Goal: Task Accomplishment & Management: Use online tool/utility

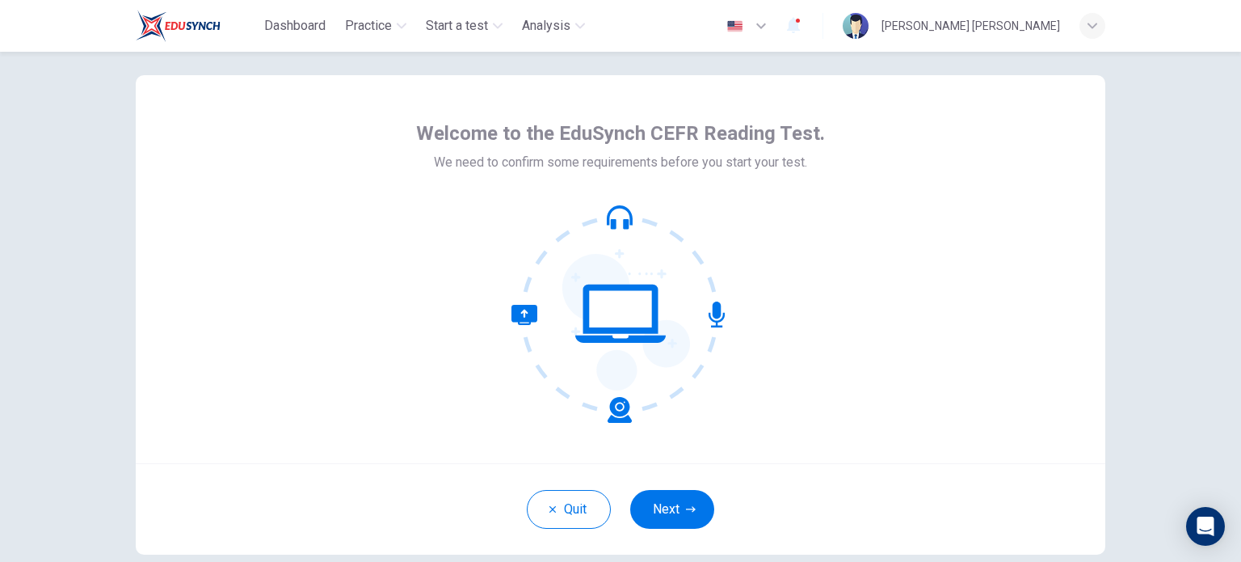
scroll to position [23, 0]
click at [686, 509] on icon "button" at bounding box center [691, 508] width 10 height 10
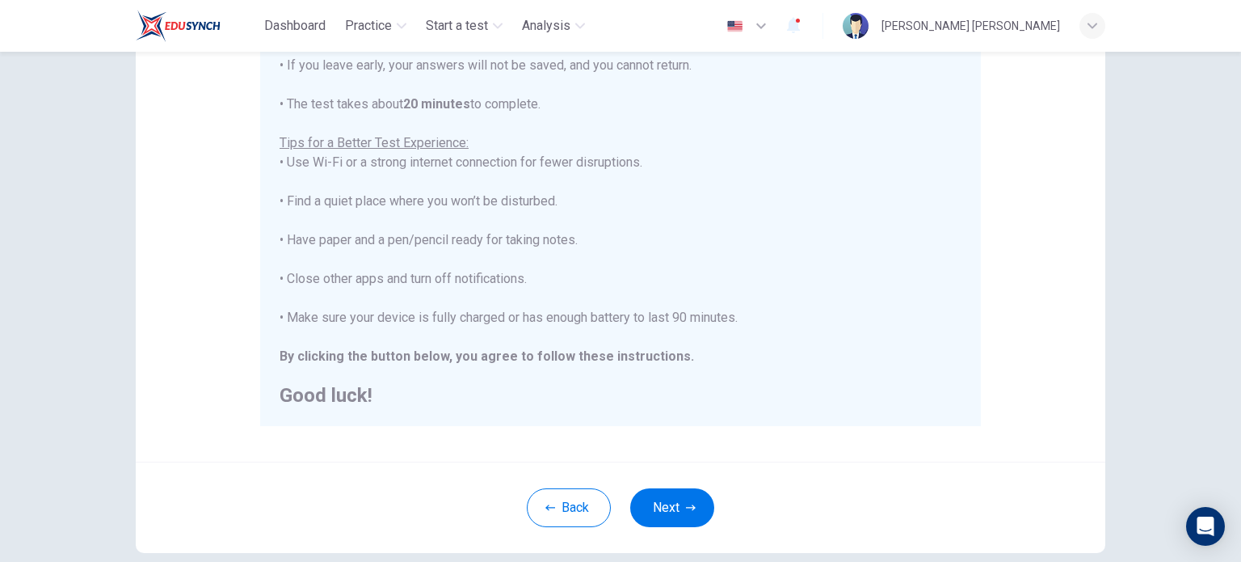
scroll to position [252, 0]
click at [672, 503] on button "Next" at bounding box center [672, 504] width 84 height 39
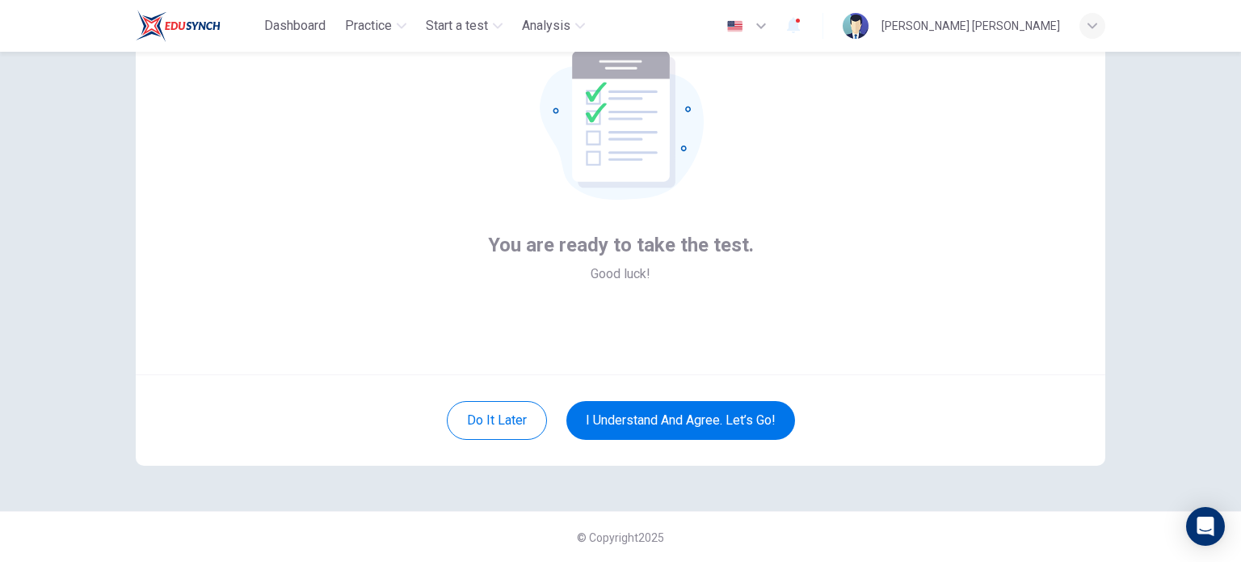
scroll to position [27, 0]
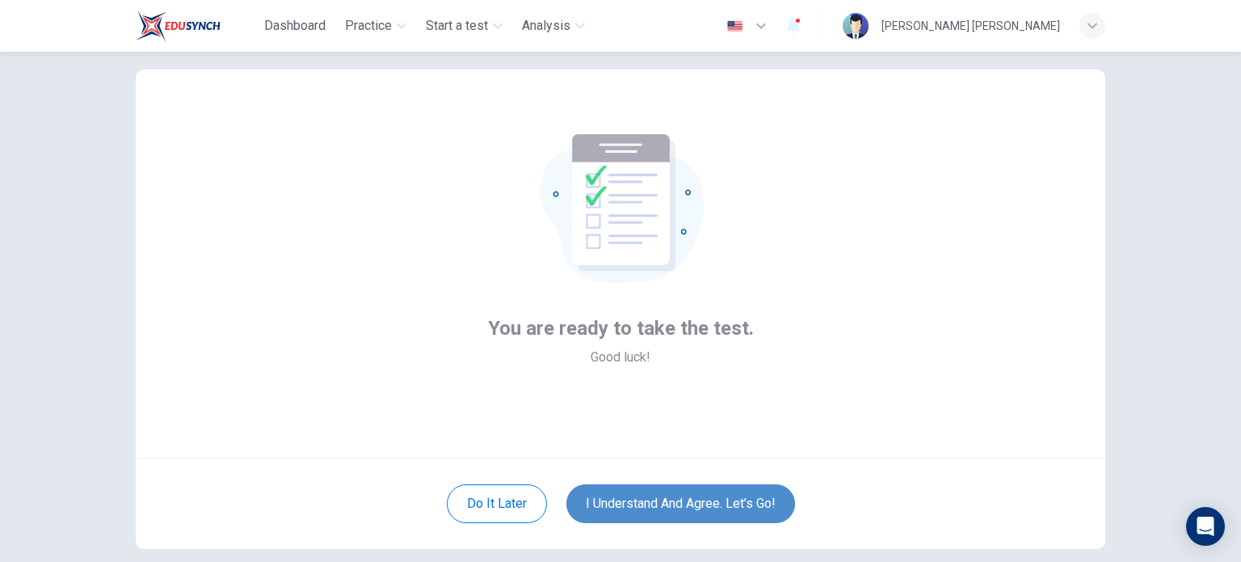
click at [655, 503] on button "I understand and agree. Let’s go!" at bounding box center [680, 503] width 229 height 39
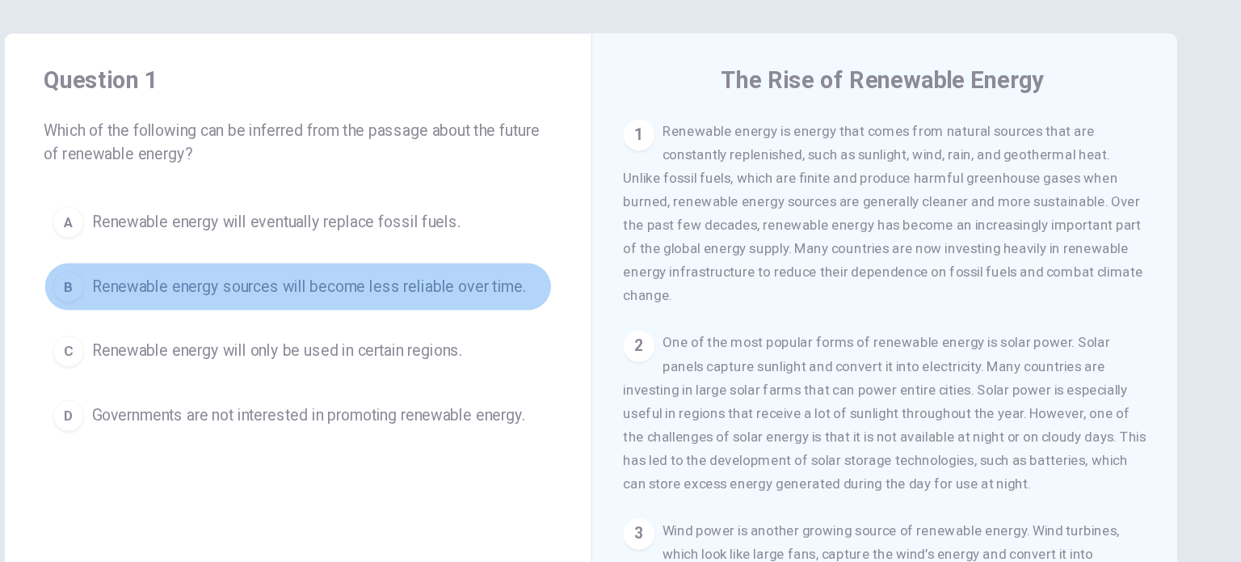
click at [464, 289] on span "Renewable energy sources will become less reliable over time." at bounding box center [387, 293] width 359 height 19
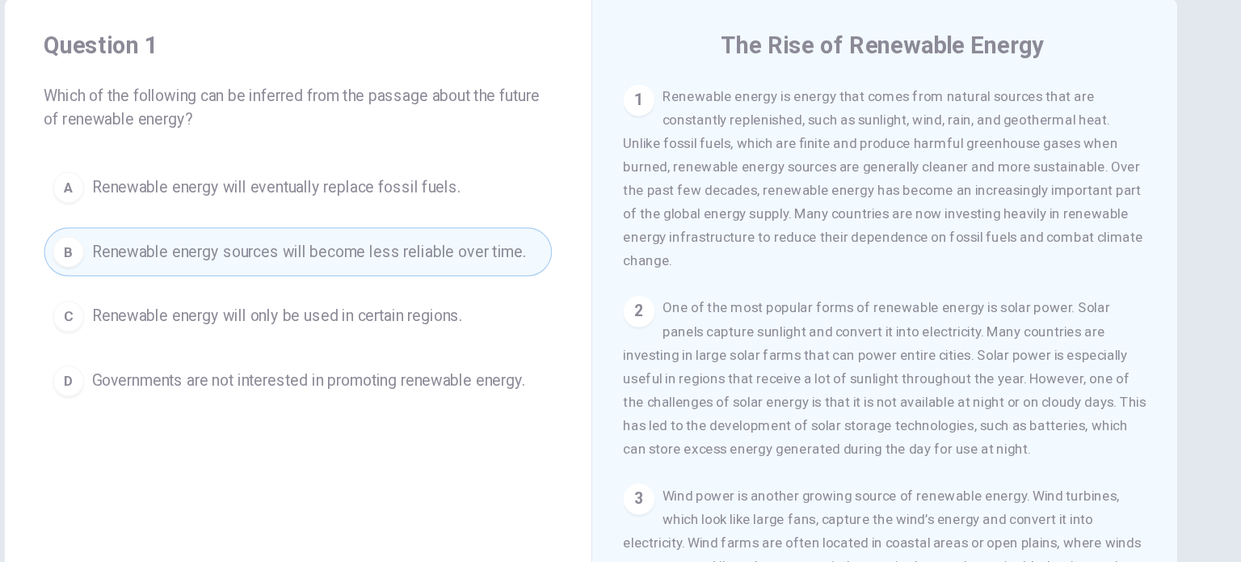
scroll to position [30, 0]
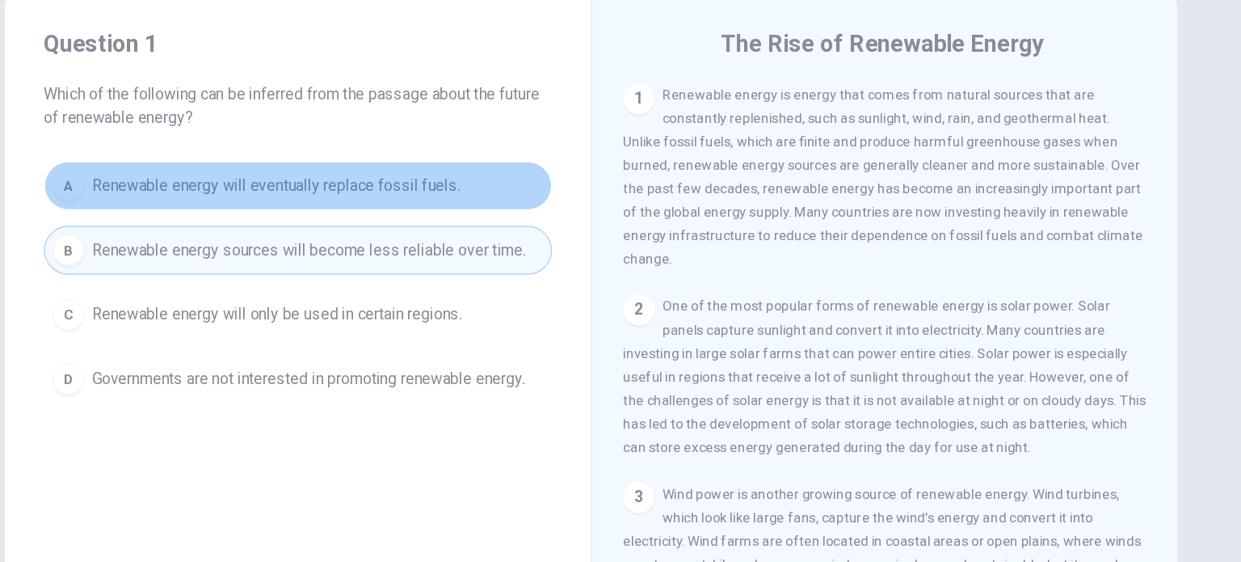
click at [424, 213] on span "Renewable energy will eventually replace fossil fuels." at bounding box center [360, 209] width 305 height 19
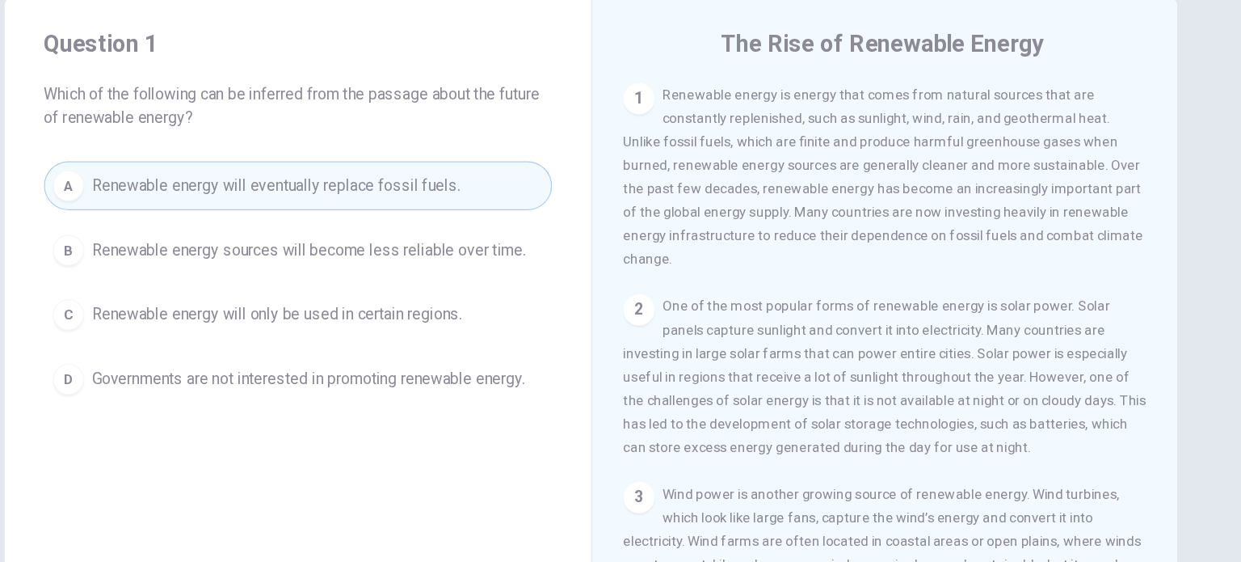
scroll to position [168, 0]
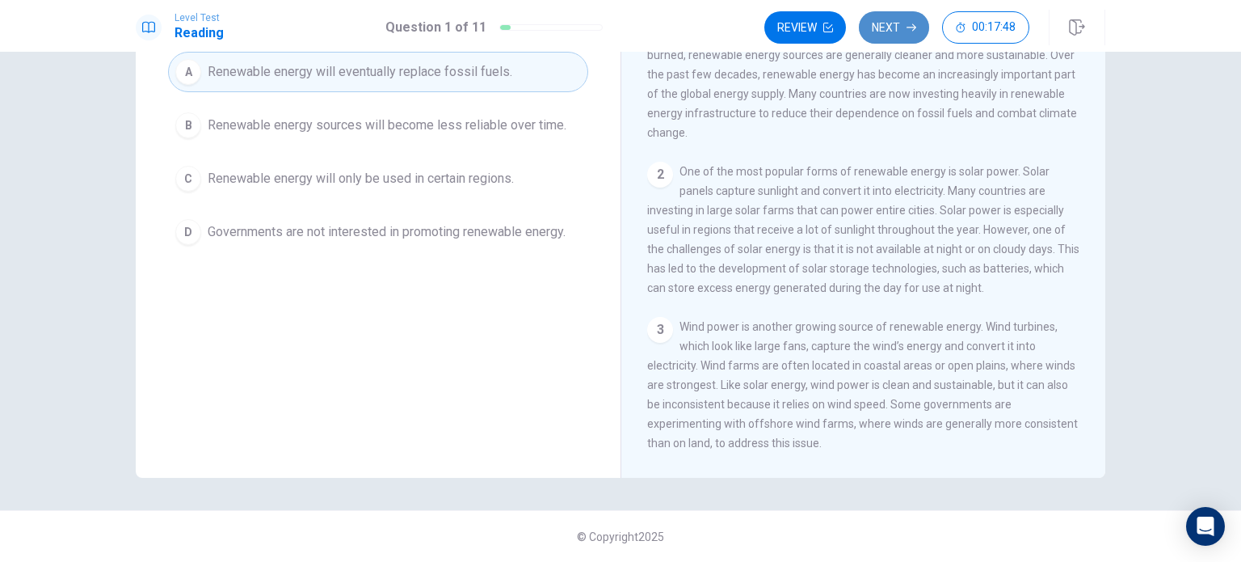
click at [910, 23] on icon "button" at bounding box center [912, 28] width 10 height 10
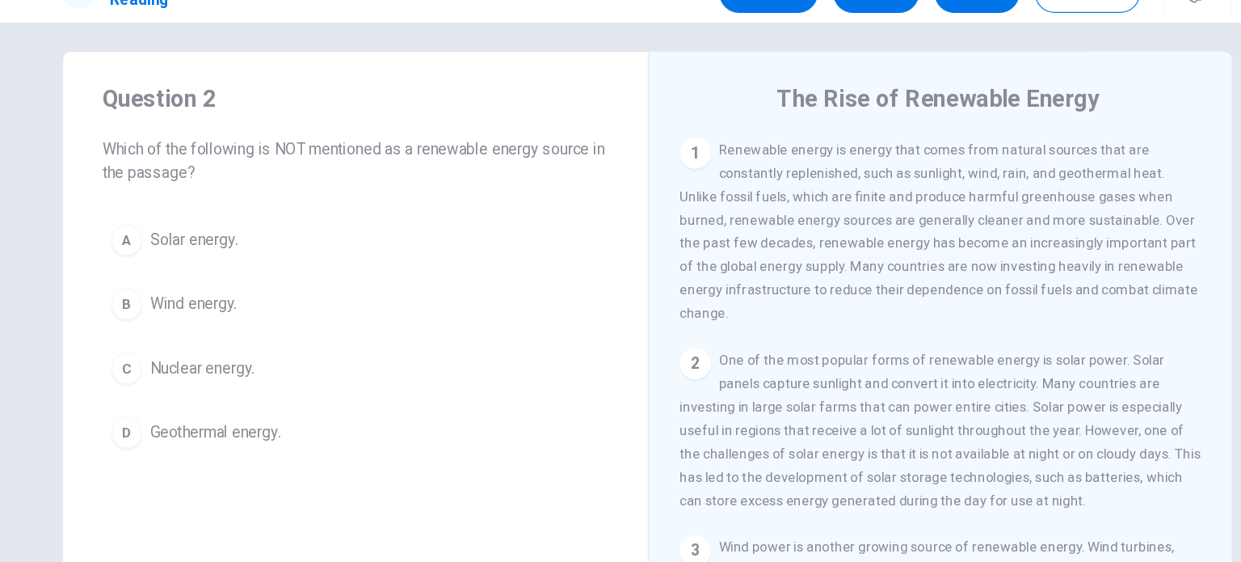
scroll to position [9, 0]
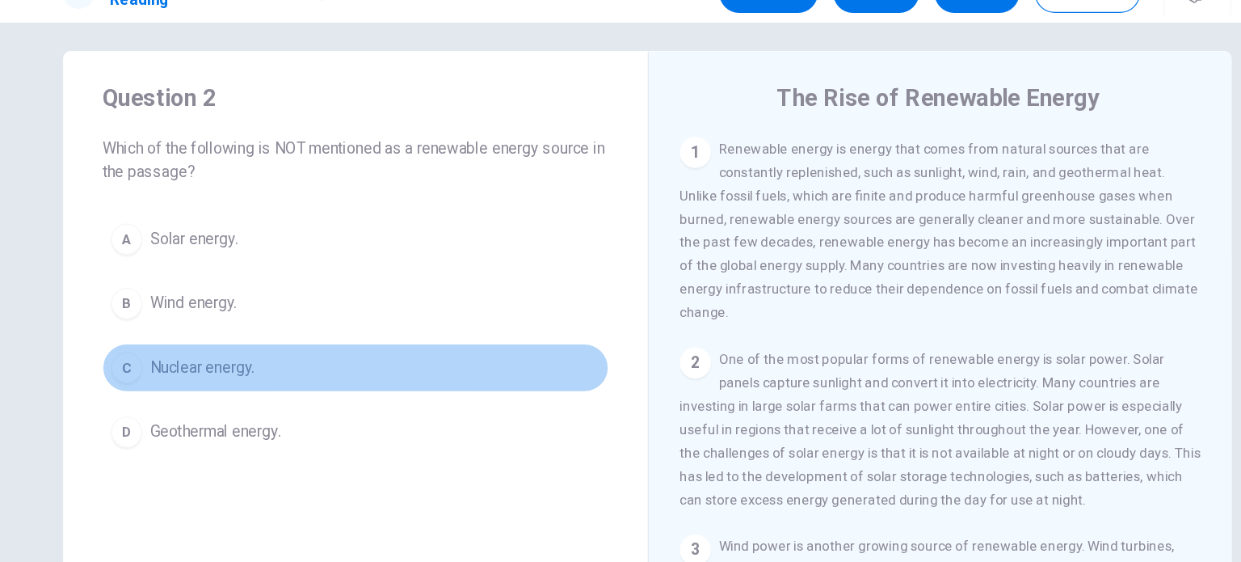
click at [193, 343] on div "C" at bounding box center [188, 338] width 26 height 26
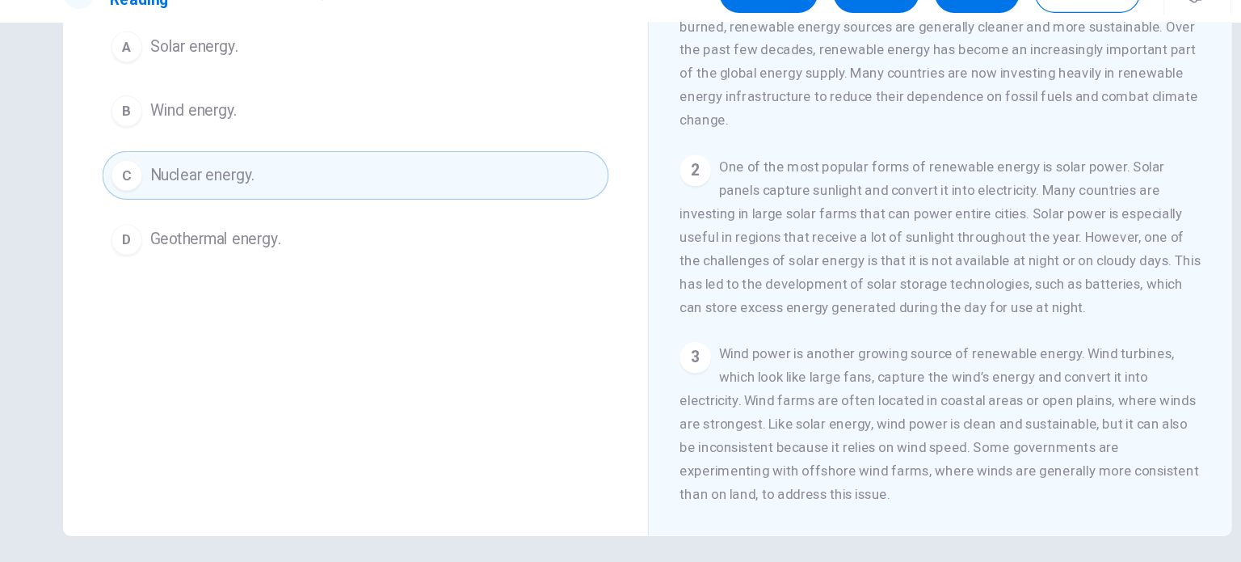
scroll to position [167, 0]
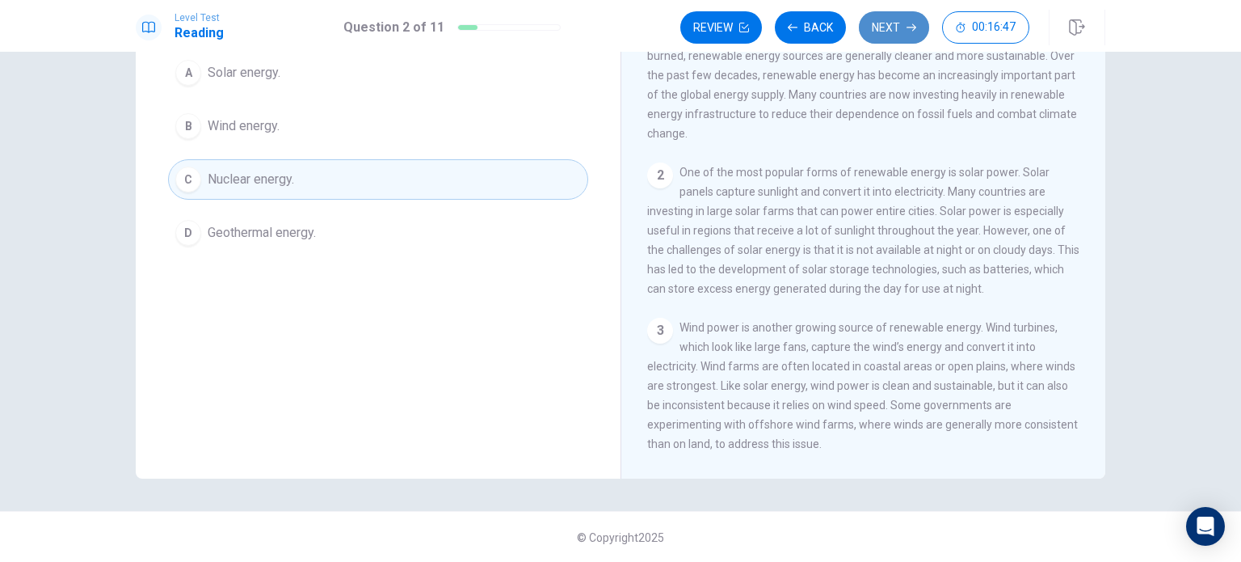
click at [904, 36] on button "Next" at bounding box center [894, 27] width 70 height 32
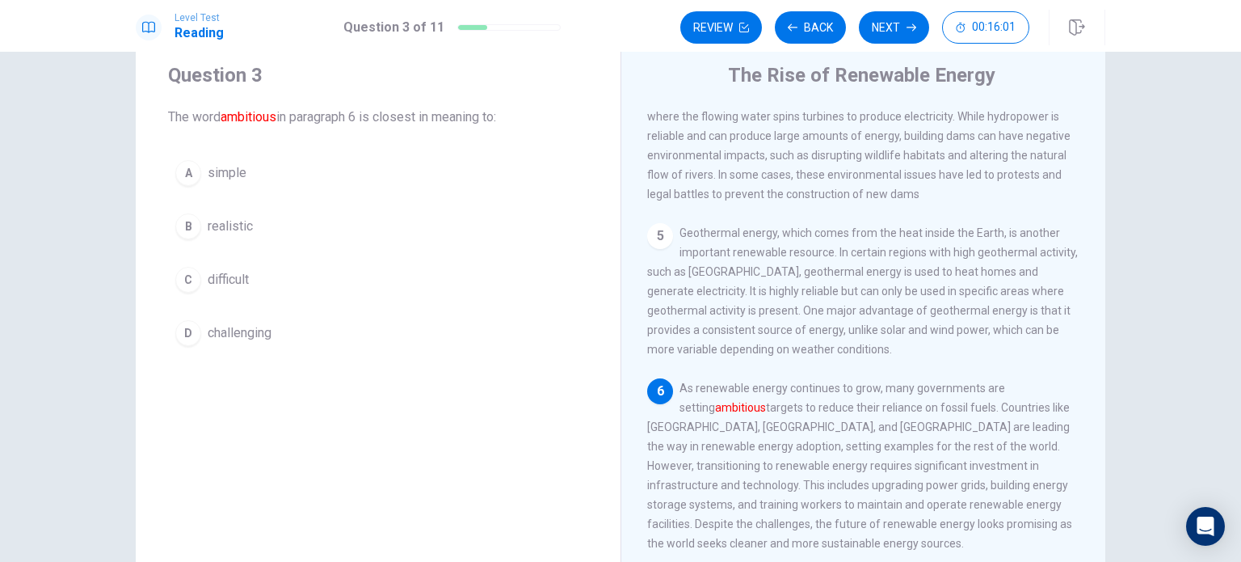
scroll to position [540, 0]
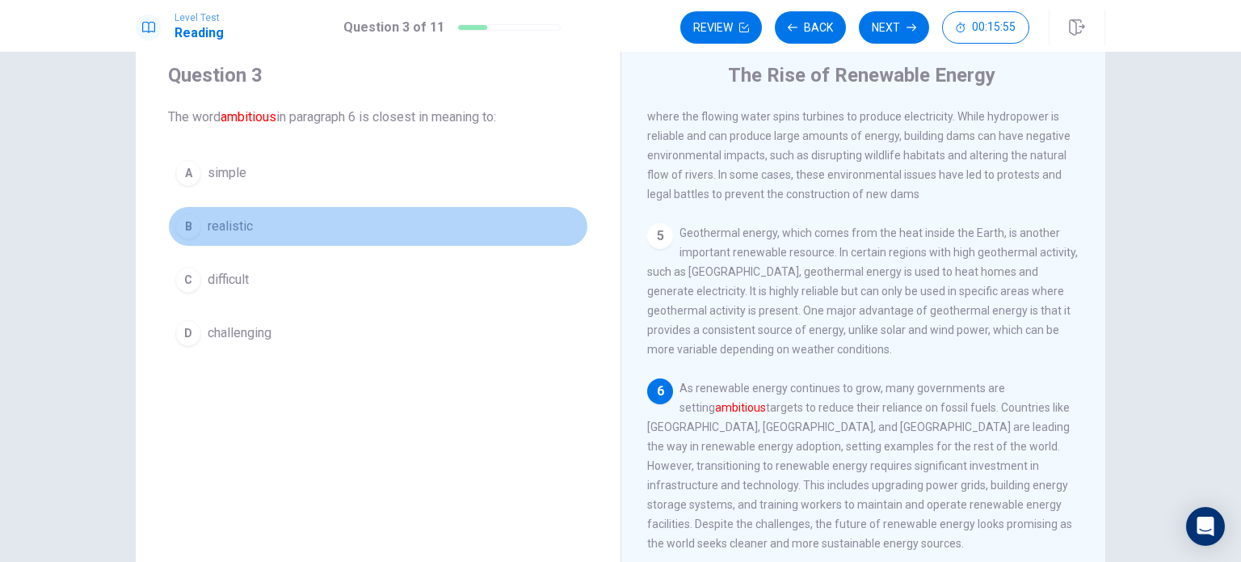
click at [213, 238] on button "B realistic" at bounding box center [378, 226] width 420 height 40
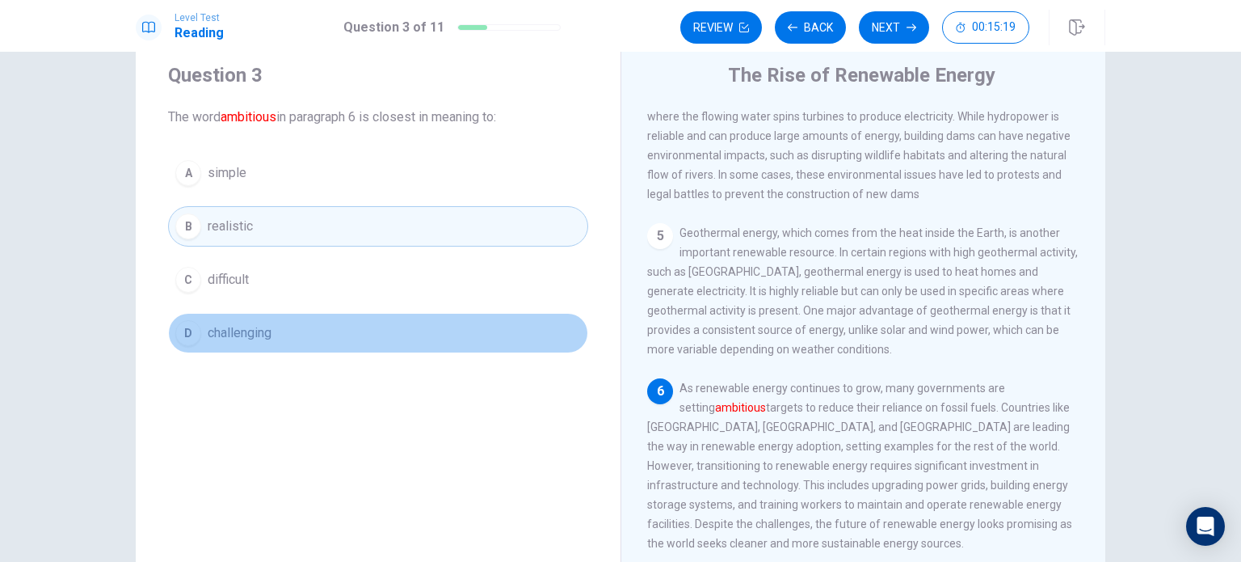
click at [236, 339] on span "challenging" at bounding box center [240, 332] width 64 height 19
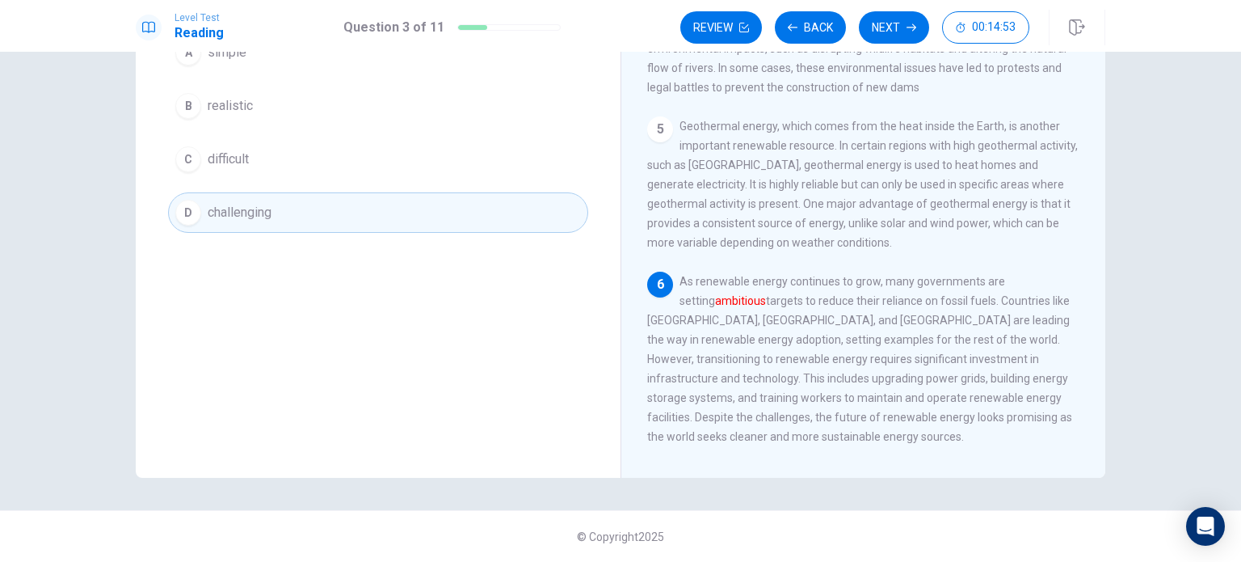
scroll to position [512, 0]
click at [892, 25] on button "Next" at bounding box center [894, 27] width 70 height 32
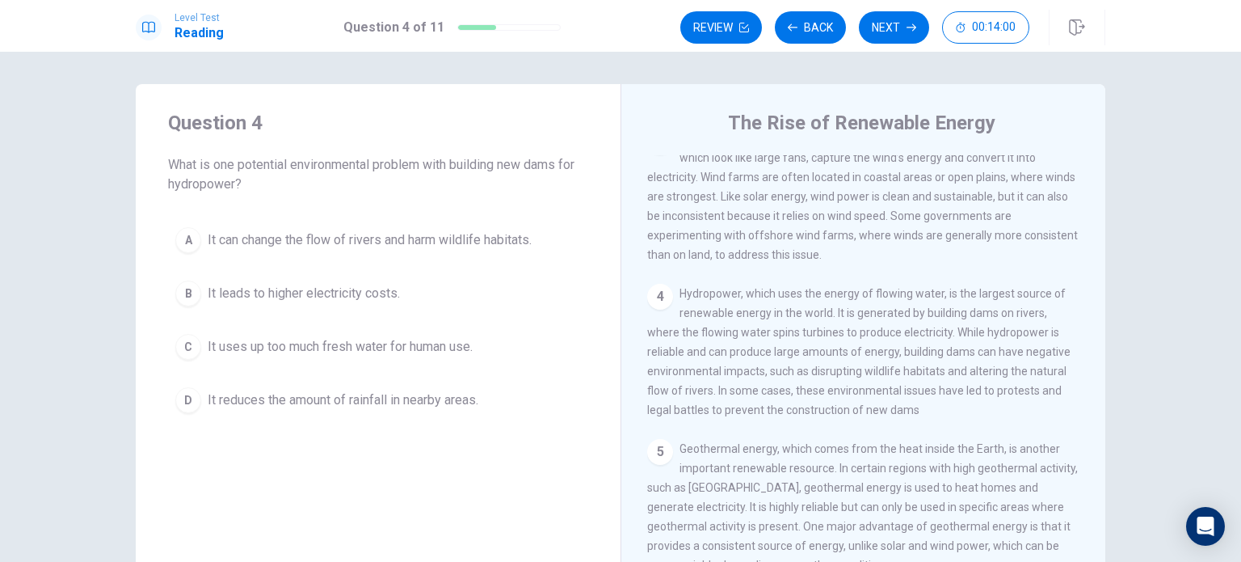
scroll to position [358, 0]
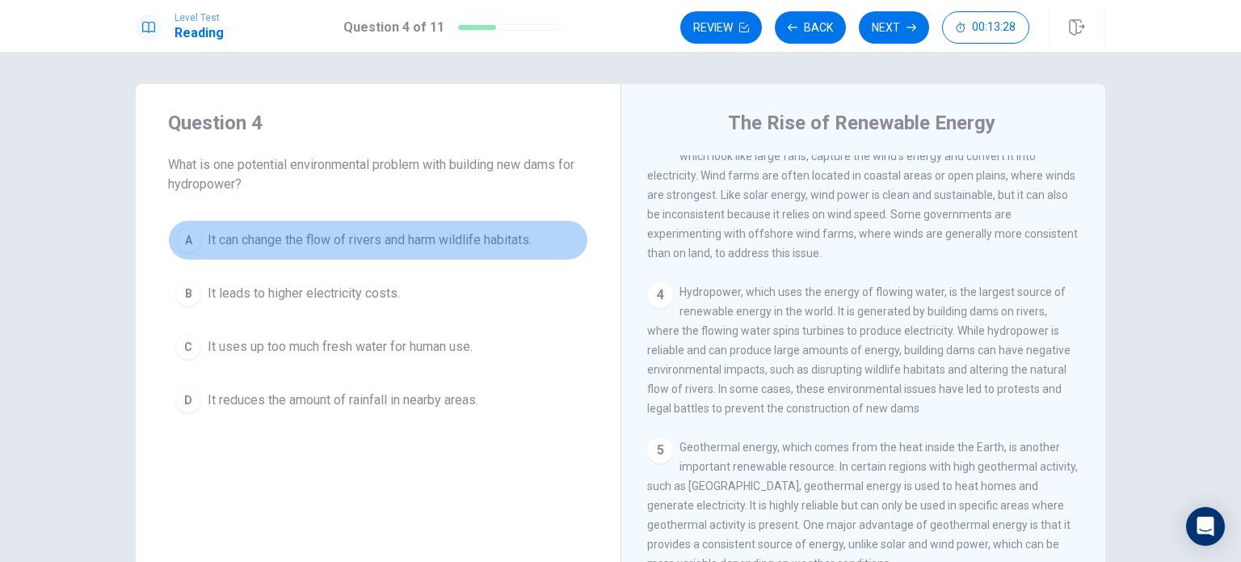
click at [376, 237] on span "It can change the flow of rivers and harm wildlife habitats." at bounding box center [370, 239] width 324 height 19
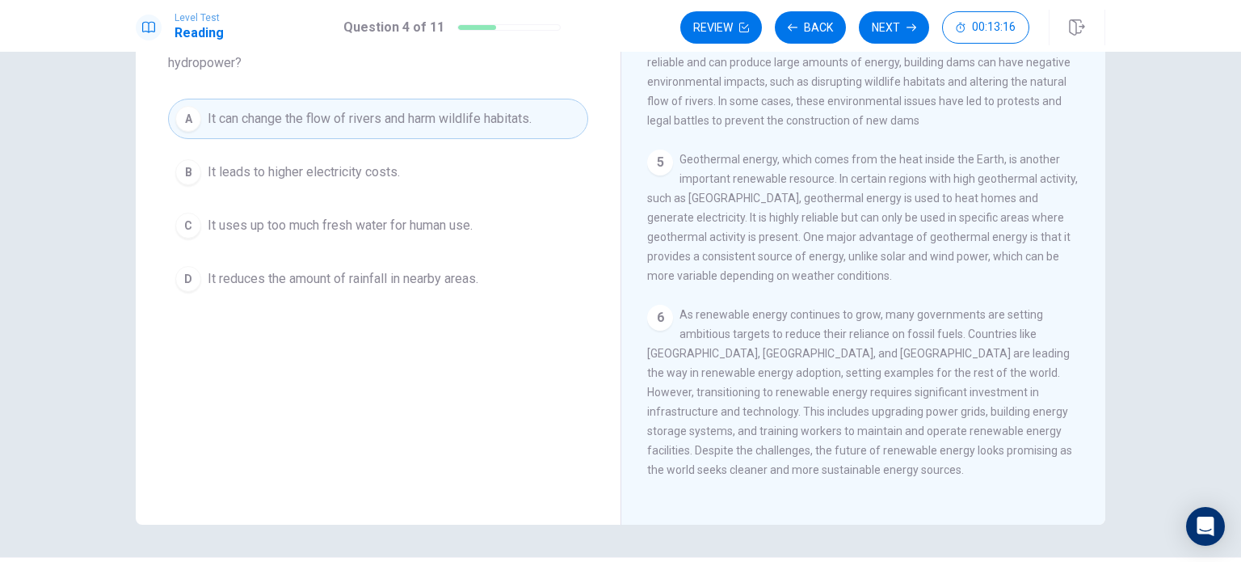
scroll to position [168, 0]
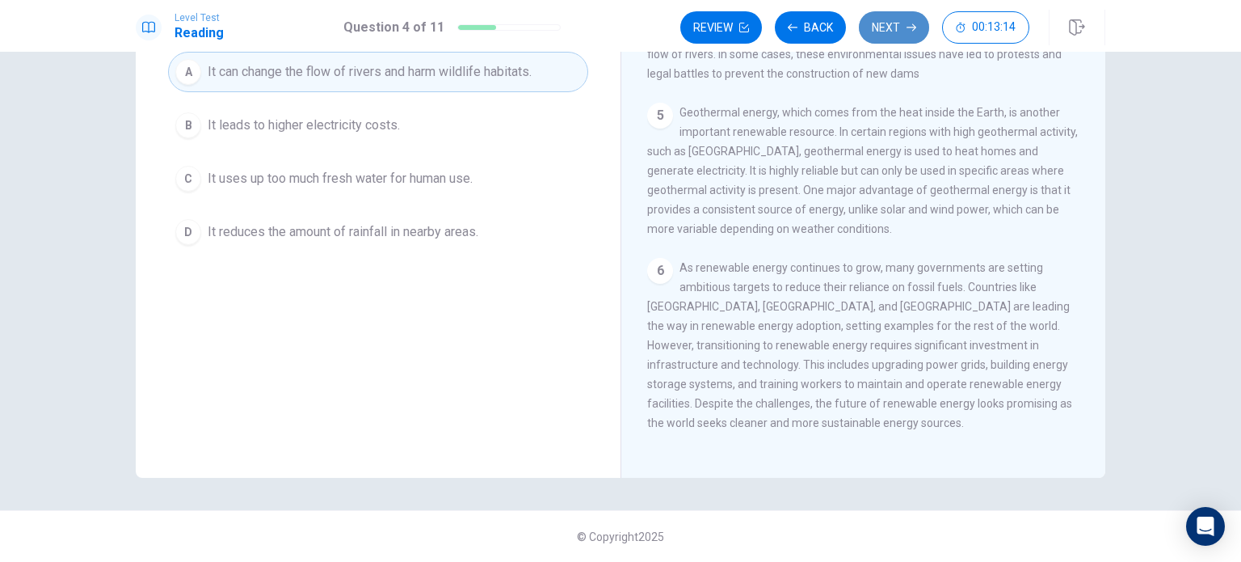
click at [888, 25] on button "Next" at bounding box center [894, 27] width 70 height 32
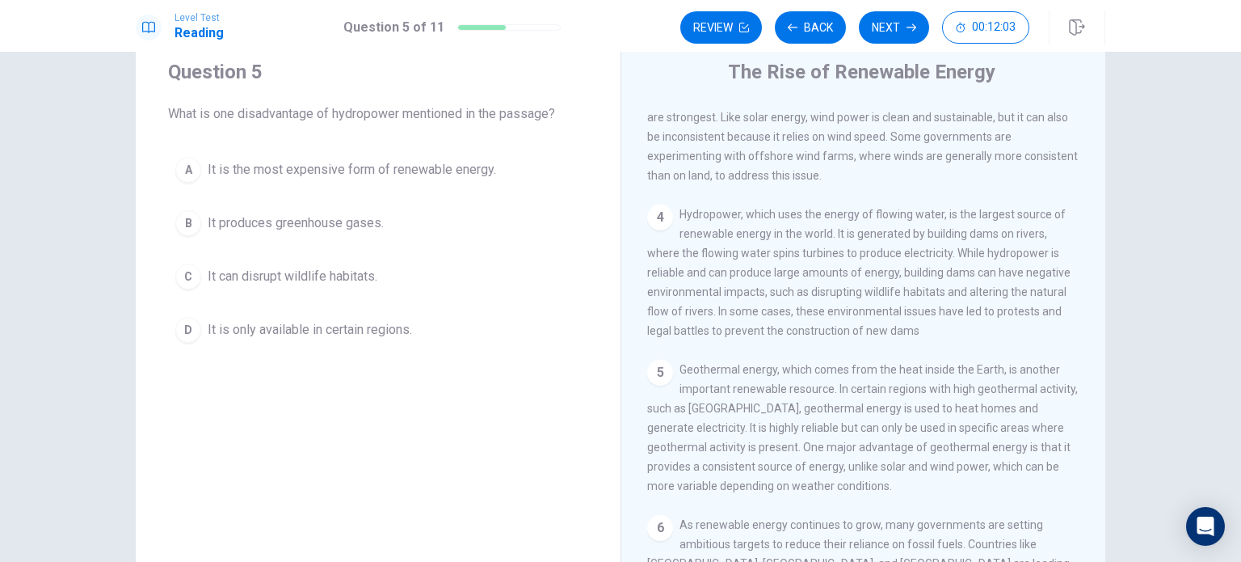
scroll to position [50, 0]
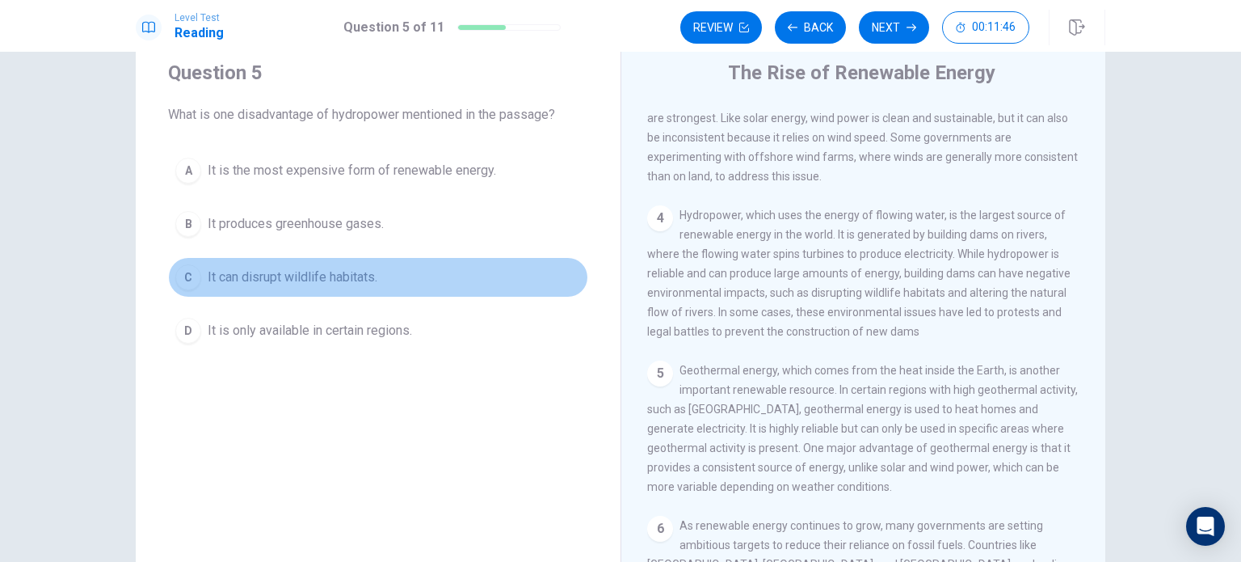
click at [314, 275] on span "It can disrupt wildlife habitats." at bounding box center [293, 276] width 170 height 19
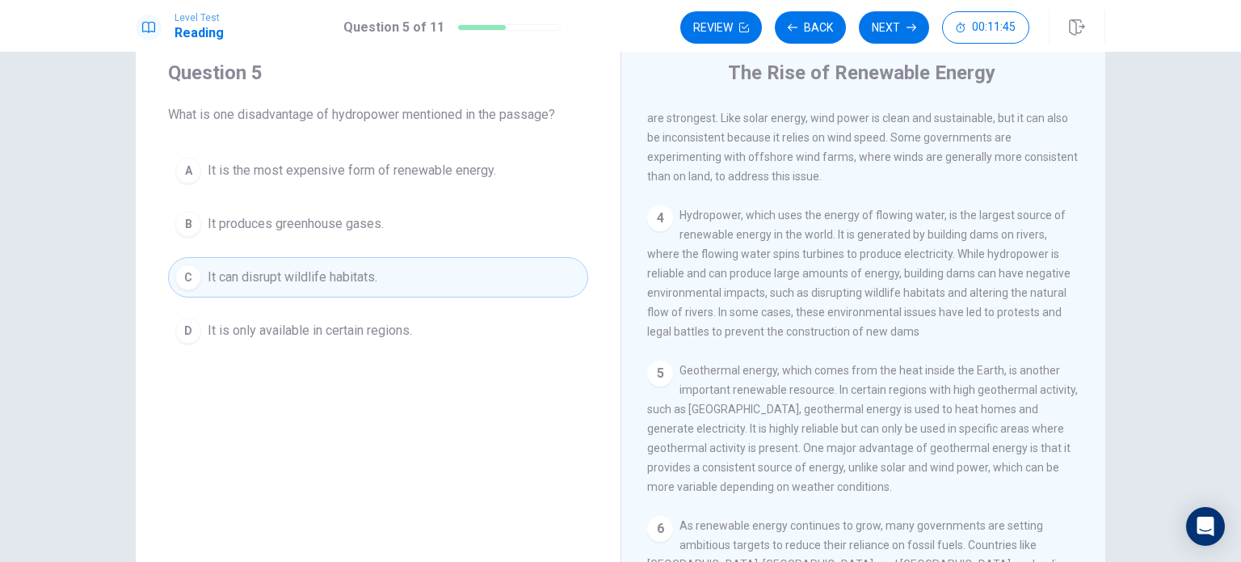
scroll to position [168, 0]
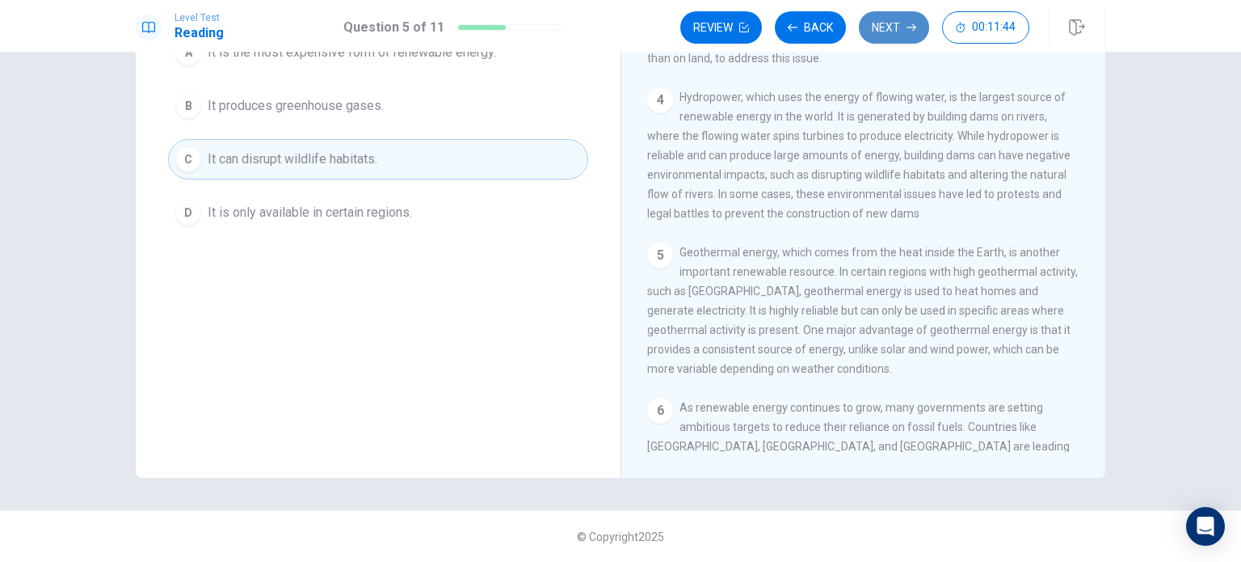
click at [911, 20] on button "Next" at bounding box center [894, 27] width 70 height 32
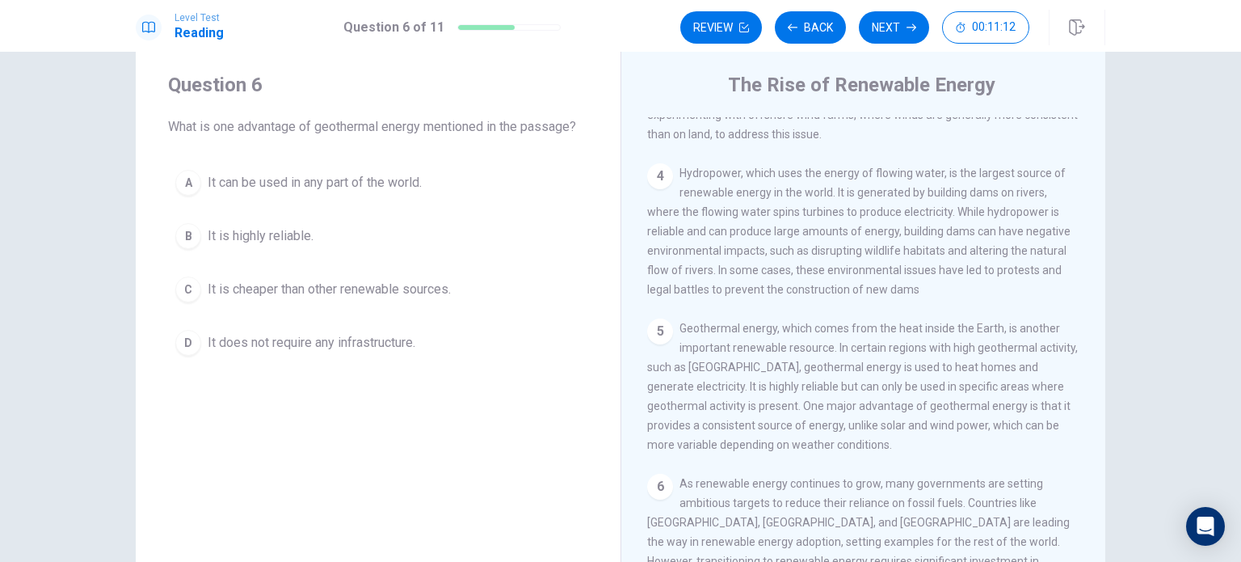
scroll to position [440, 0]
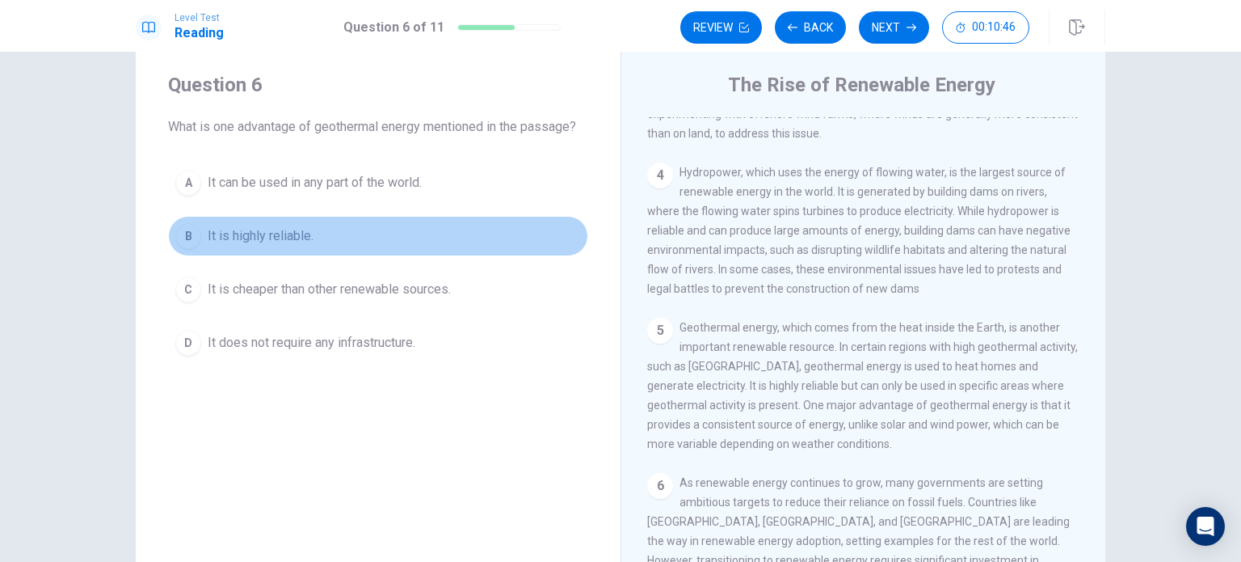
click at [291, 242] on span "It is highly reliable." at bounding box center [261, 235] width 106 height 19
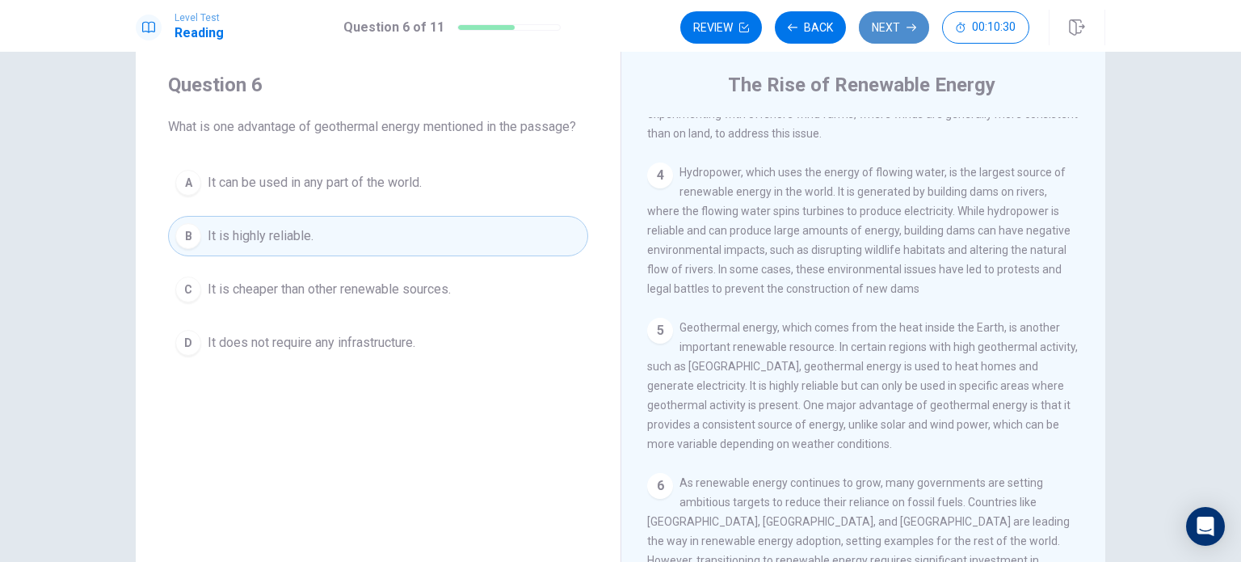
click at [882, 21] on button "Next" at bounding box center [894, 27] width 70 height 32
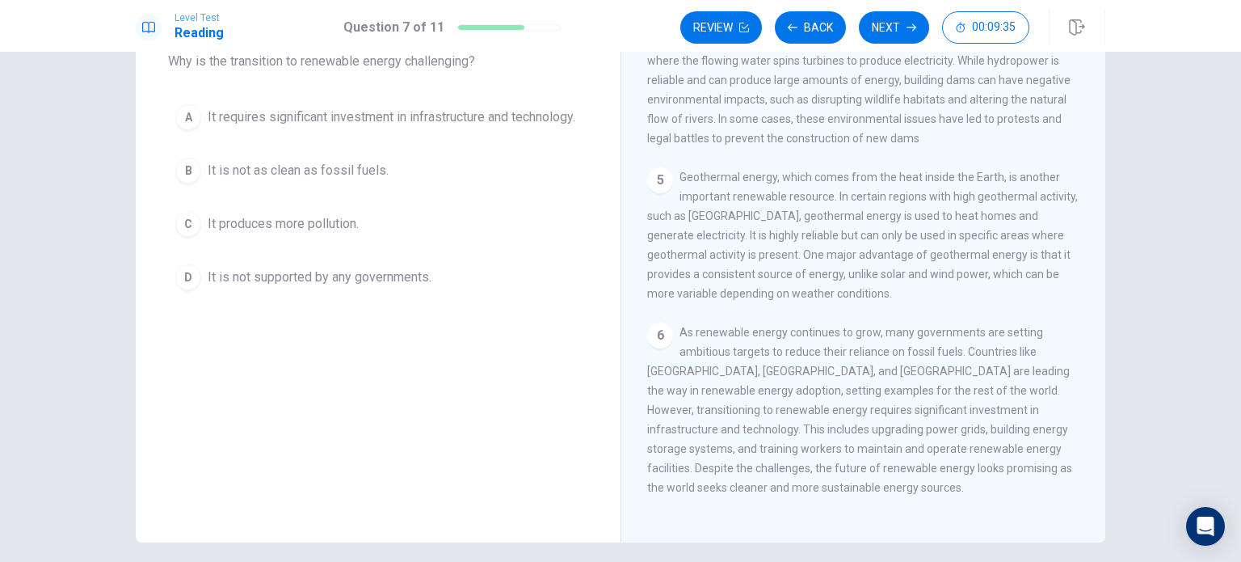
scroll to position [103, 0]
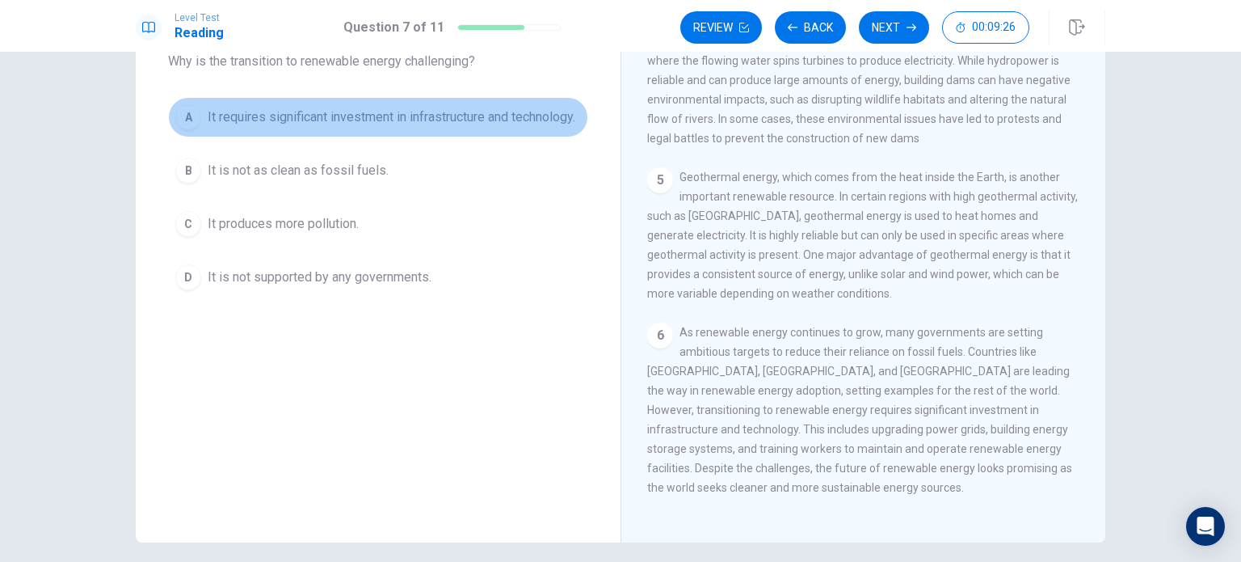
click at [301, 127] on span "It requires significant investment in infrastructure and technology." at bounding box center [392, 116] width 368 height 19
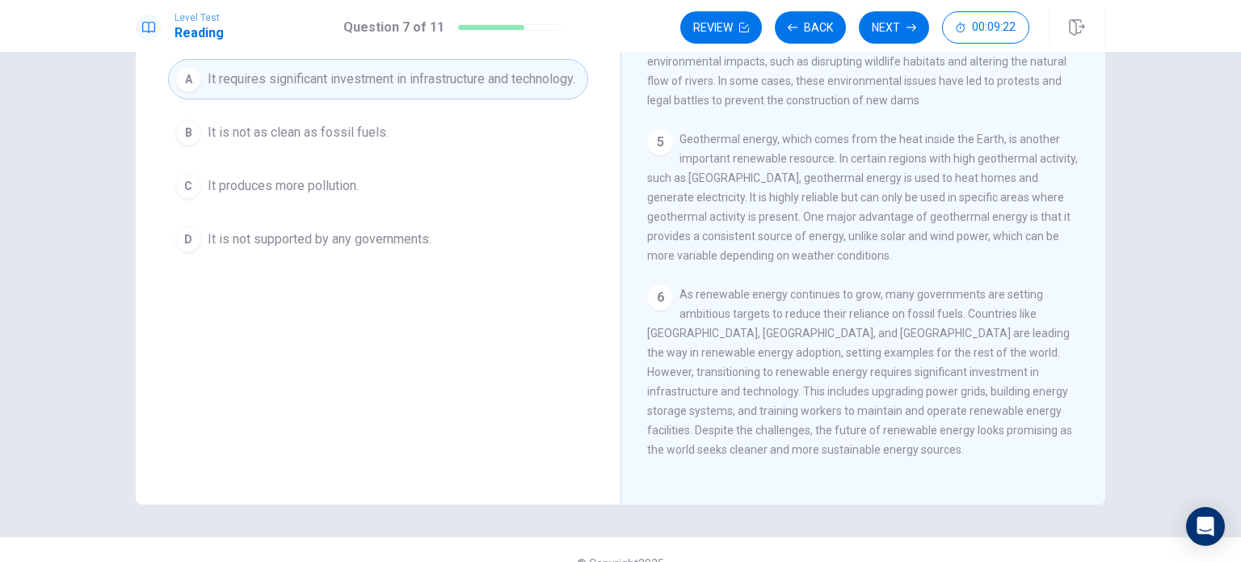
scroll to position [142, 0]
click at [890, 28] on button "Next" at bounding box center [894, 27] width 70 height 32
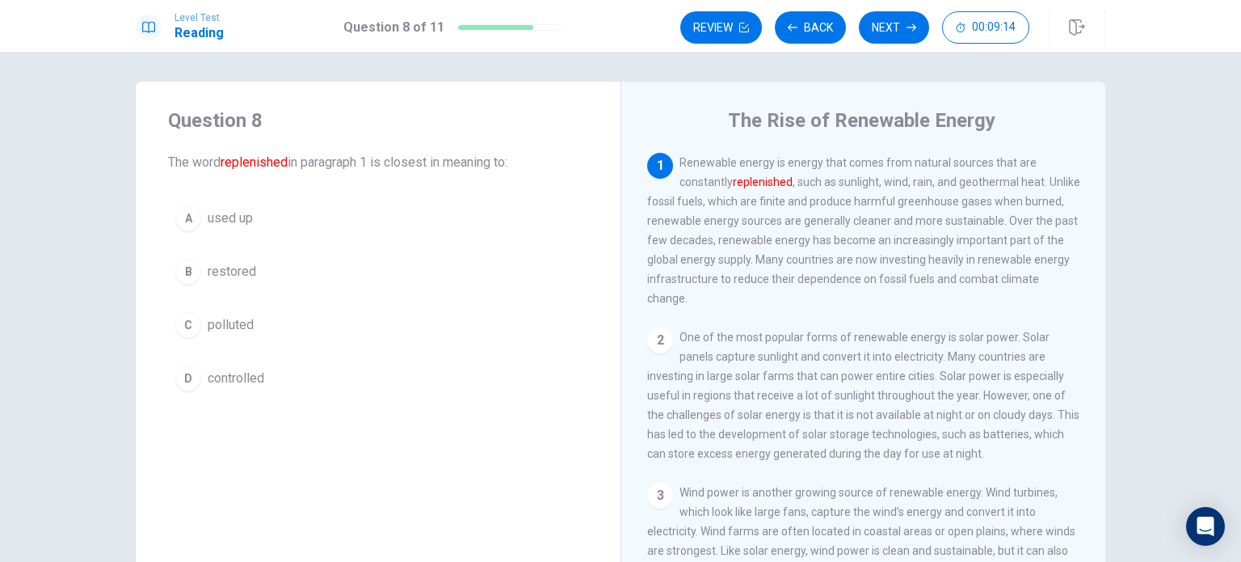
scroll to position [2, 0]
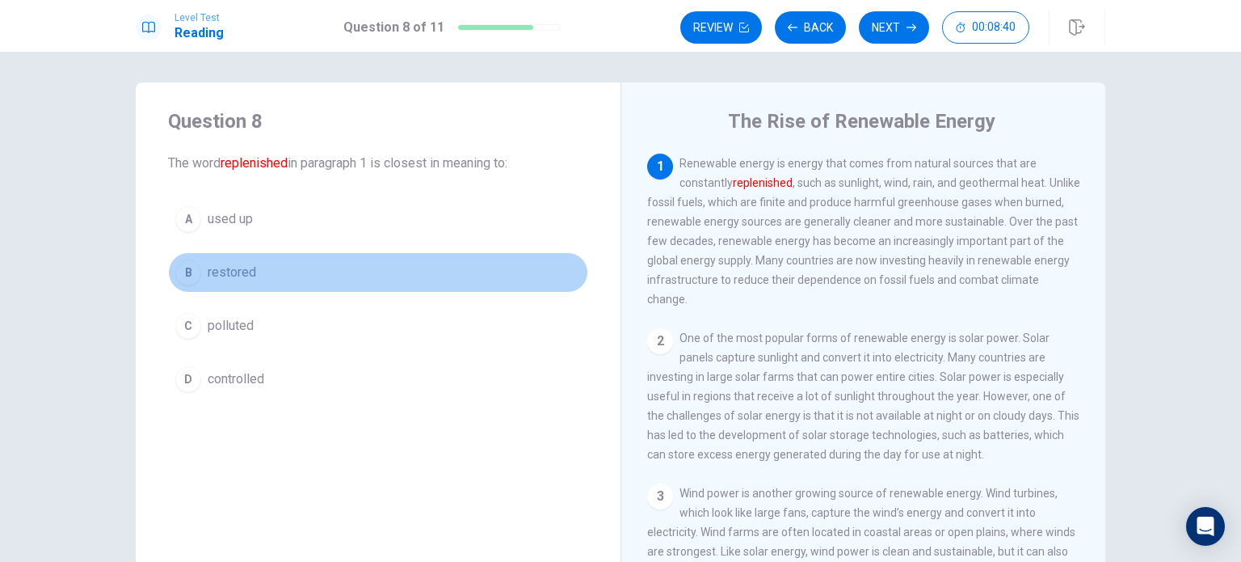
click at [184, 279] on div "B" at bounding box center [188, 272] width 26 height 26
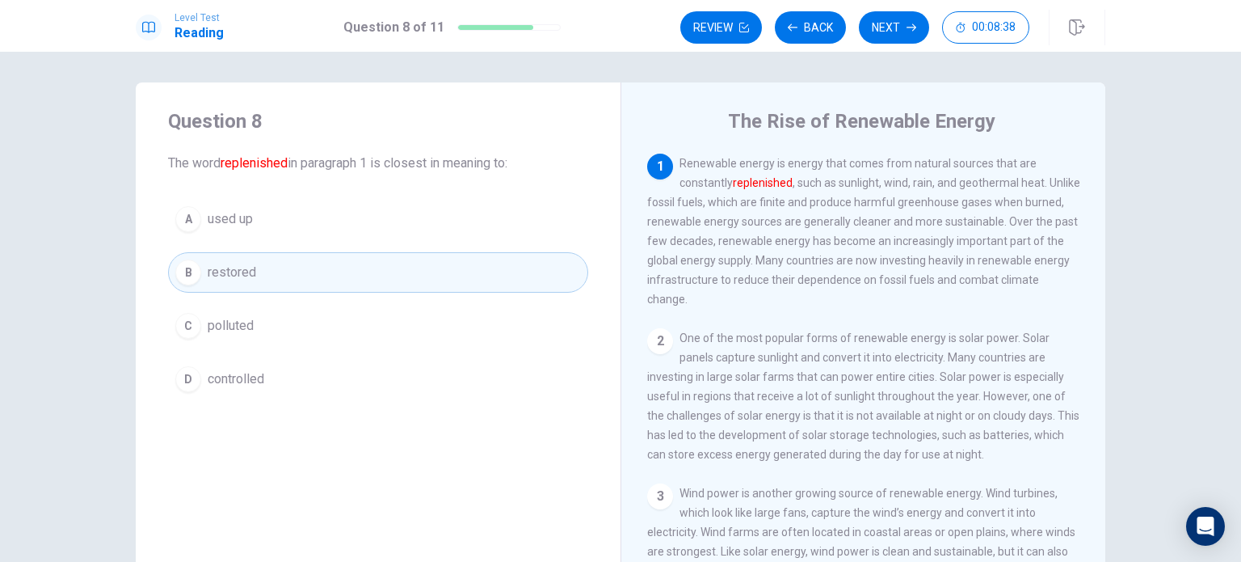
scroll to position [168, 0]
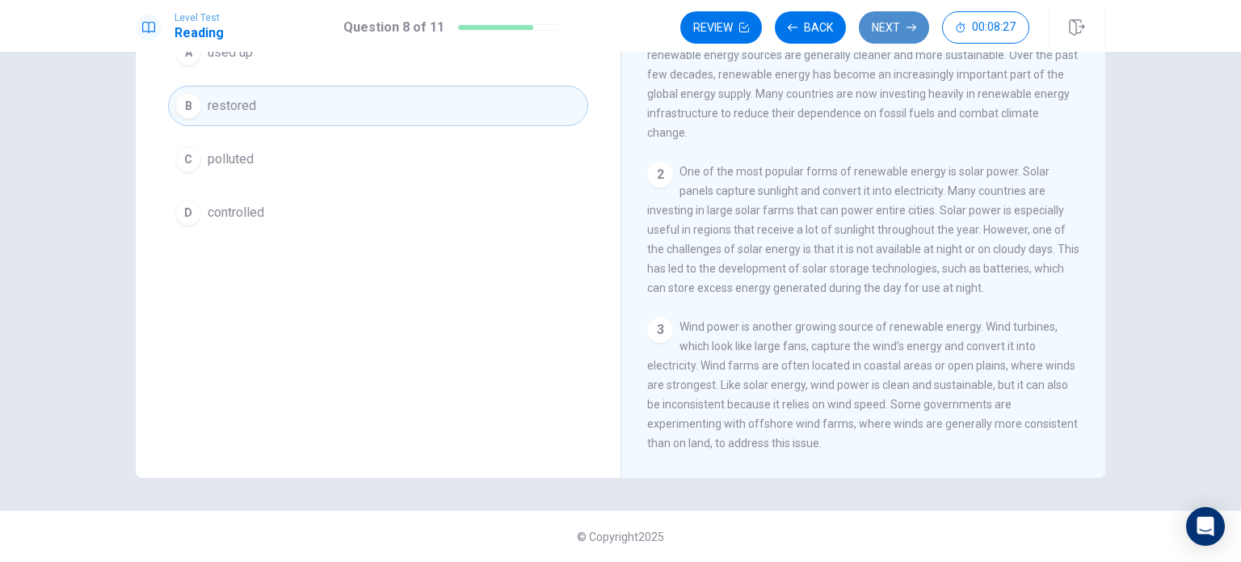
click at [895, 35] on button "Next" at bounding box center [894, 27] width 70 height 32
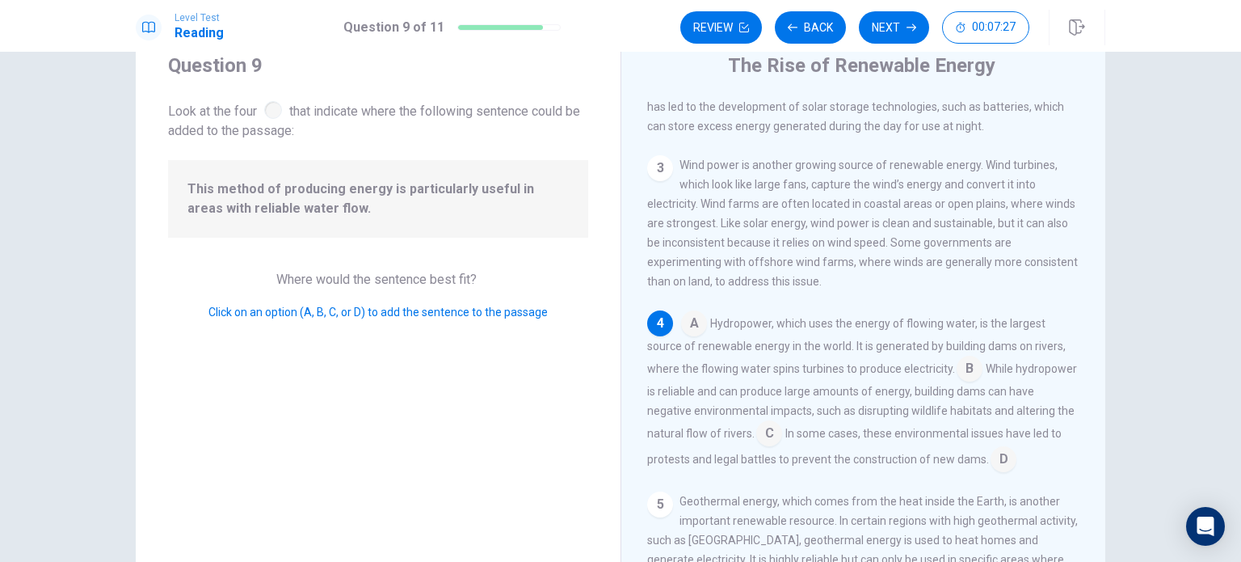
scroll to position [272, 0]
click at [962, 383] on input at bounding box center [970, 370] width 26 height 26
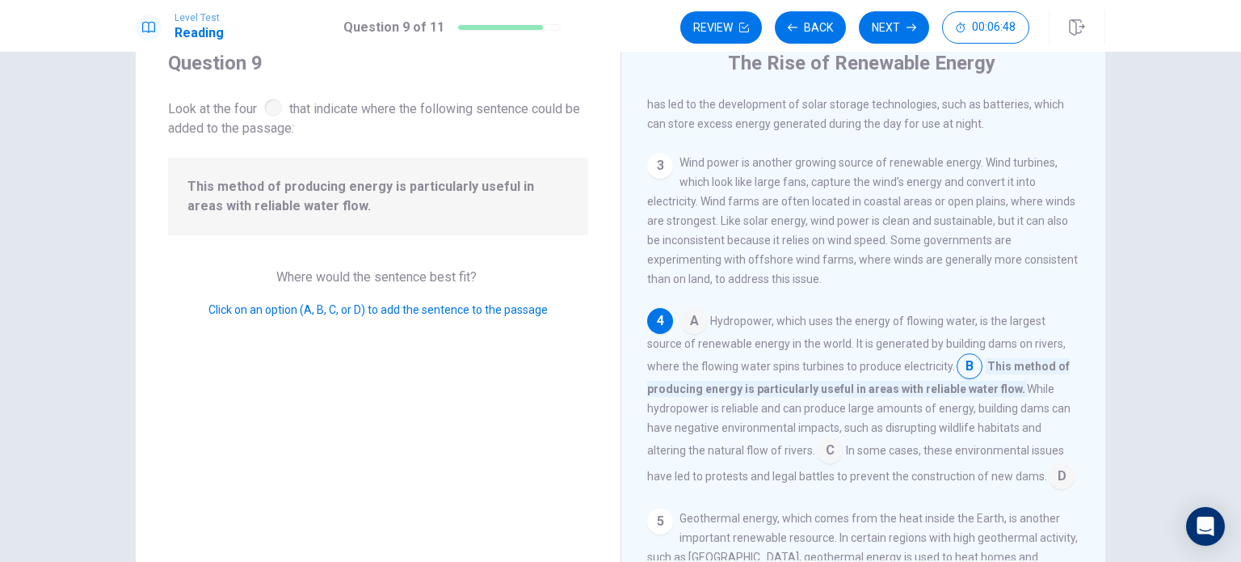
scroll to position [61, 0]
click at [901, 18] on button "Next" at bounding box center [894, 27] width 70 height 32
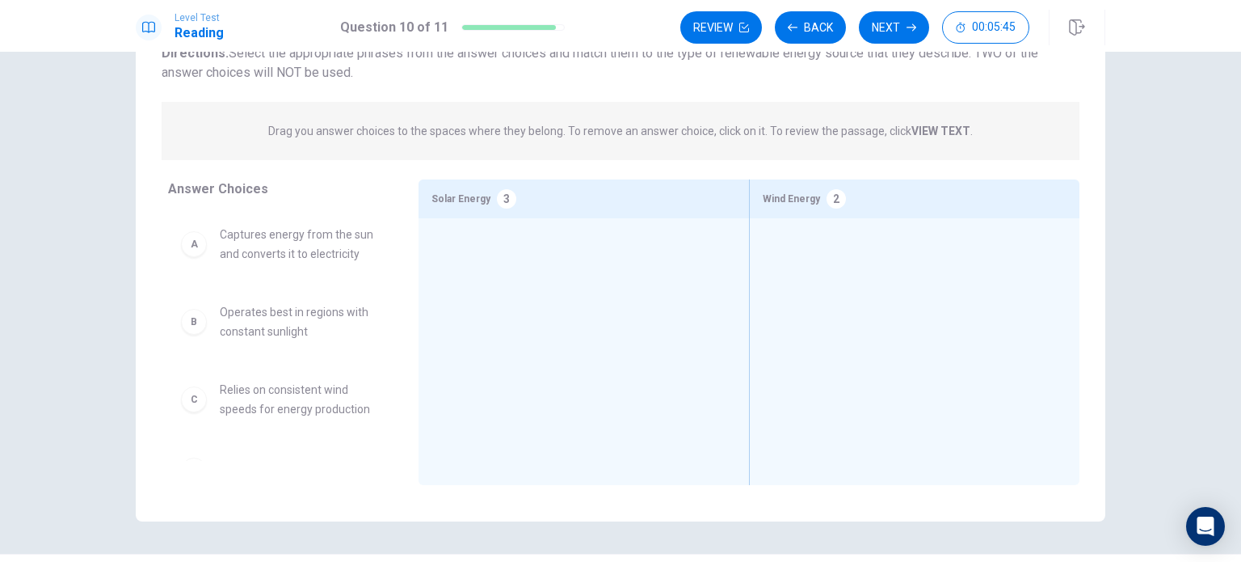
scroll to position [133, 0]
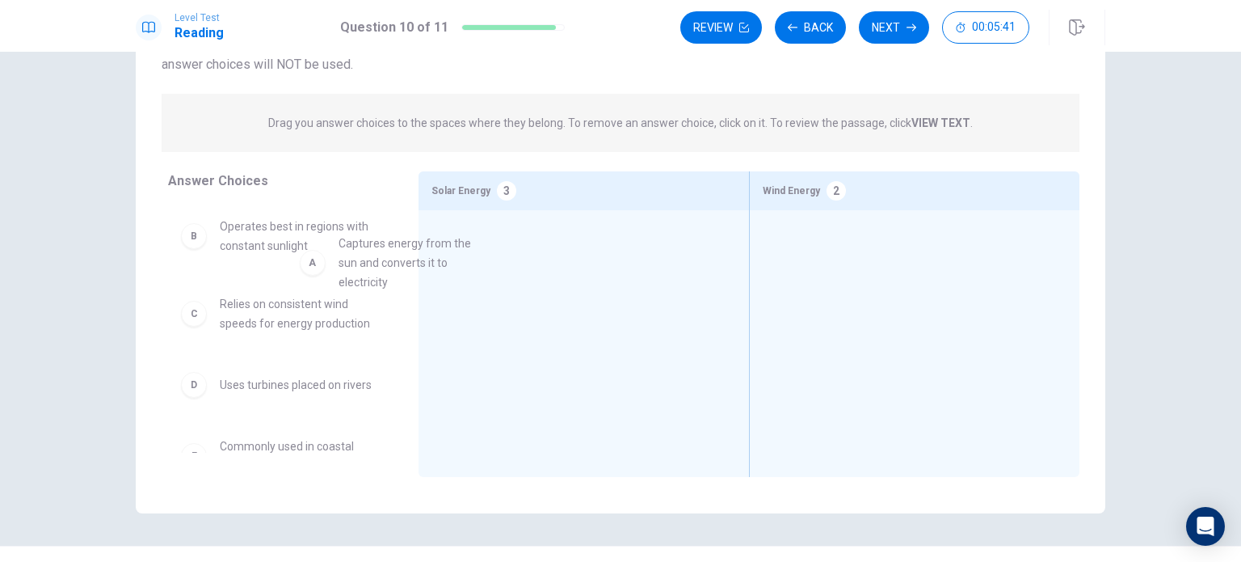
drag, startPoint x: 339, startPoint y: 238, endPoint x: 549, endPoint y: 274, distance: 213.1
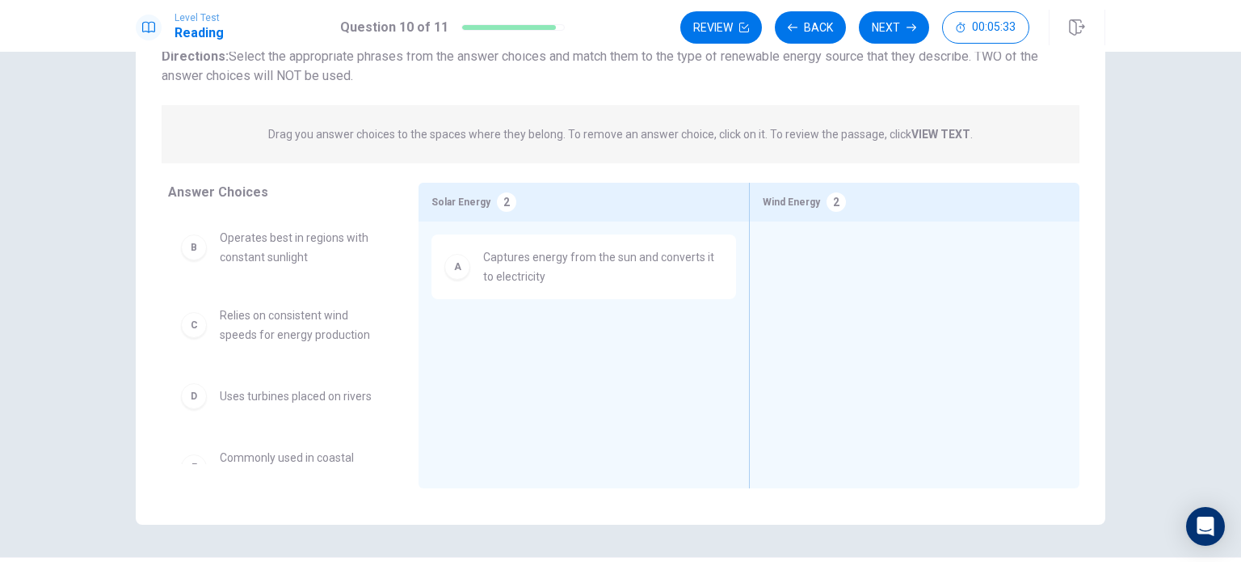
scroll to position [122, 0]
drag, startPoint x: 283, startPoint y: 267, endPoint x: 498, endPoint y: 367, distance: 237.2
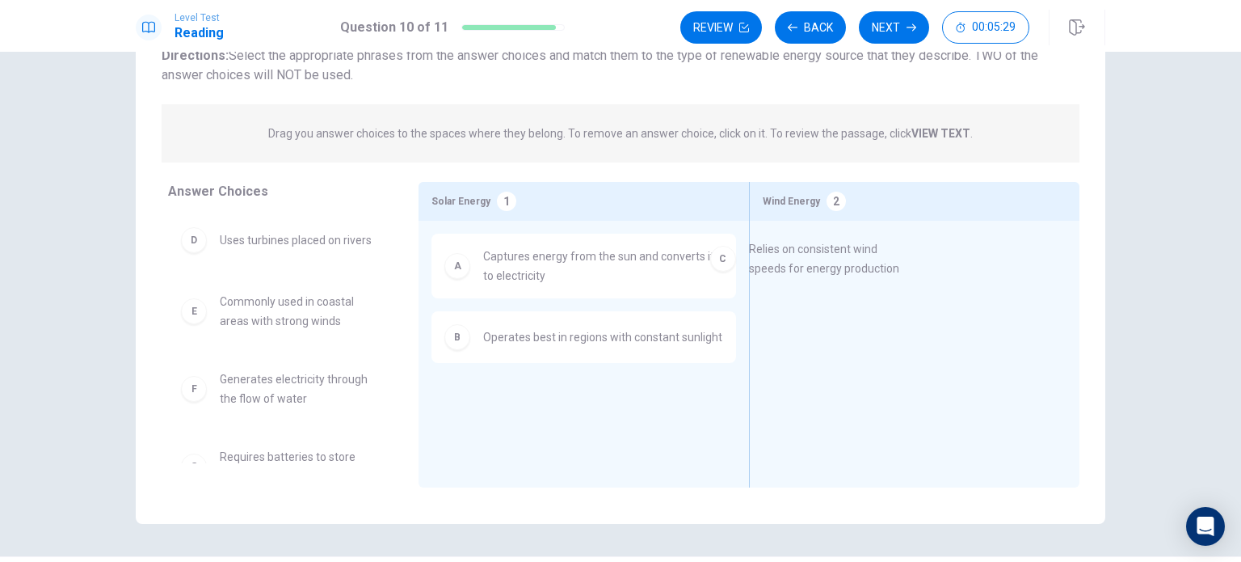
drag, startPoint x: 297, startPoint y: 258, endPoint x: 844, endPoint y: 271, distance: 547.2
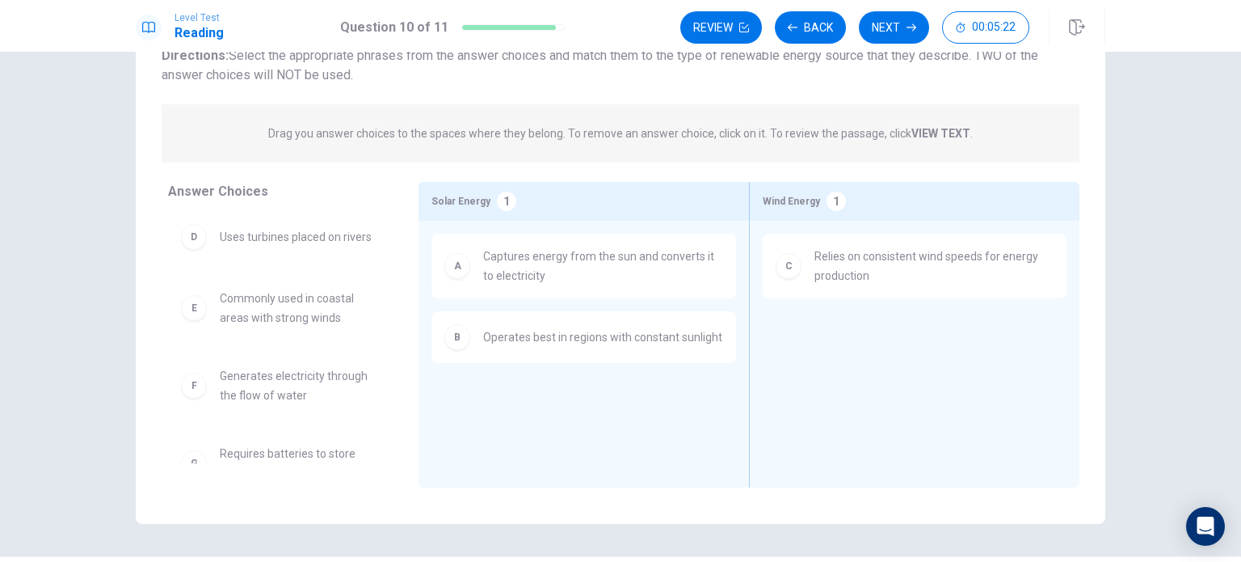
scroll to position [0, 0]
drag, startPoint x: 288, startPoint y: 312, endPoint x: 876, endPoint y: 326, distance: 587.7
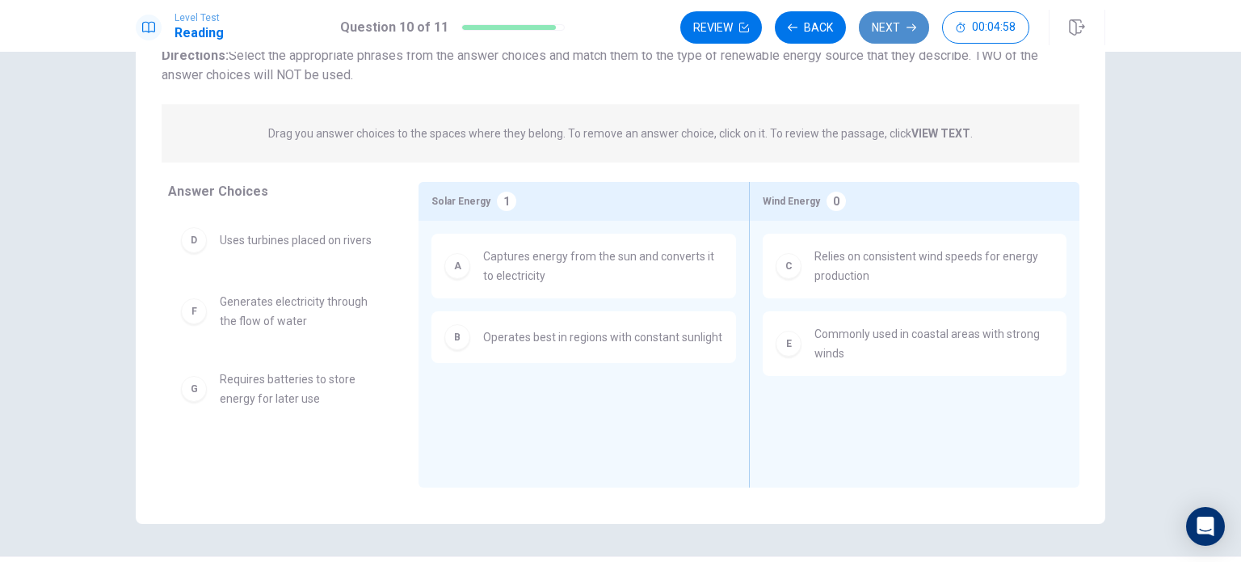
click at [892, 25] on button "Next" at bounding box center [894, 27] width 70 height 32
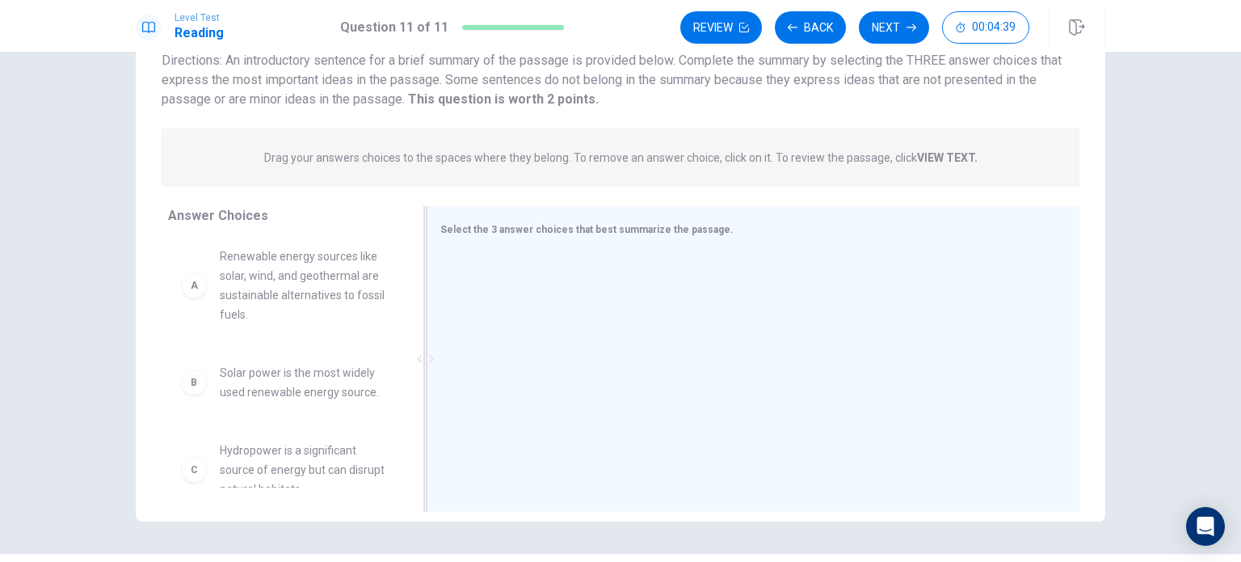
scroll to position [1, 0]
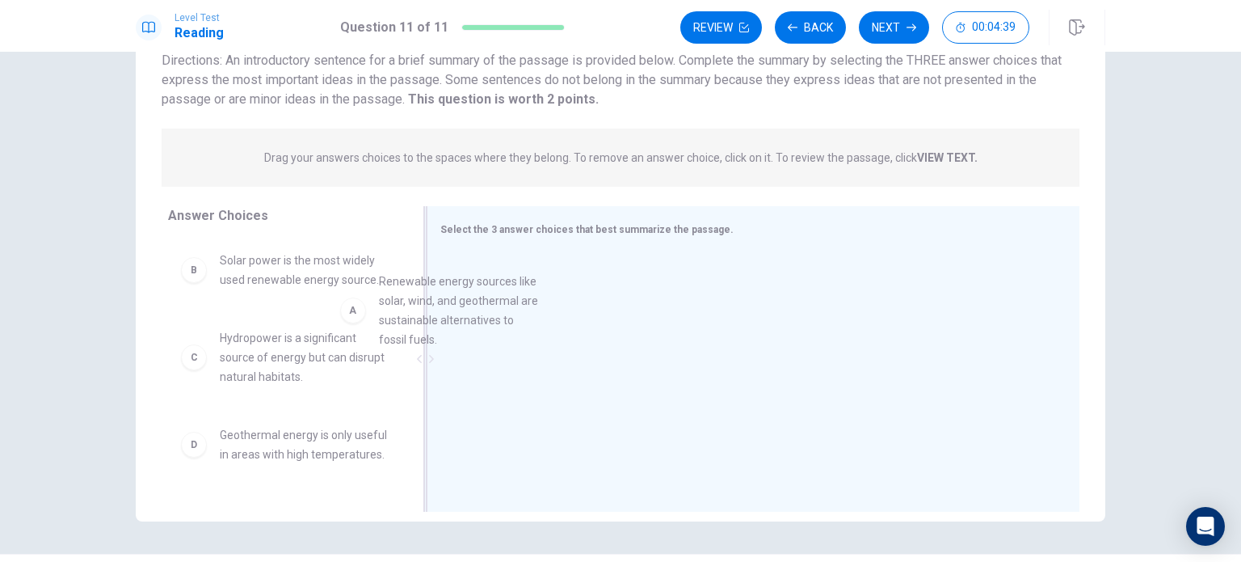
drag, startPoint x: 329, startPoint y: 301, endPoint x: 563, endPoint y: 336, distance: 237.0
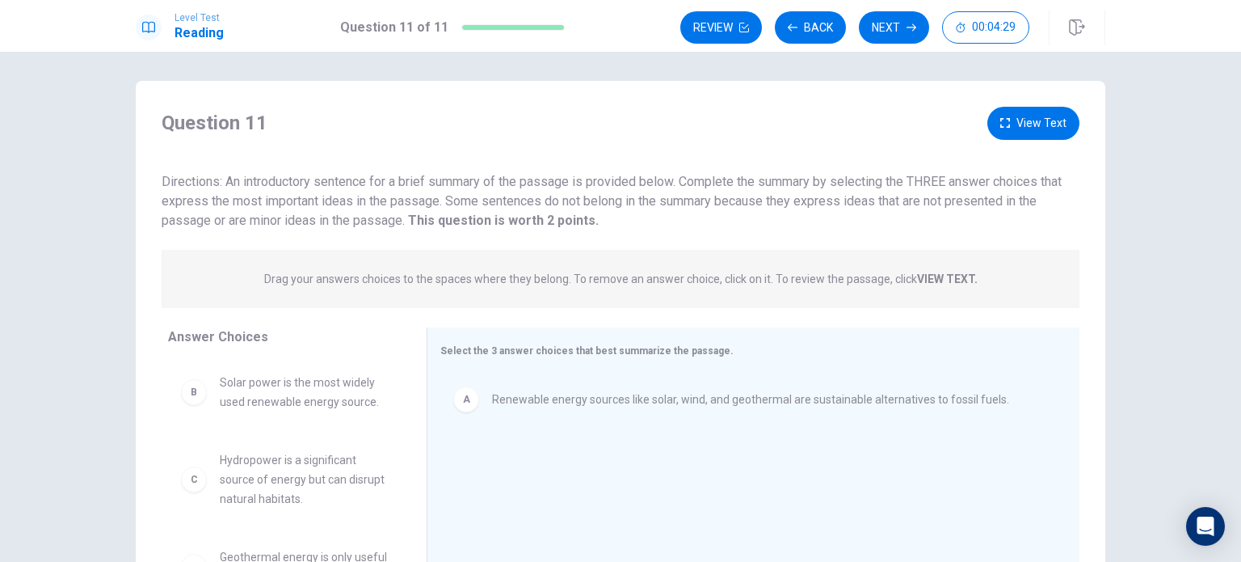
scroll to position [0, 0]
click at [1021, 120] on button "View Text" at bounding box center [1033, 126] width 92 height 33
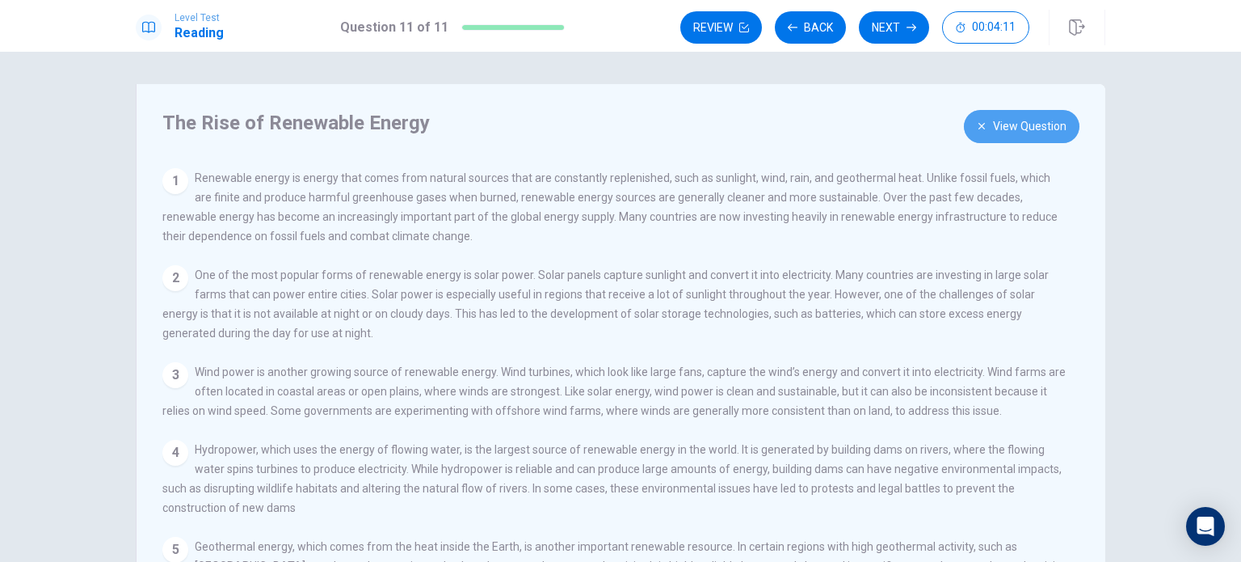
click at [1016, 123] on button "View Question" at bounding box center [1022, 126] width 116 height 33
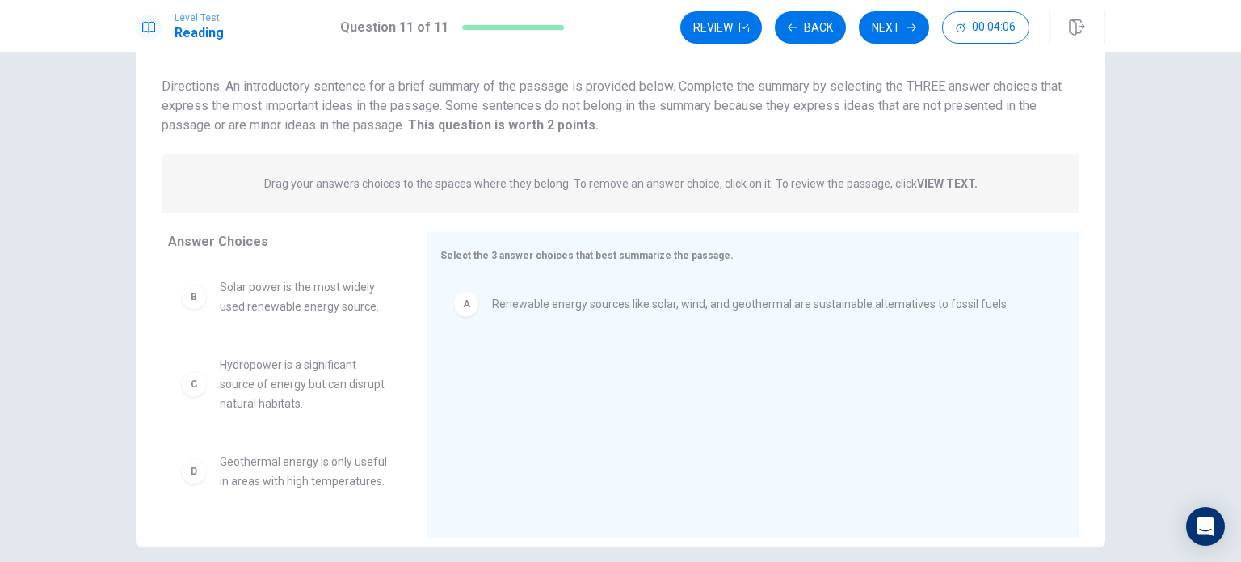
scroll to position [97, 0]
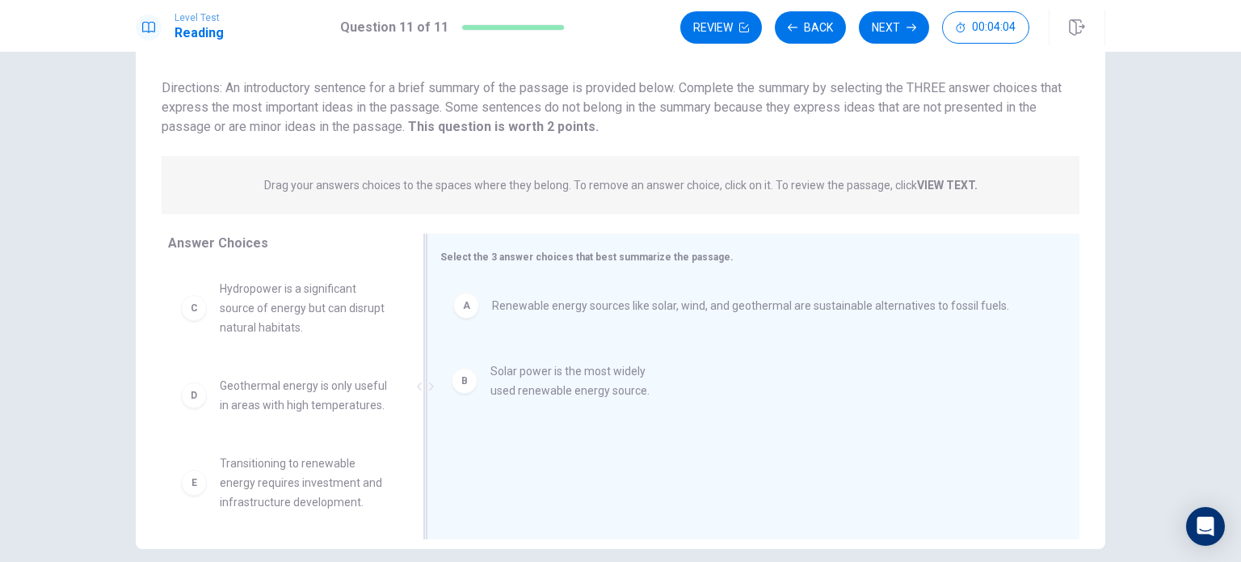
drag, startPoint x: 327, startPoint y: 290, endPoint x: 608, endPoint y: 376, distance: 293.2
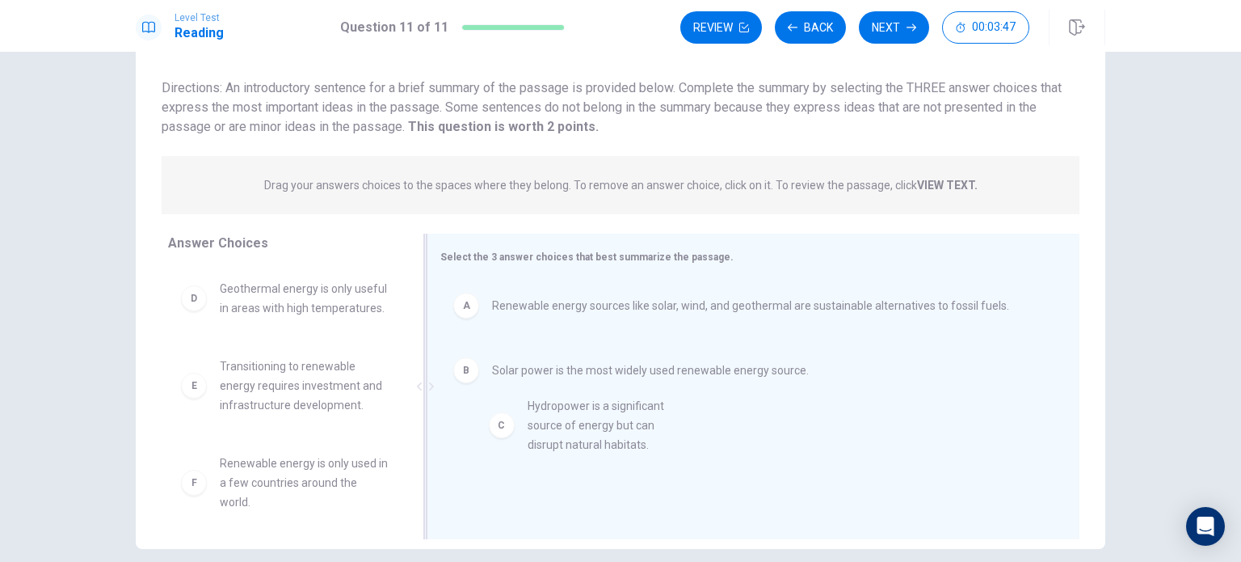
drag, startPoint x: 268, startPoint y: 334, endPoint x: 586, endPoint y: 453, distance: 339.4
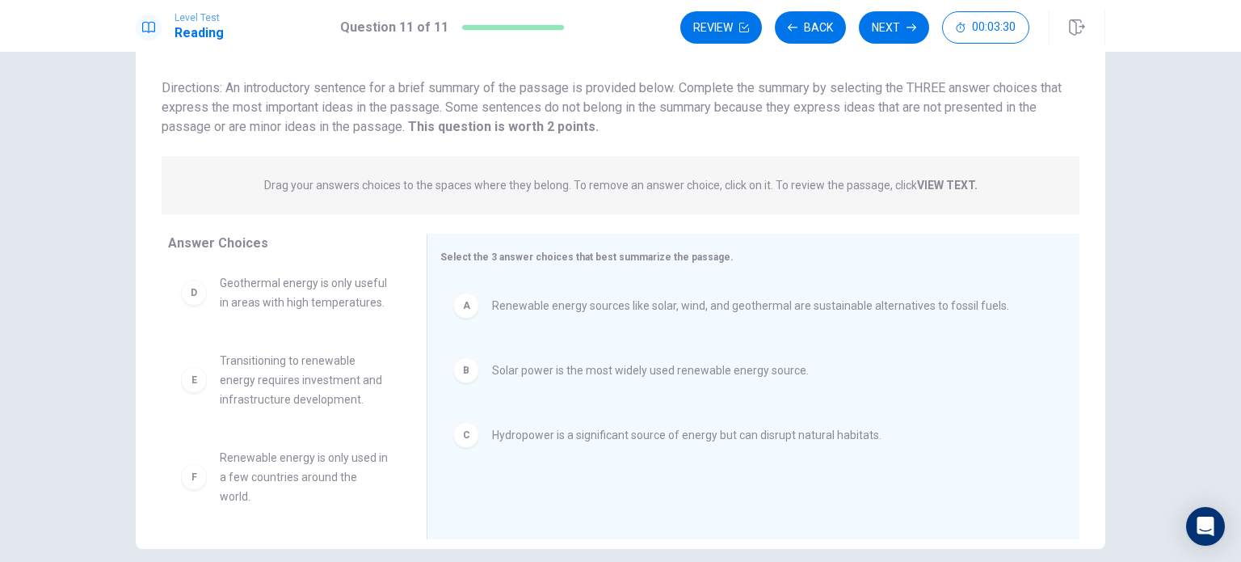
scroll to position [0, 0]
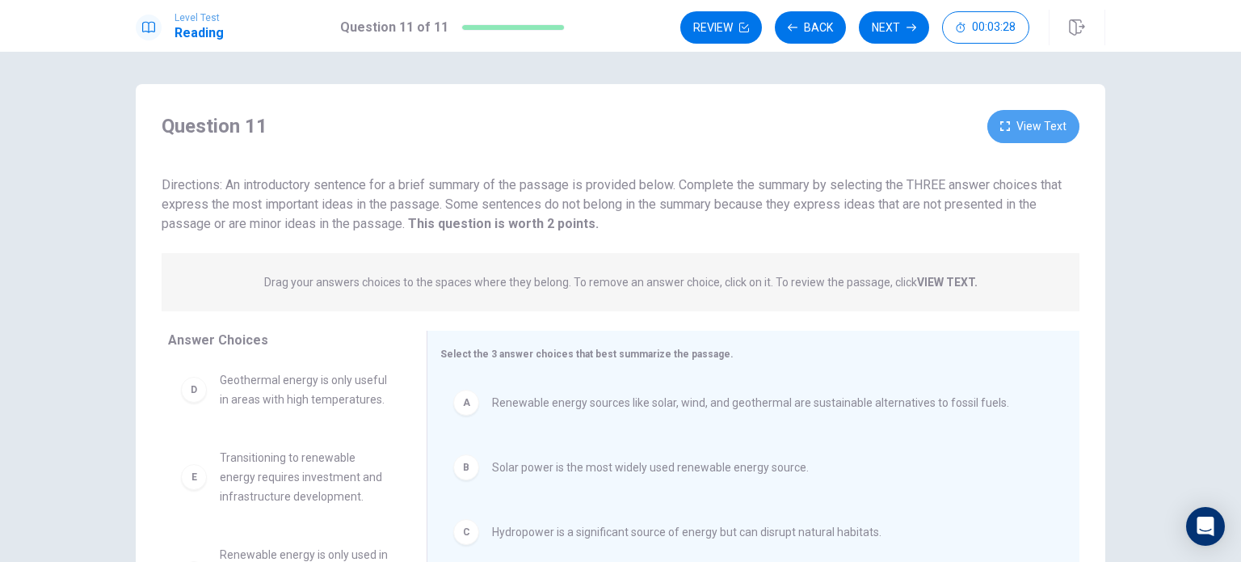
click at [1026, 119] on button "View Text" at bounding box center [1033, 126] width 92 height 33
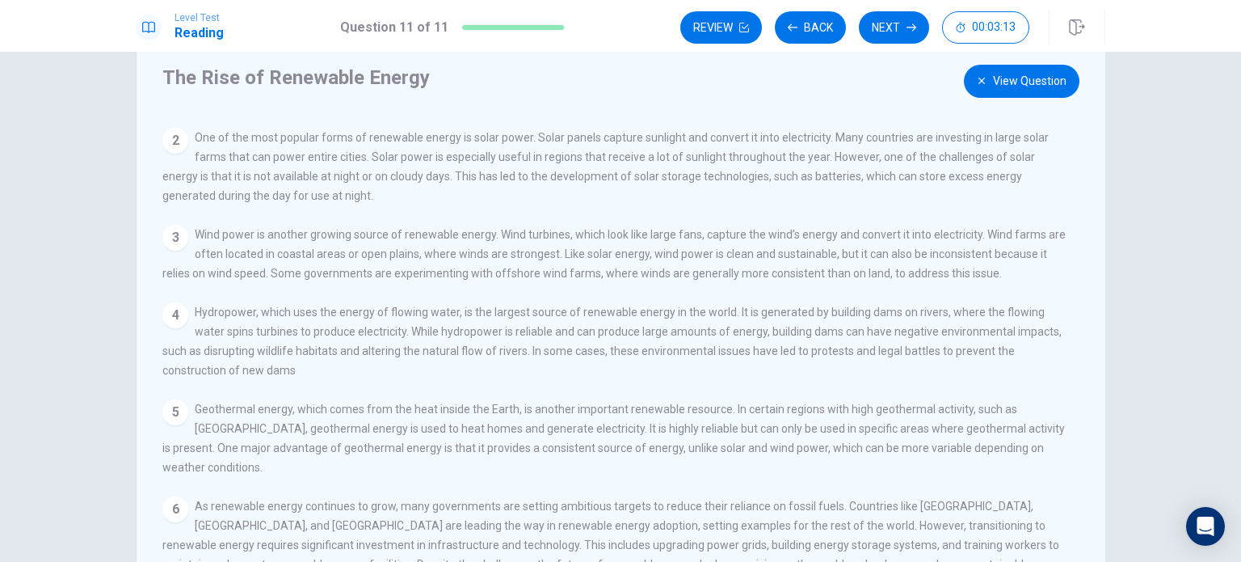
scroll to position [44, 0]
click at [1001, 79] on button "View Question" at bounding box center [1022, 81] width 116 height 33
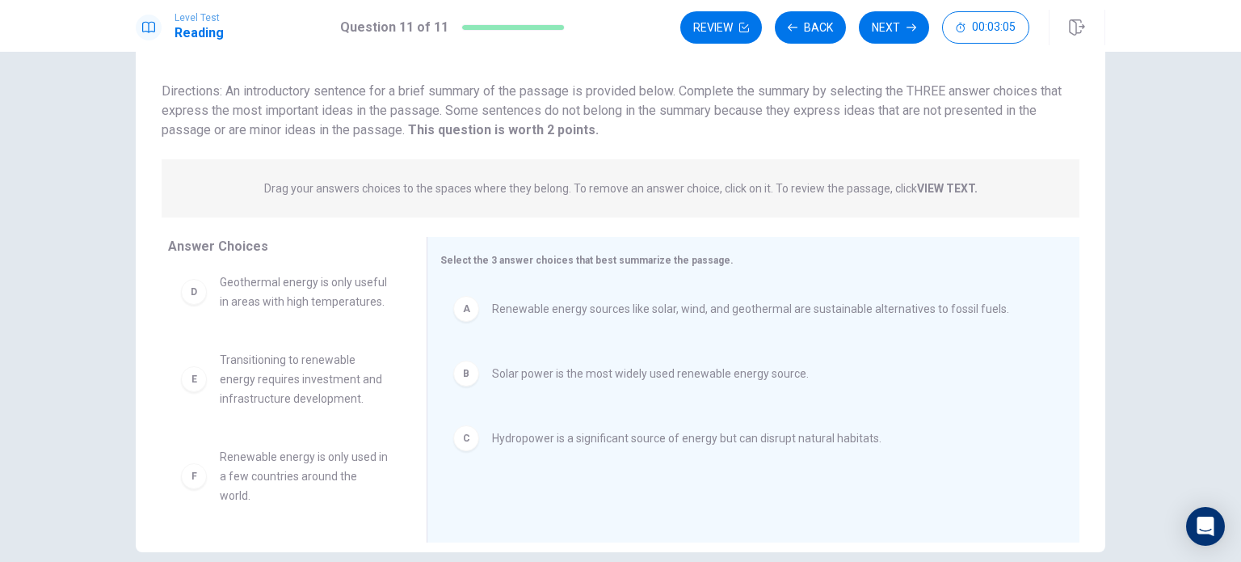
scroll to position [96, 0]
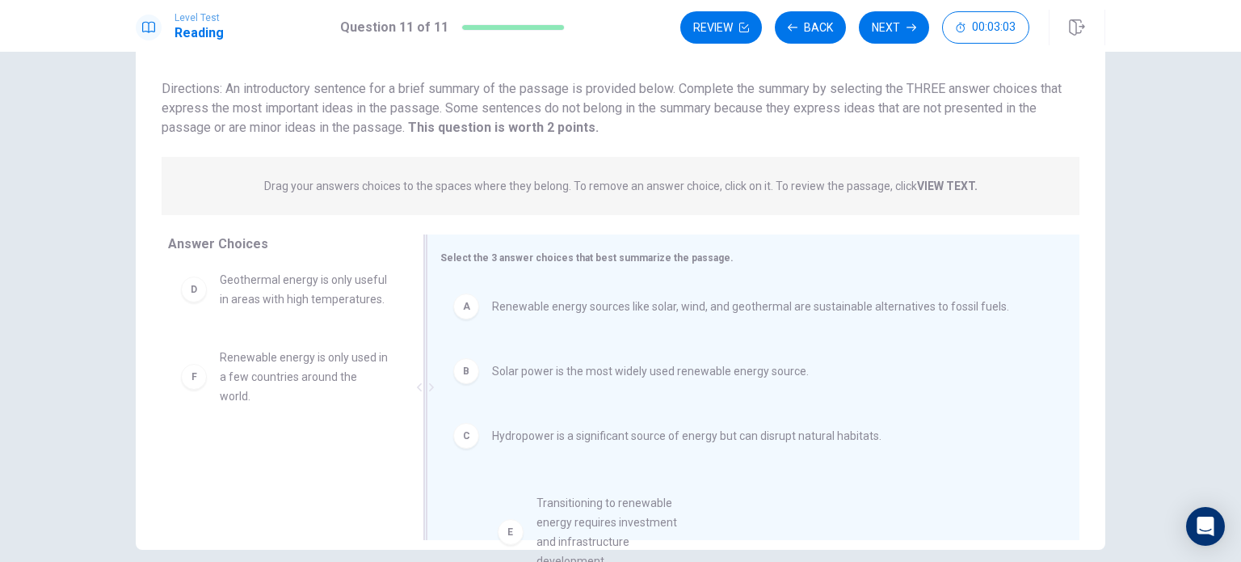
drag, startPoint x: 283, startPoint y: 378, endPoint x: 618, endPoint y: 537, distance: 370.9
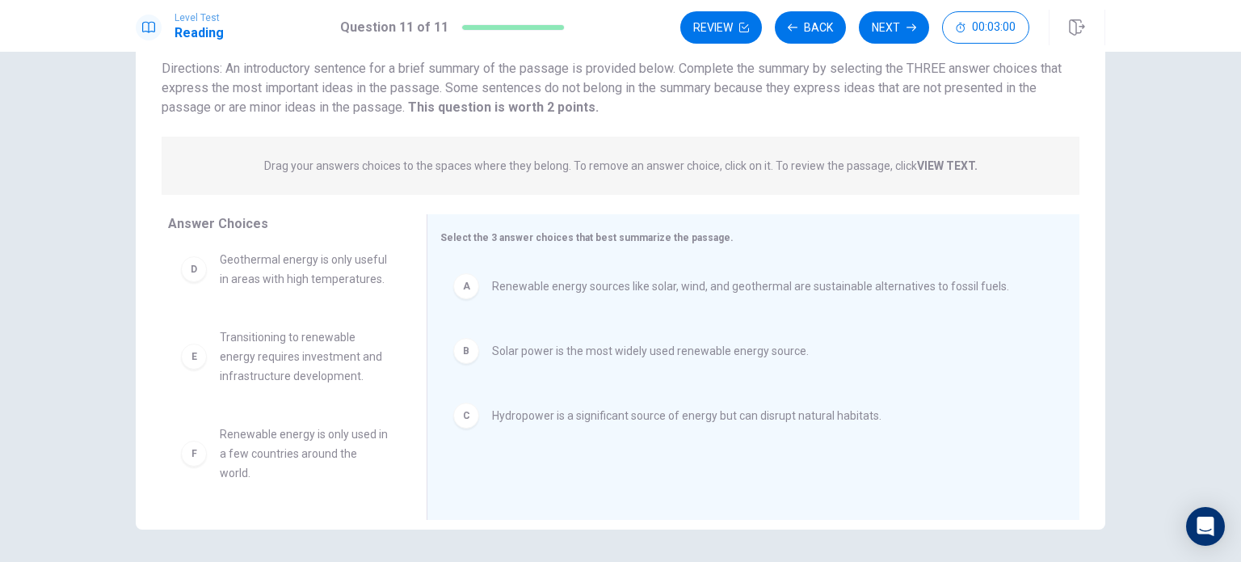
scroll to position [116, 0]
click at [477, 370] on div "B Solar power is the most widely used renewable energy source." at bounding box center [746, 351] width 613 height 52
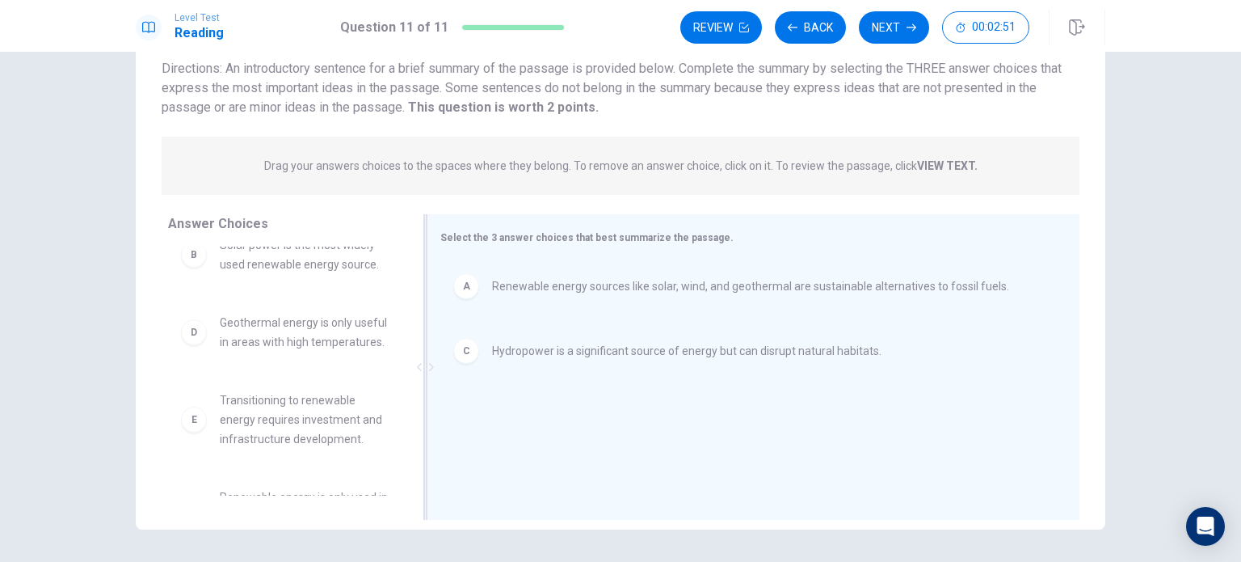
scroll to position [39, 0]
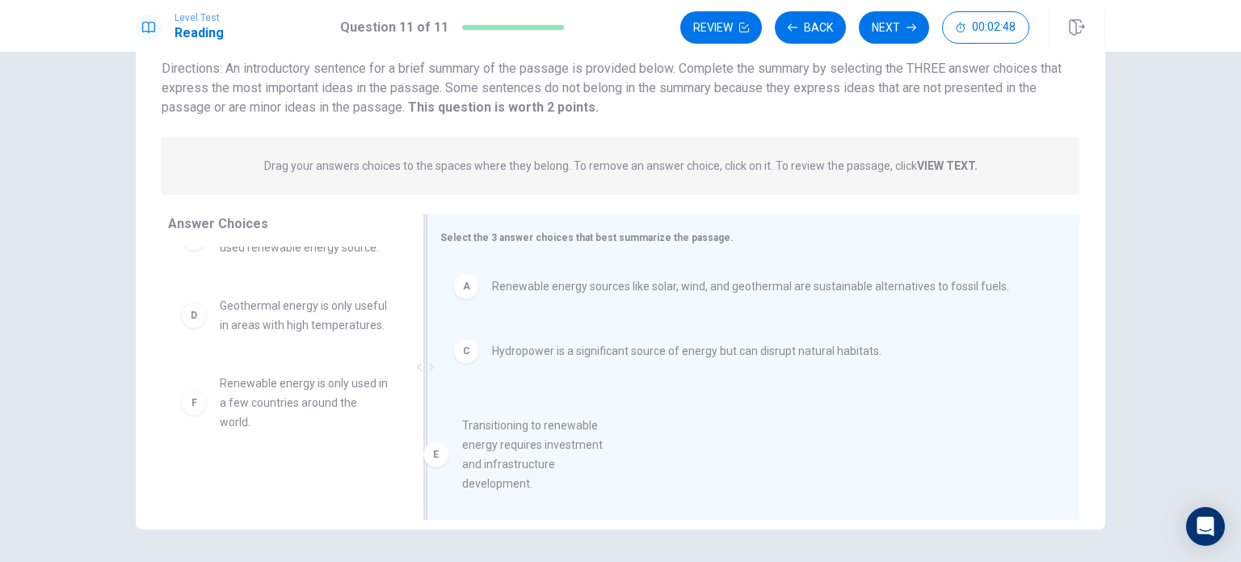
drag, startPoint x: 309, startPoint y: 433, endPoint x: 582, endPoint y: 457, distance: 273.3
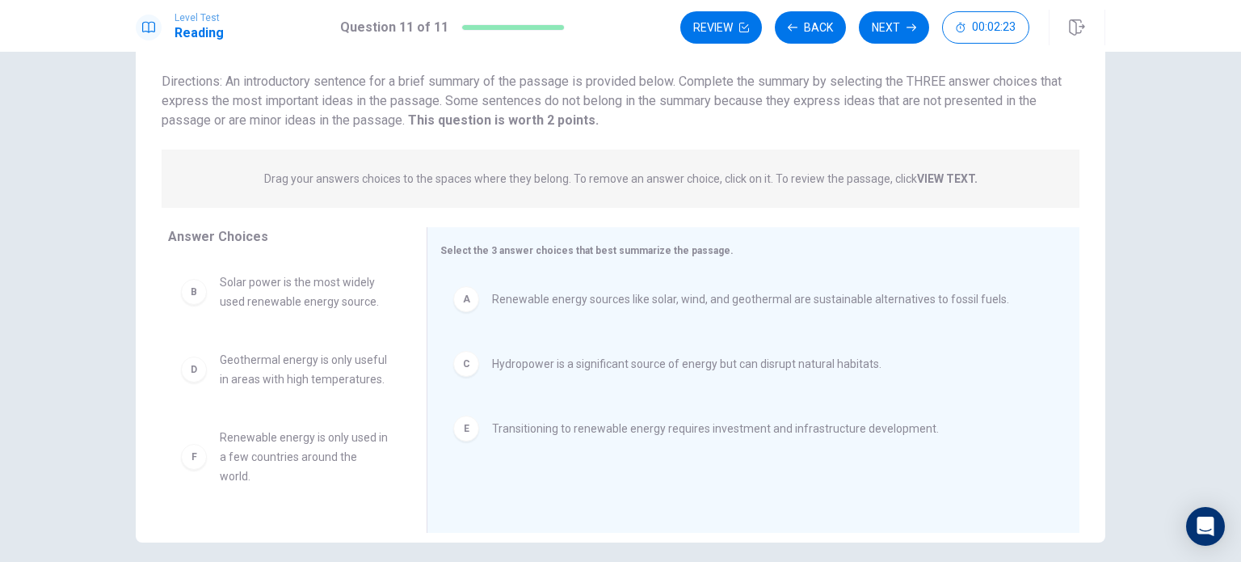
scroll to position [103, 0]
click at [467, 374] on div "C" at bounding box center [466, 364] width 26 height 26
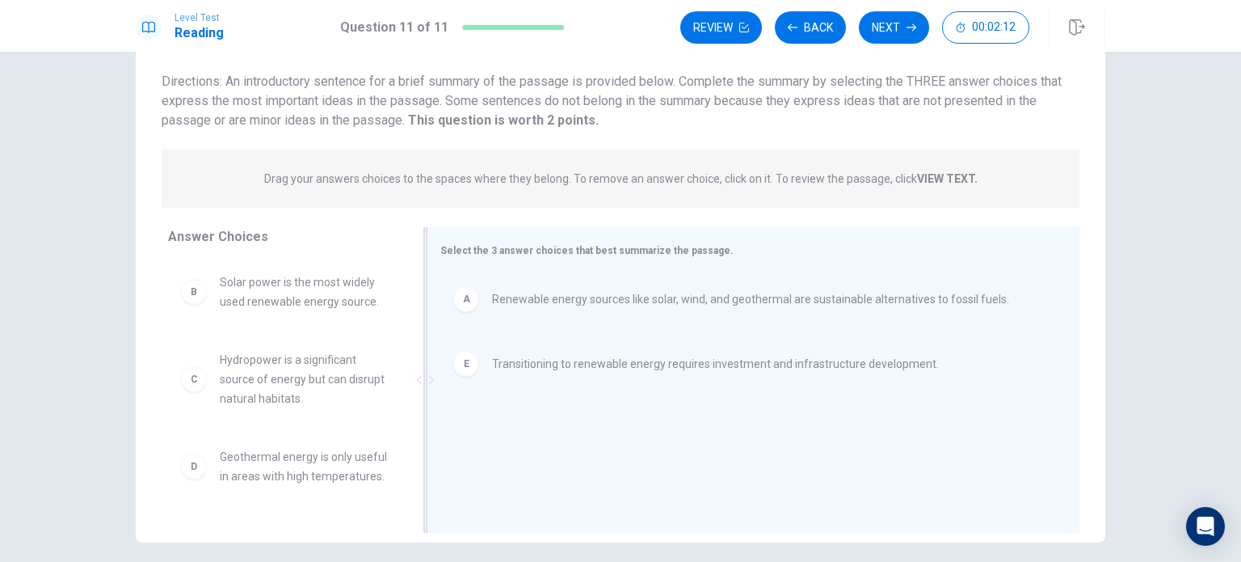
click at [184, 288] on div "B" at bounding box center [194, 292] width 26 height 26
click at [191, 298] on div "B" at bounding box center [194, 292] width 26 height 26
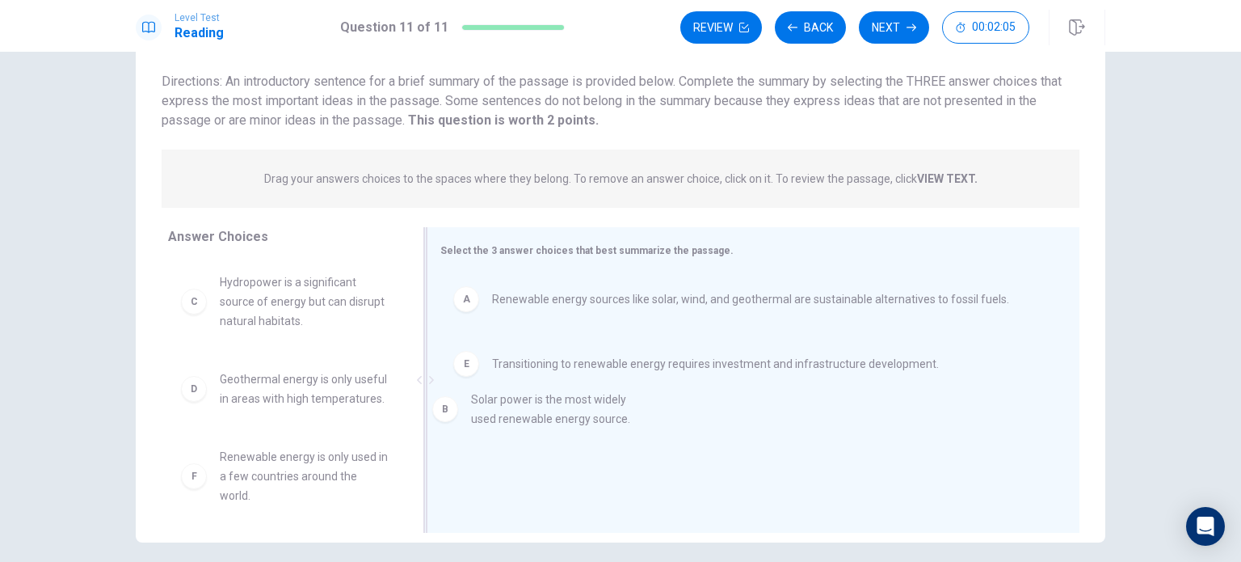
drag, startPoint x: 191, startPoint y: 295, endPoint x: 456, endPoint y: 415, distance: 291.1
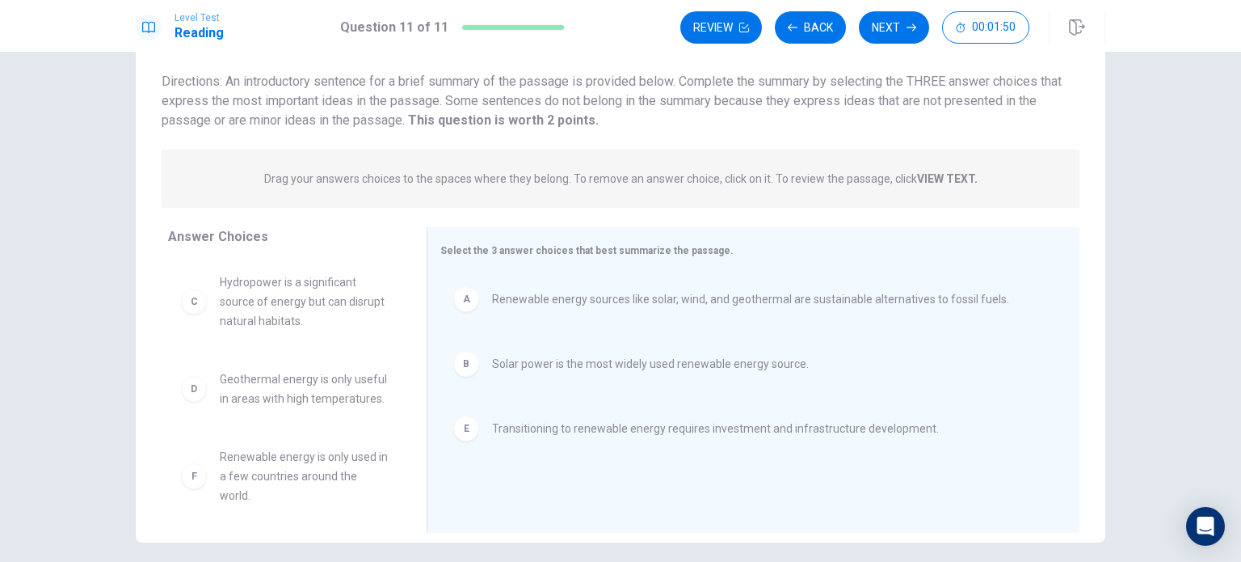
scroll to position [0, 0]
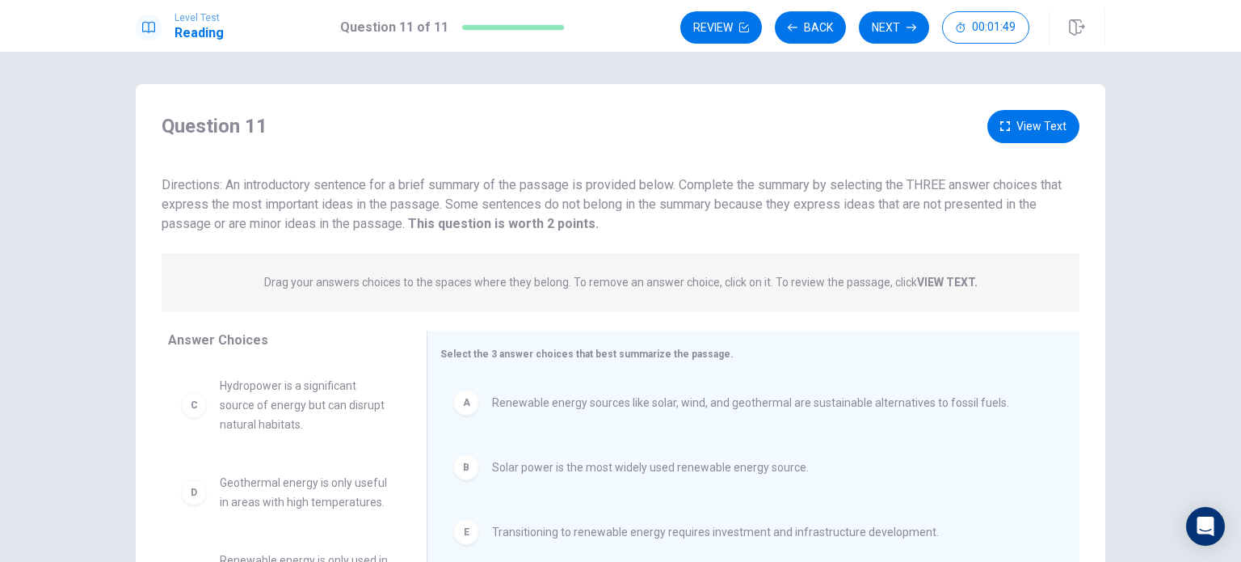
click at [1021, 130] on button "View Text" at bounding box center [1033, 126] width 92 height 33
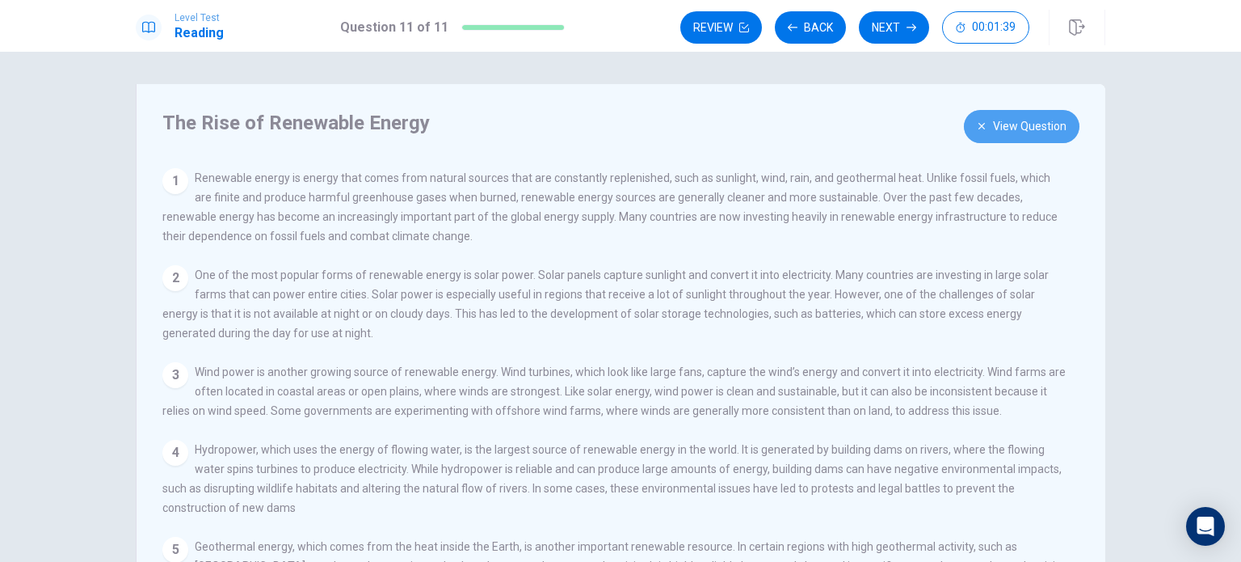
click at [1014, 122] on button "View Question" at bounding box center [1022, 126] width 116 height 33
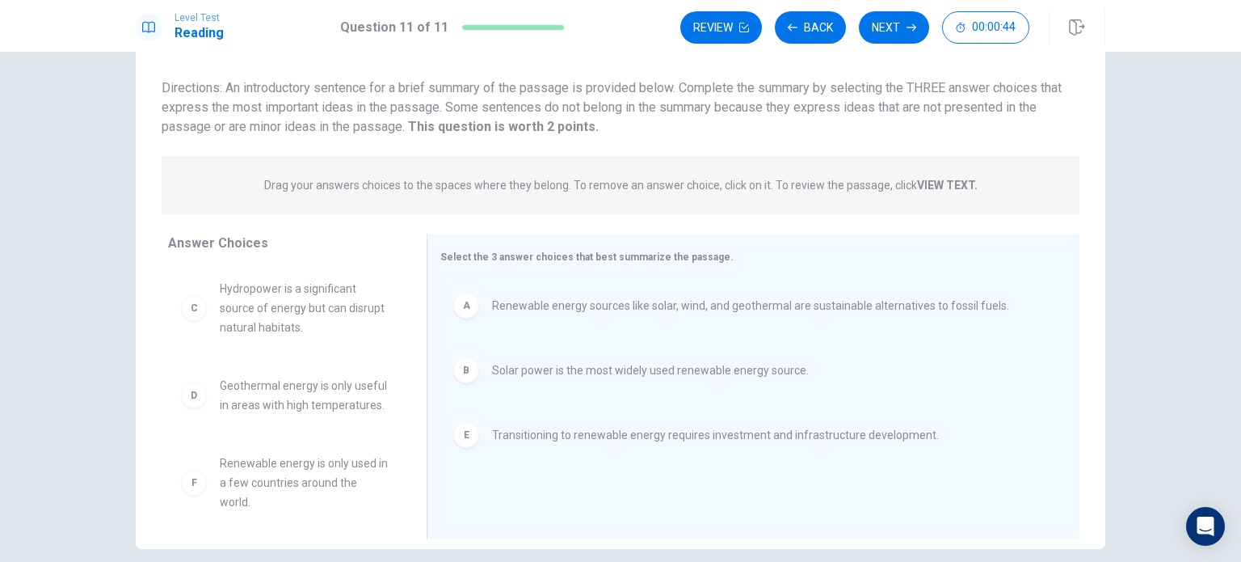
scroll to position [99, 0]
click at [883, 28] on button "Next" at bounding box center [894, 27] width 70 height 32
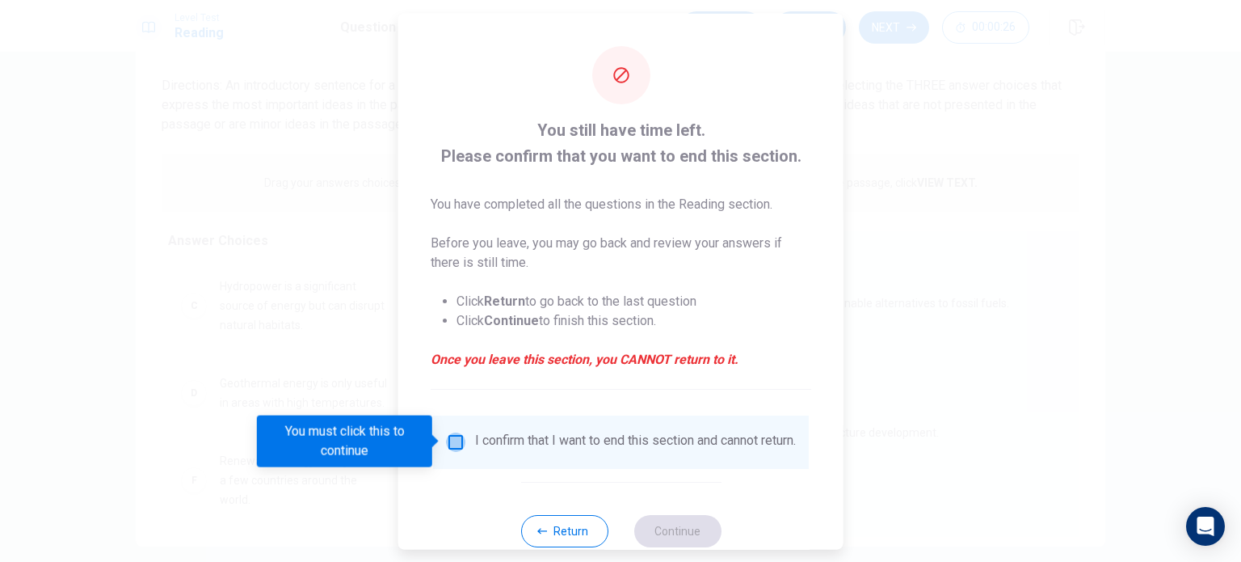
click at [449, 444] on input "You must click this to continue" at bounding box center [455, 441] width 19 height 19
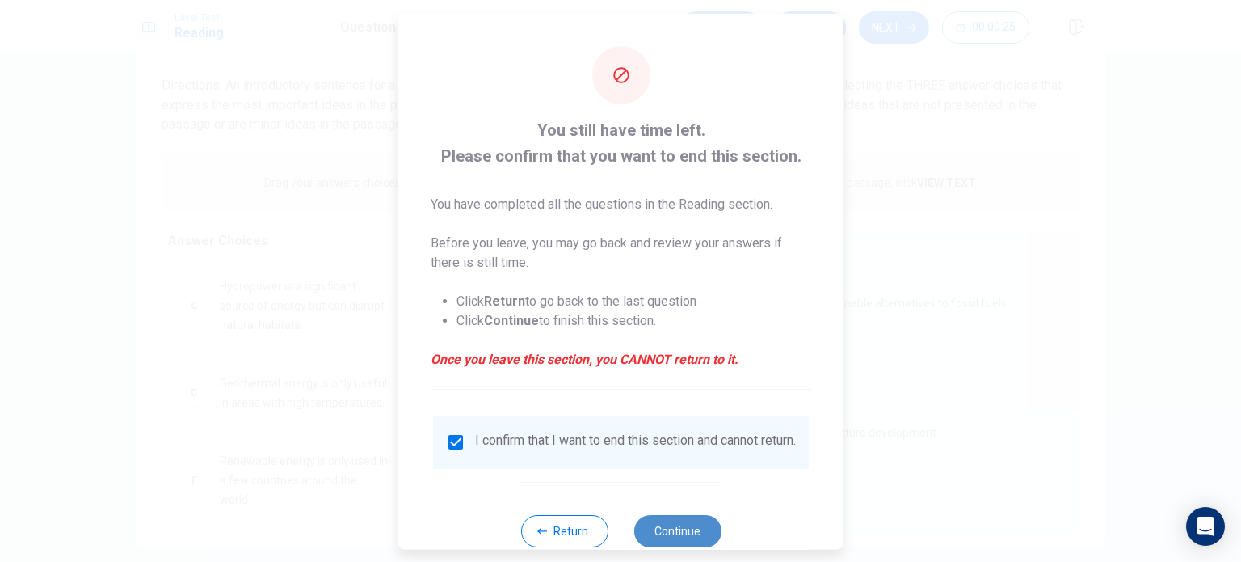
click at [653, 539] on button "Continue" at bounding box center [677, 530] width 87 height 32
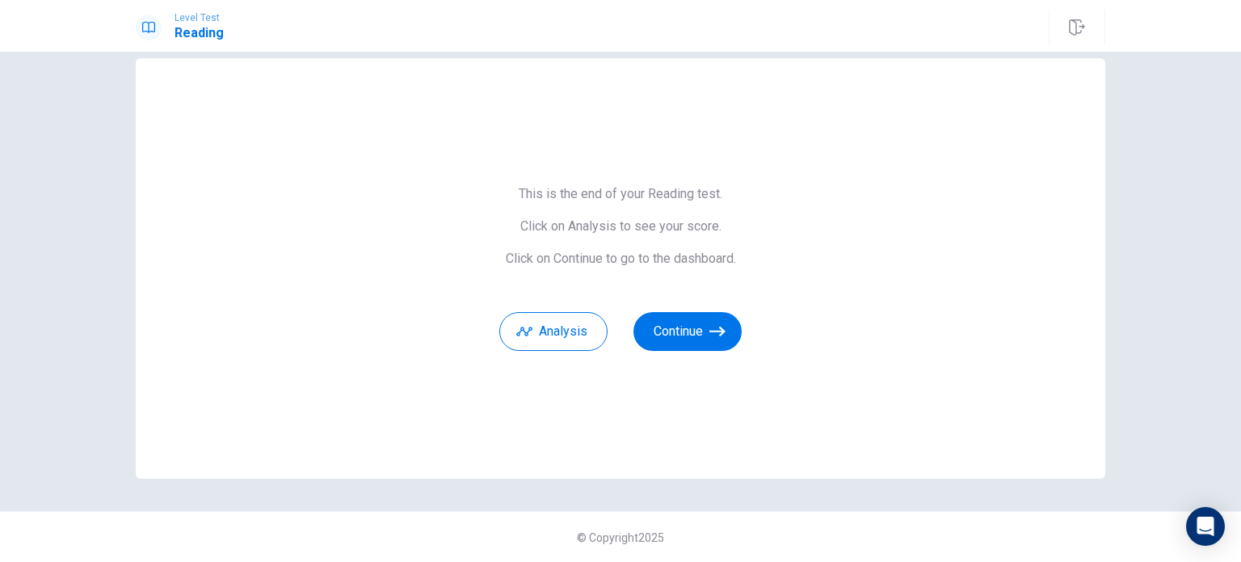
scroll to position [26, 0]
click at [656, 327] on button "Continue" at bounding box center [688, 331] width 108 height 39
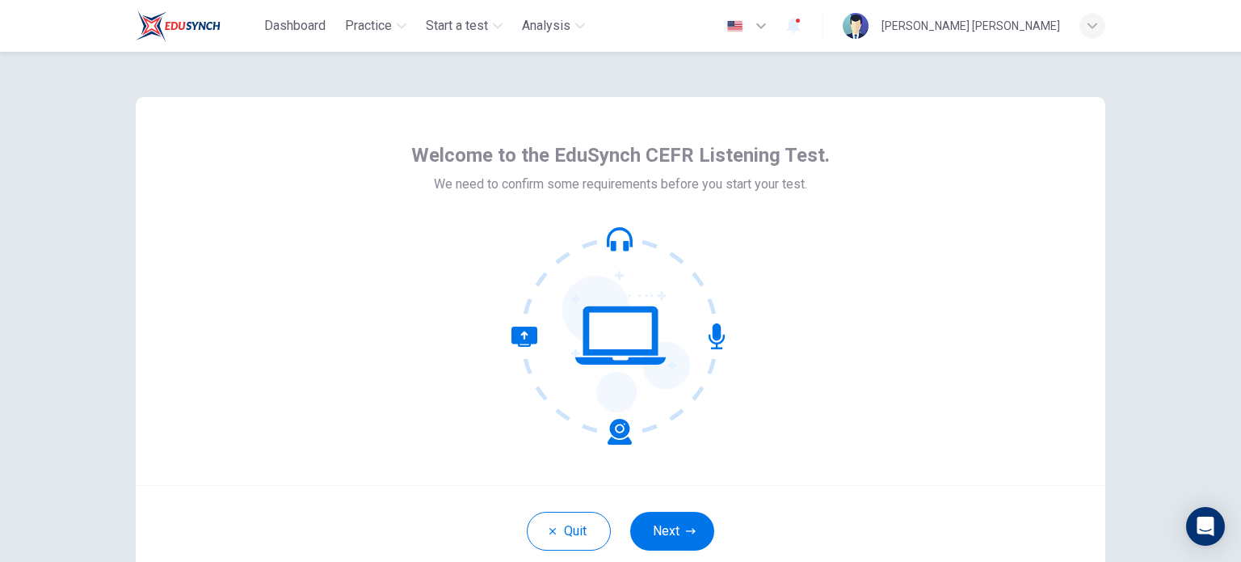
click at [726, 488] on div "Quit Next" at bounding box center [621, 530] width 970 height 91
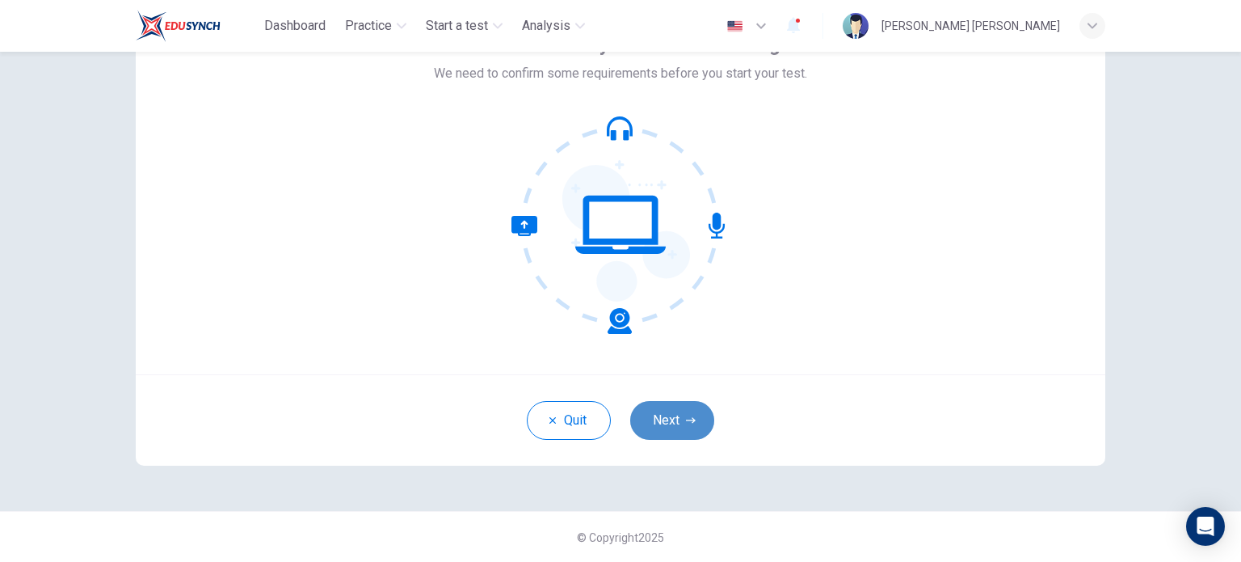
click at [675, 430] on button "Next" at bounding box center [672, 420] width 84 height 39
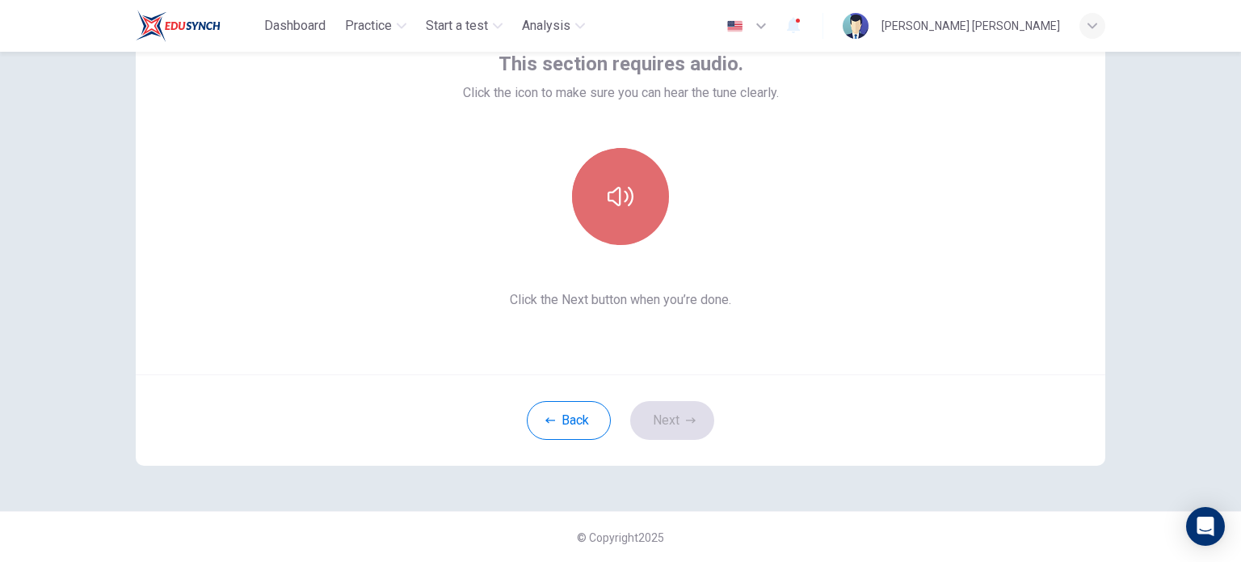
click at [614, 167] on button "button" at bounding box center [620, 196] width 97 height 97
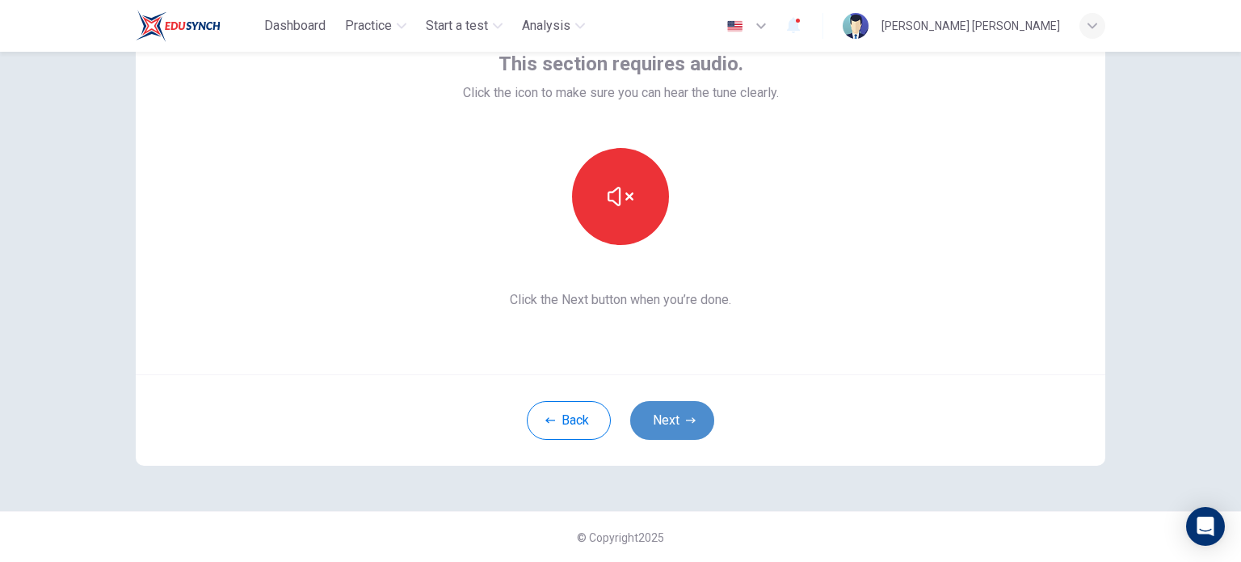
click at [692, 413] on button "Next" at bounding box center [672, 420] width 84 height 39
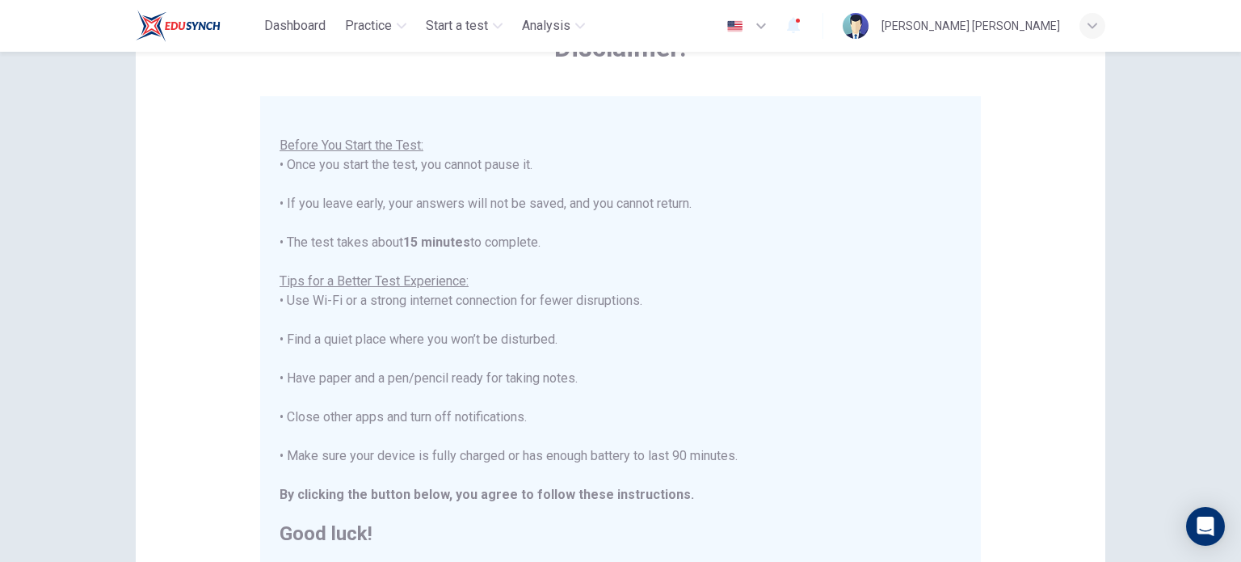
scroll to position [336, 0]
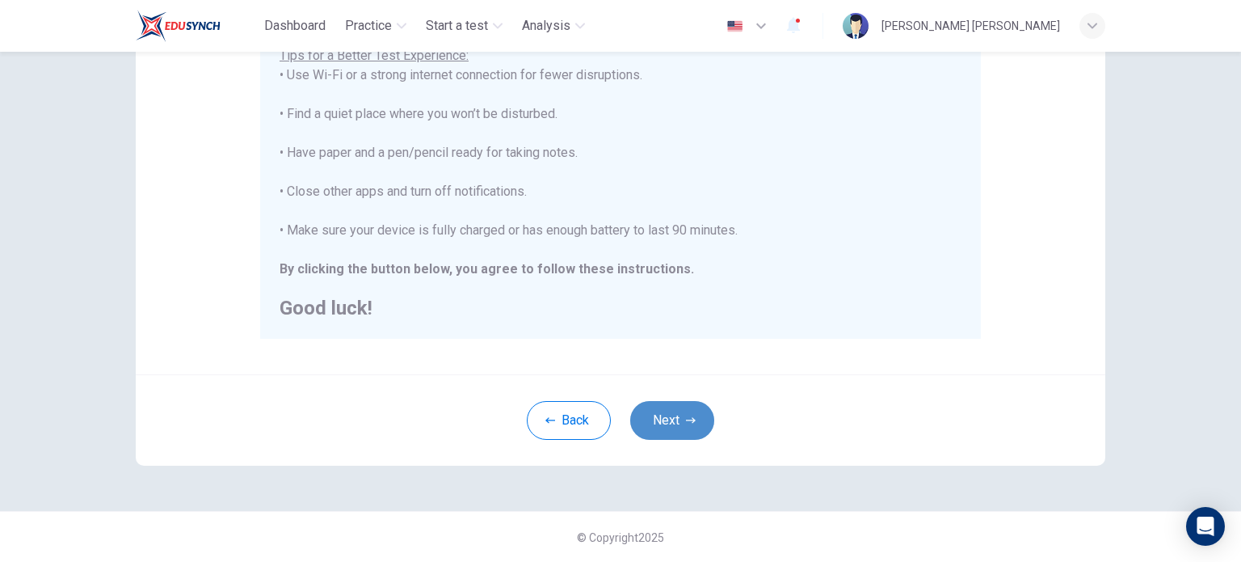
click at [668, 420] on button "Next" at bounding box center [672, 420] width 84 height 39
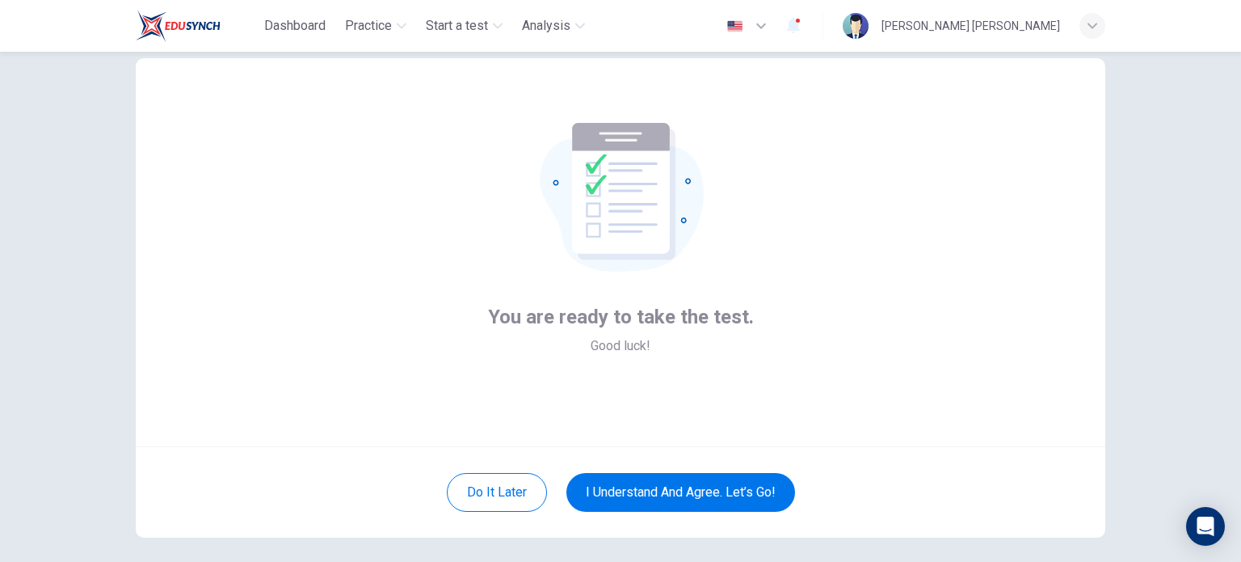
scroll to position [111, 0]
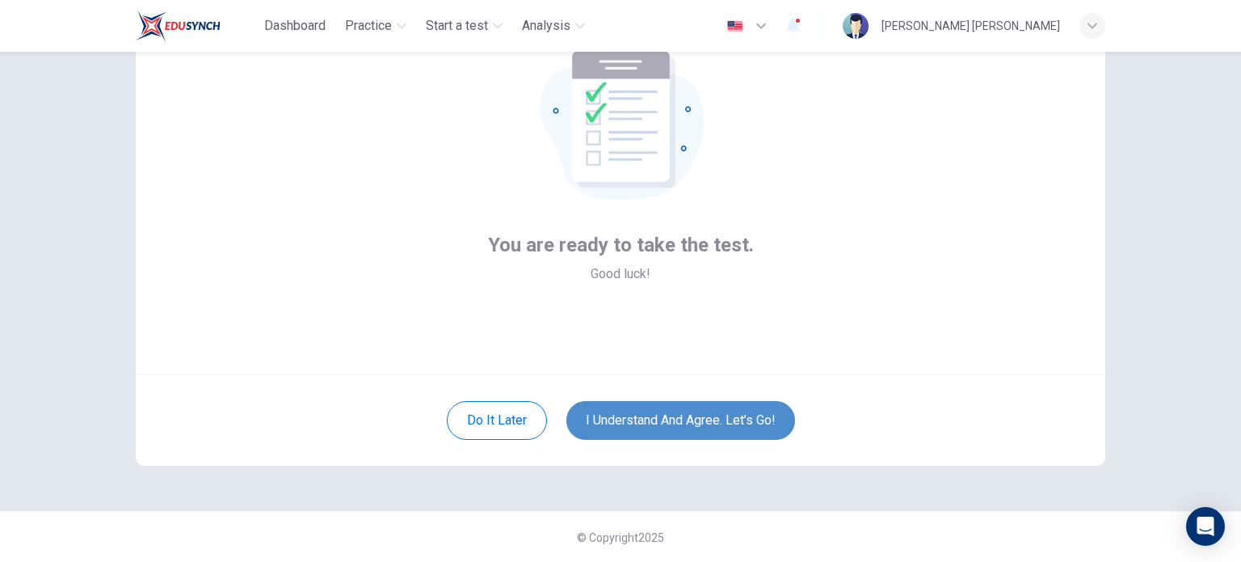
click at [678, 411] on button "I understand and agree. Let’s go!" at bounding box center [680, 420] width 229 height 39
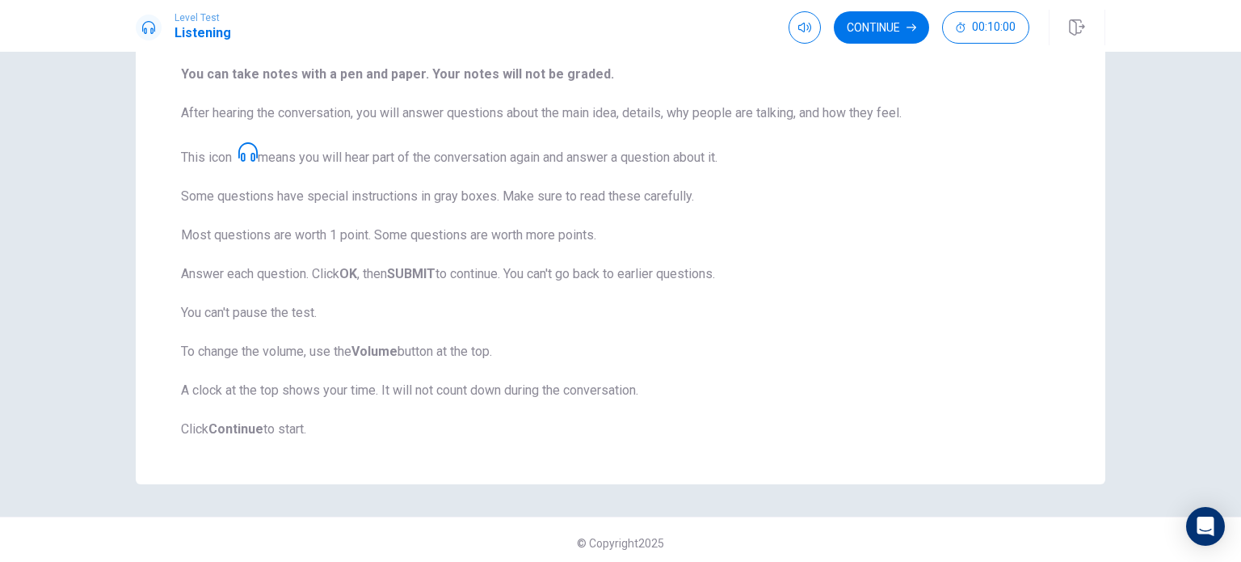
scroll to position [213, 0]
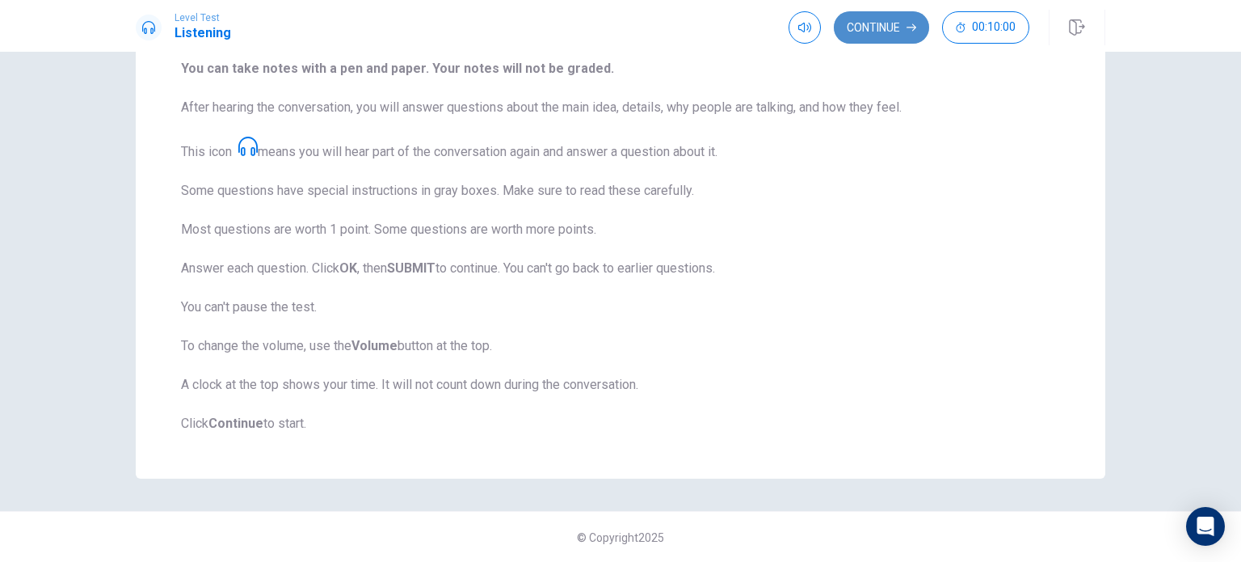
click at [838, 19] on button "Continue" at bounding box center [881, 27] width 95 height 32
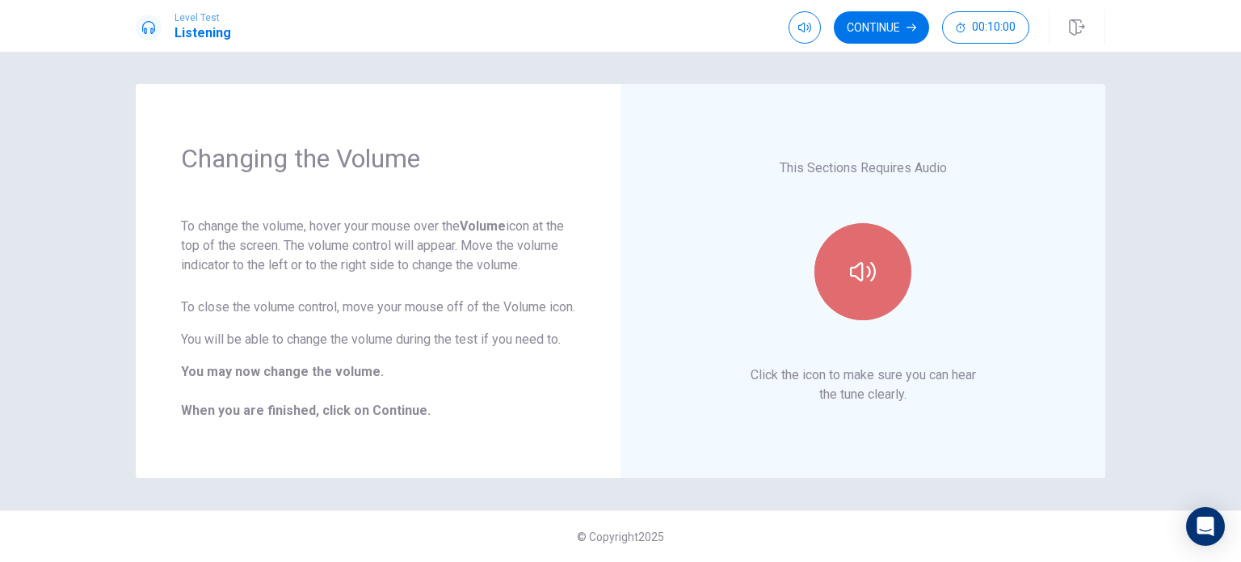
click at [870, 251] on button "button" at bounding box center [863, 271] width 97 height 97
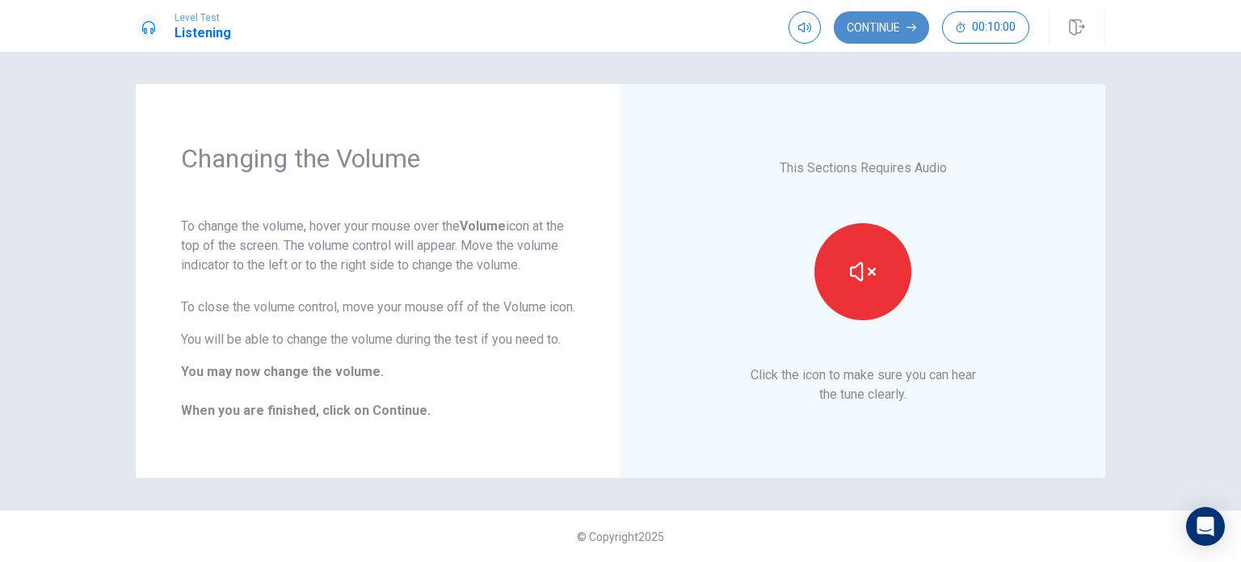
click at [895, 19] on button "Continue" at bounding box center [881, 27] width 95 height 32
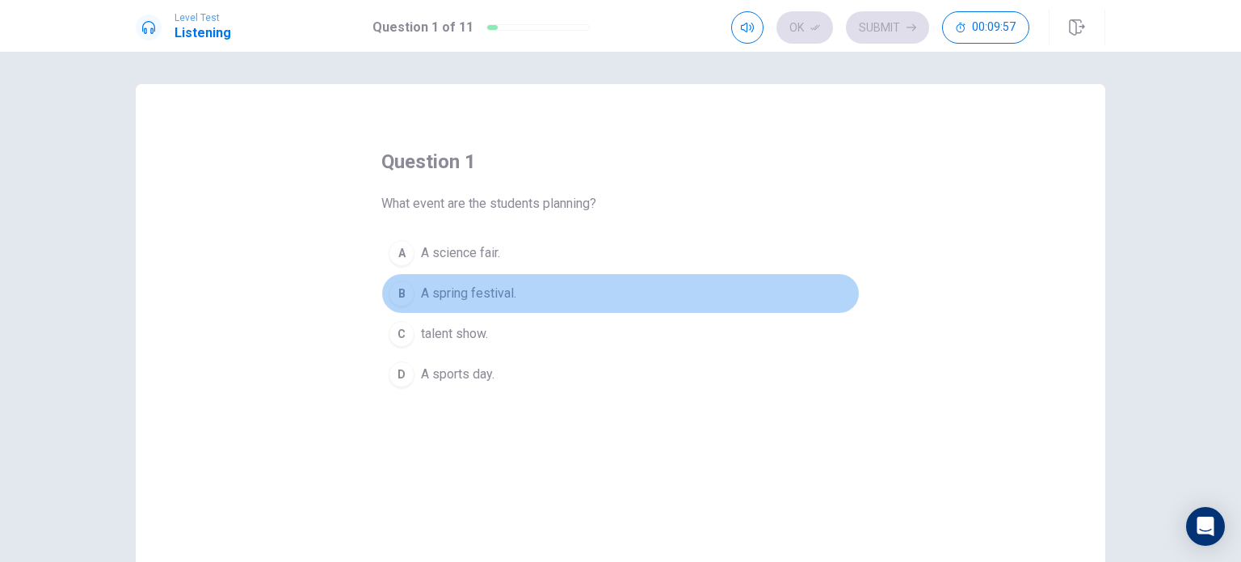
click at [426, 300] on span "A spring festival." at bounding box center [468, 293] width 95 height 19
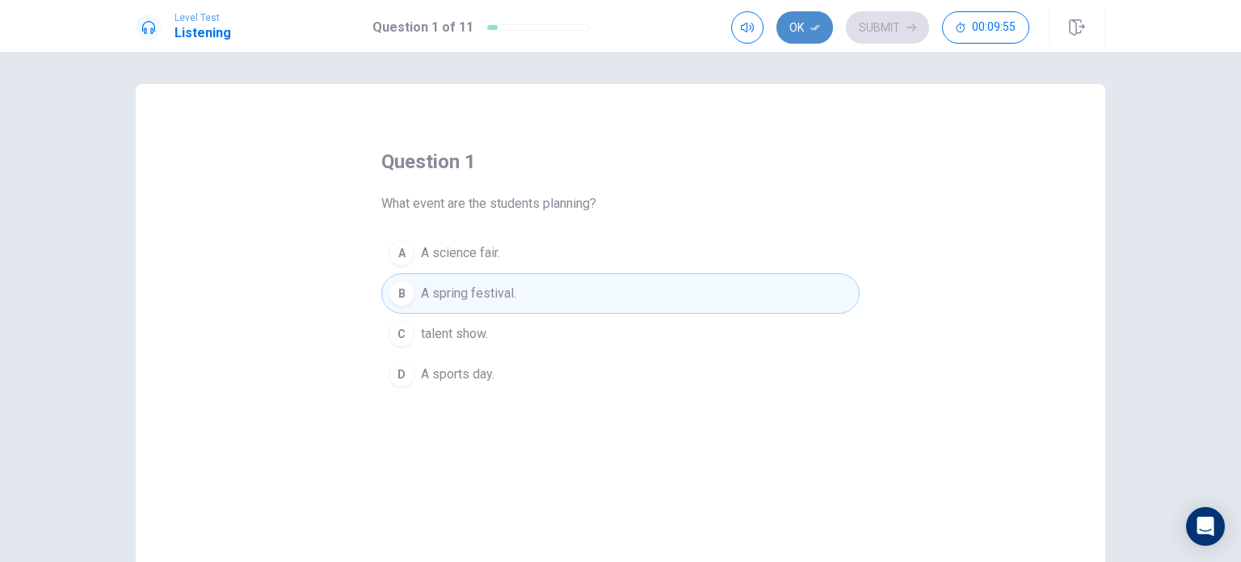
click at [818, 33] on button "Ok" at bounding box center [805, 27] width 57 height 32
click at [906, 24] on button "Submit" at bounding box center [887, 27] width 83 height 32
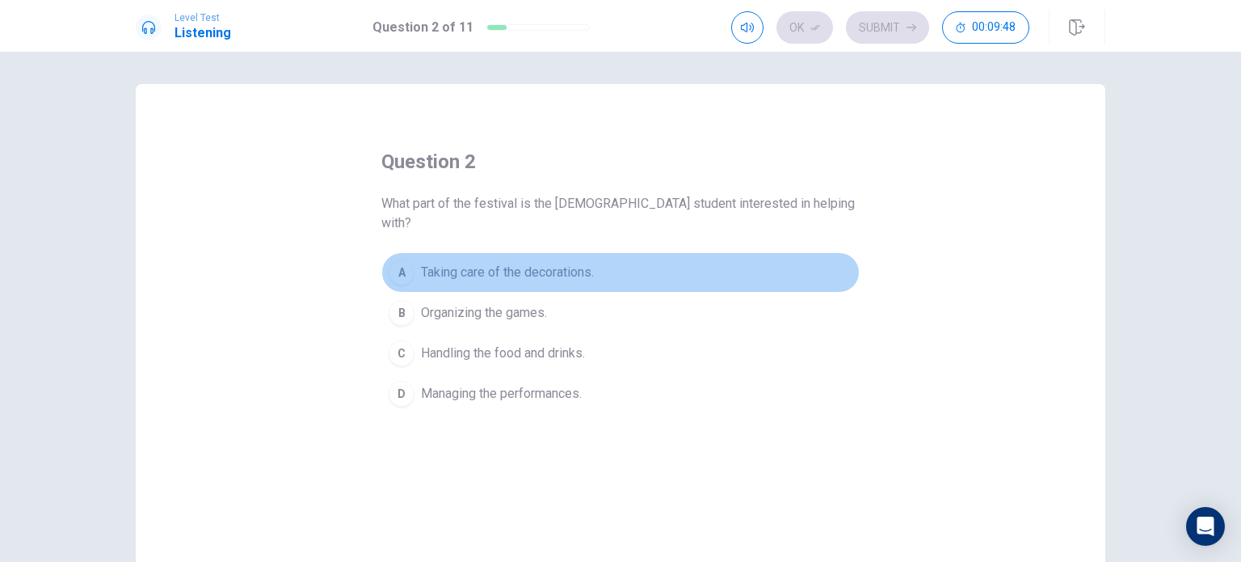
click at [474, 263] on span "Taking care of the decorations." at bounding box center [507, 272] width 173 height 19
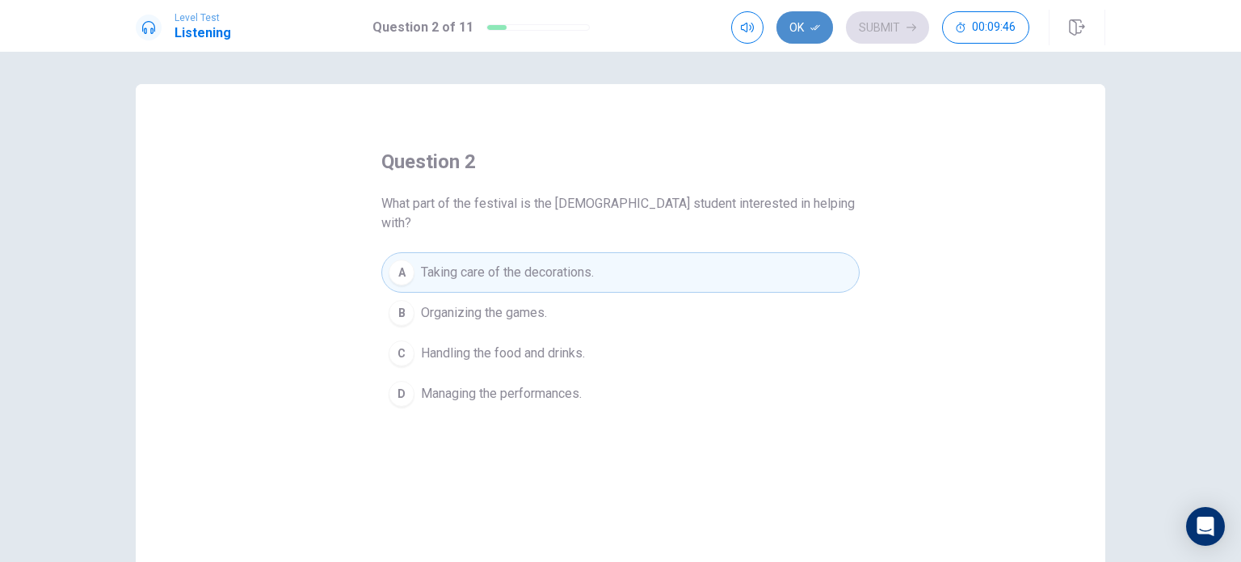
click at [792, 24] on button "Ok" at bounding box center [805, 27] width 57 height 32
click at [873, 25] on button "Submit" at bounding box center [887, 27] width 83 height 32
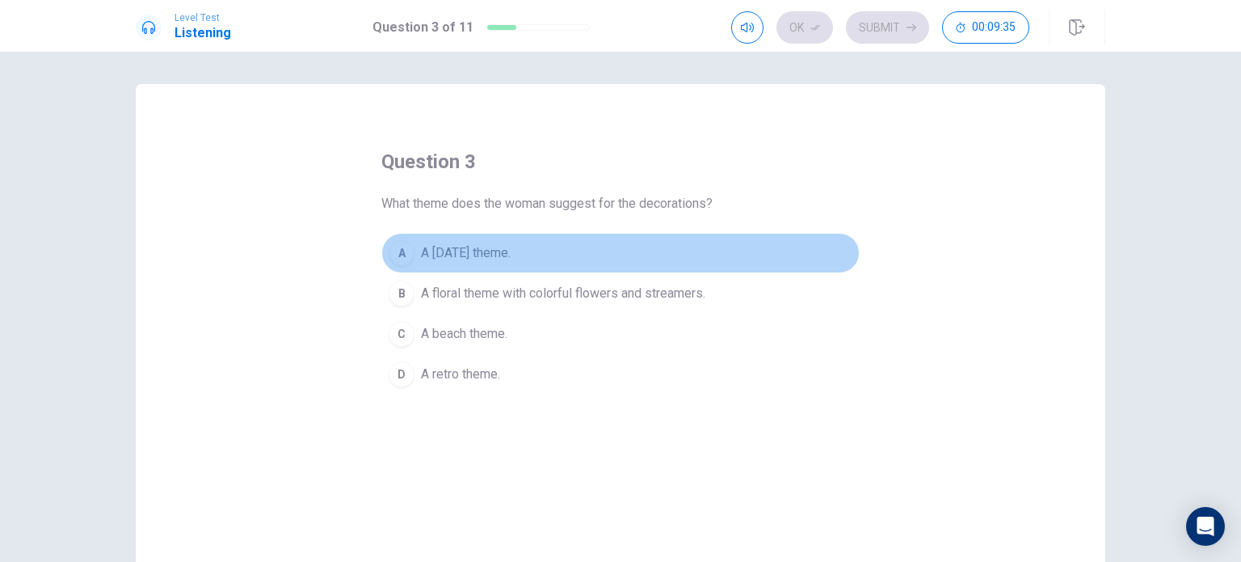
click at [459, 253] on span "A carnival theme." at bounding box center [466, 252] width 90 height 19
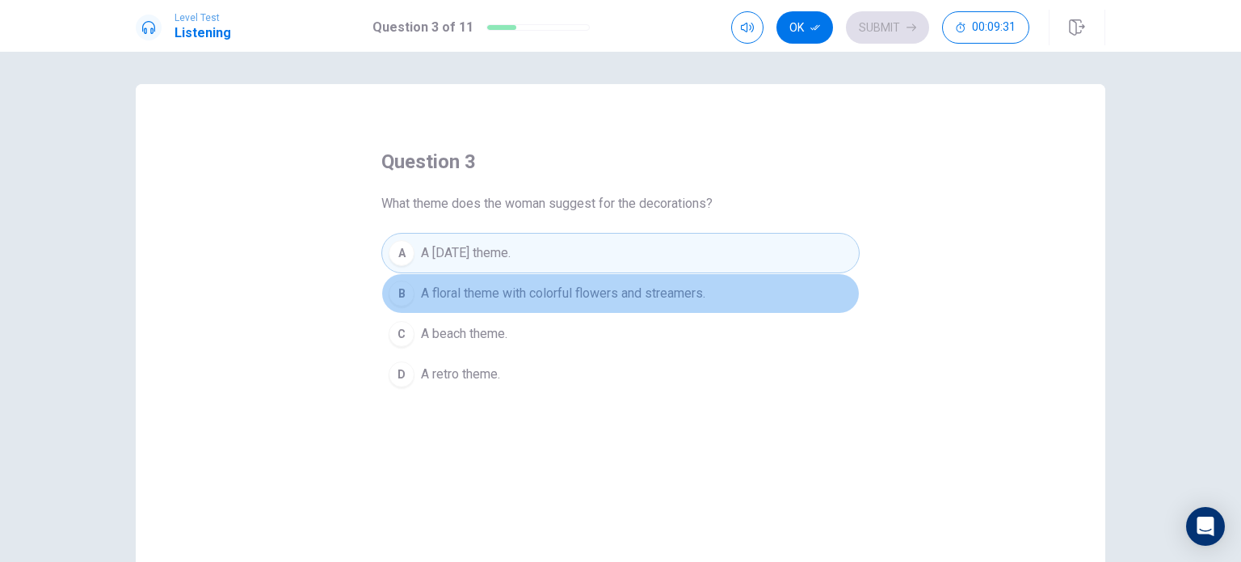
click at [451, 279] on button "B A floral theme with colorful flowers and streamers." at bounding box center [620, 293] width 478 height 40
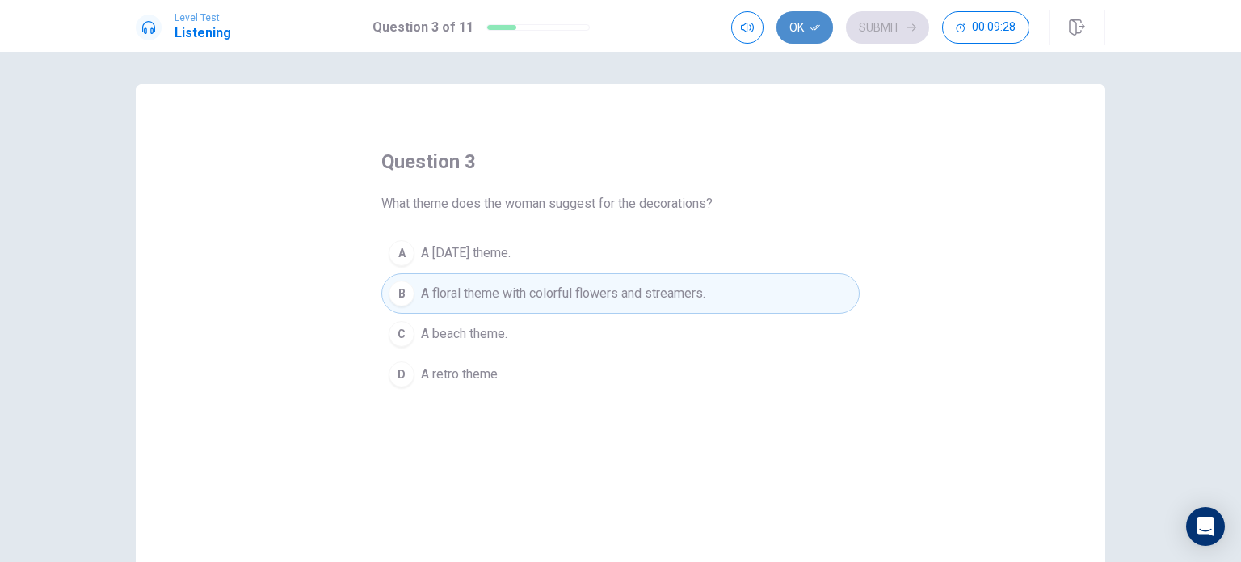
click at [785, 25] on button "Ok" at bounding box center [805, 27] width 57 height 32
click at [903, 13] on button "Submit" at bounding box center [887, 27] width 83 height 32
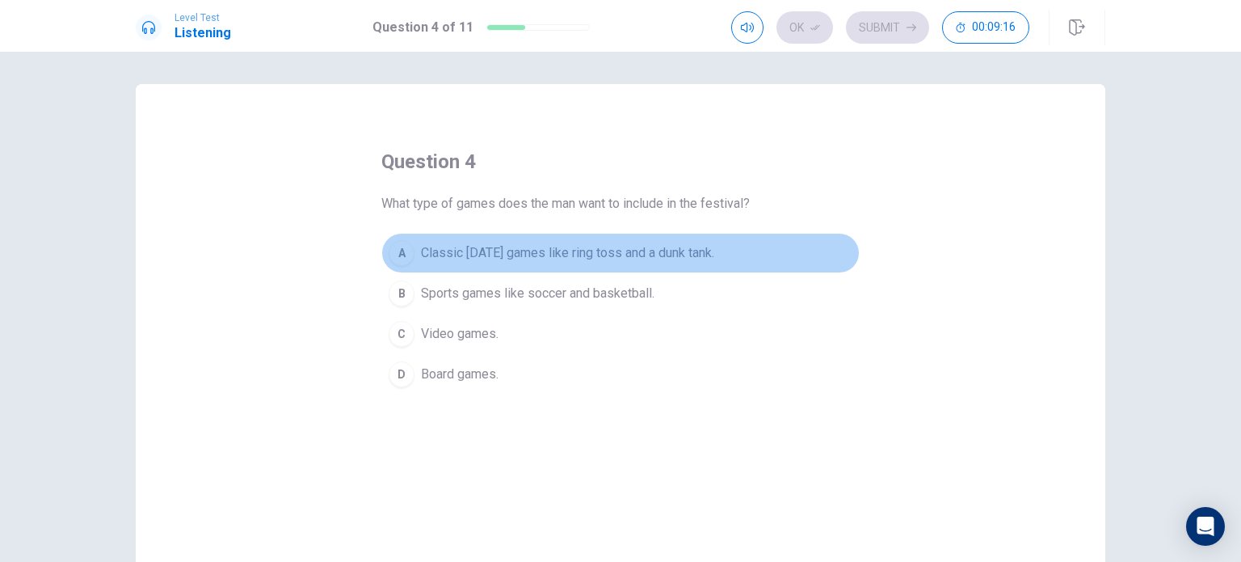
click at [581, 258] on span "Classic carnival games like ring toss and a dunk tank." at bounding box center [567, 252] width 293 height 19
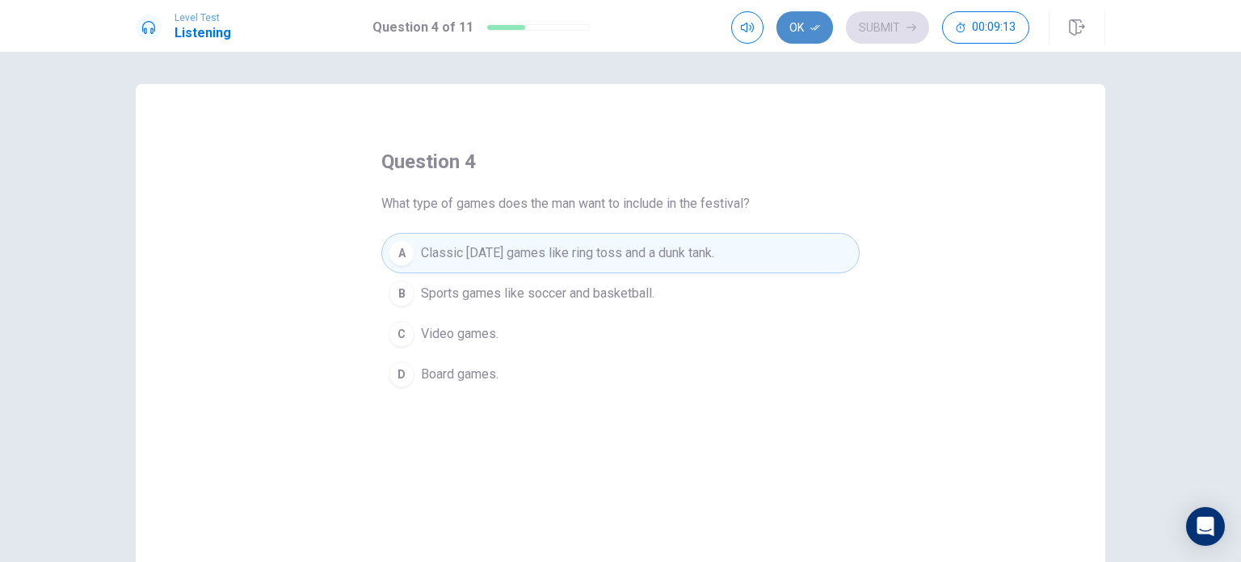
click at [815, 16] on button "Ok" at bounding box center [805, 27] width 57 height 32
click at [879, 10] on div "Ok Submit 00:09:12" at bounding box center [918, 28] width 374 height 36
click at [879, 19] on button "Submit" at bounding box center [887, 27] width 83 height 32
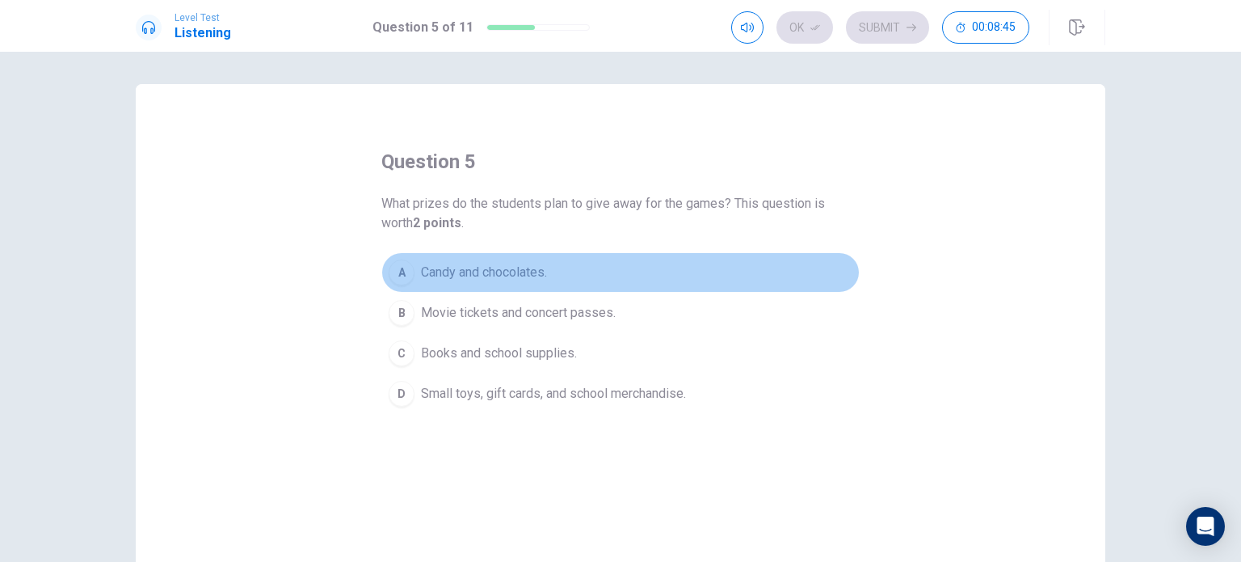
click at [478, 273] on span "Candy and chocolates." at bounding box center [484, 272] width 126 height 19
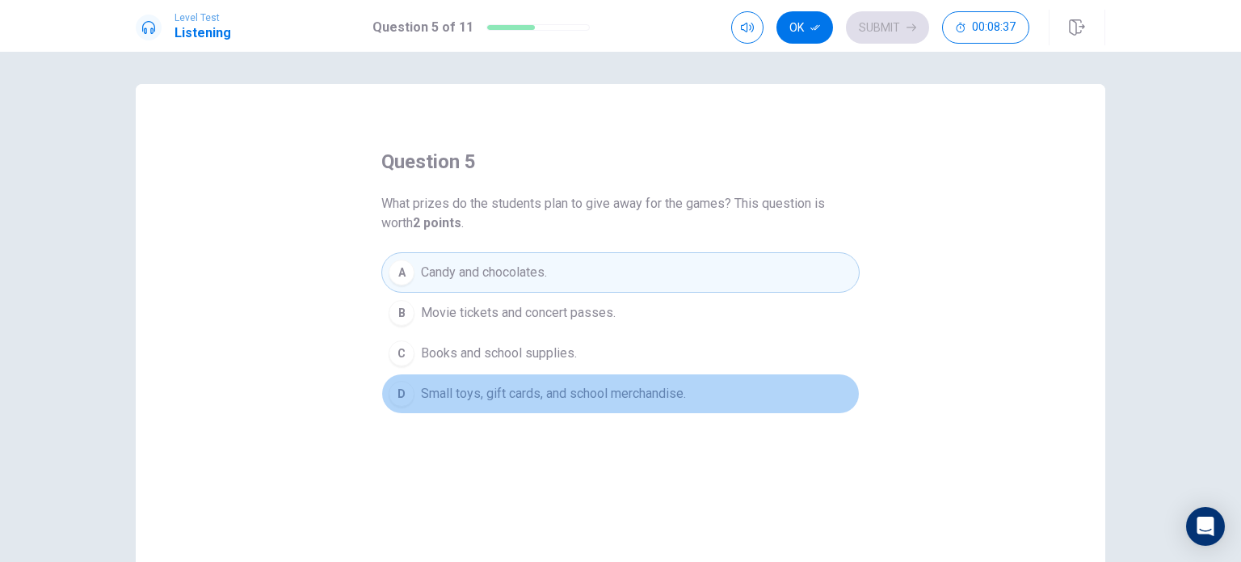
click at [540, 400] on span "Small toys, gift cards, and school merchandise." at bounding box center [553, 393] width 265 height 19
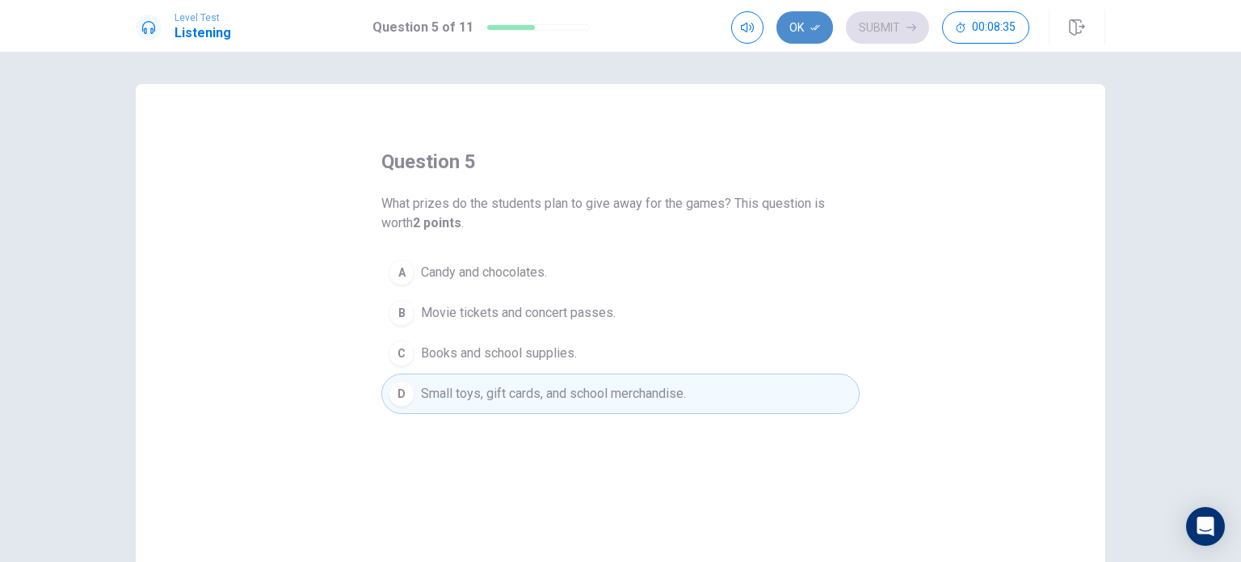
click at [806, 27] on button "Ok" at bounding box center [805, 27] width 57 height 32
click at [866, 30] on button "Submit" at bounding box center [887, 27] width 83 height 32
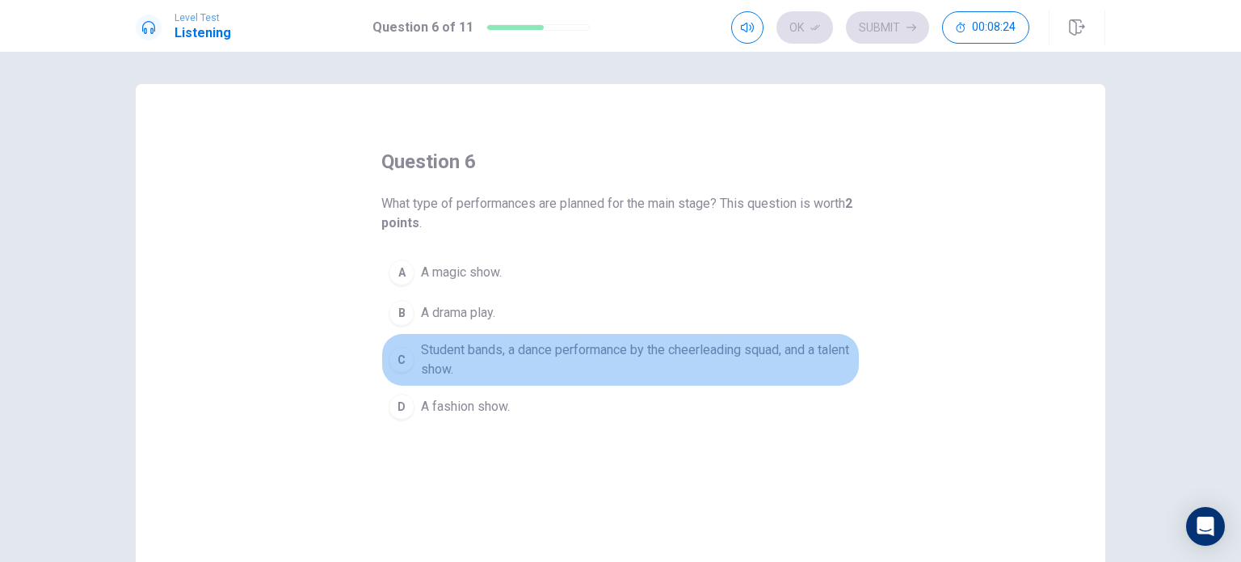
click at [517, 364] on span "Student bands, a dance performance by the cheerleading squad, and a talent show." at bounding box center [637, 359] width 432 height 39
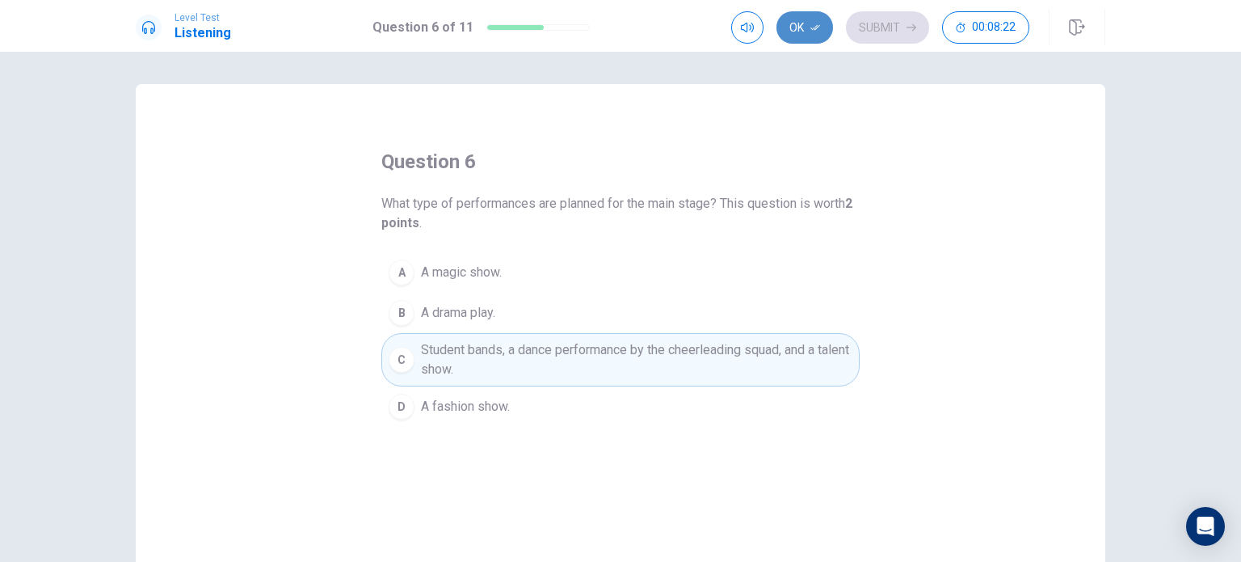
click at [815, 28] on icon "button" at bounding box center [816, 28] width 10 height 6
click at [888, 11] on div "Ok Submit 00:08:20" at bounding box center [880, 27] width 298 height 32
click at [885, 25] on button "Submit" at bounding box center [887, 27] width 83 height 32
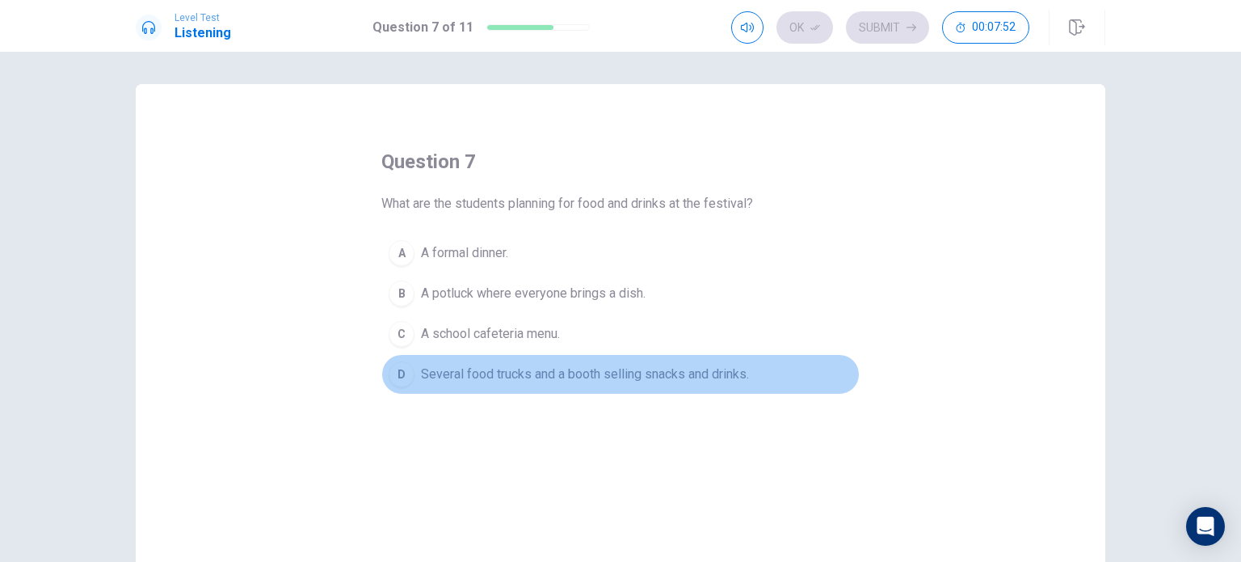
click at [499, 373] on span "Several food trucks and a booth selling snacks and drinks." at bounding box center [585, 373] width 328 height 19
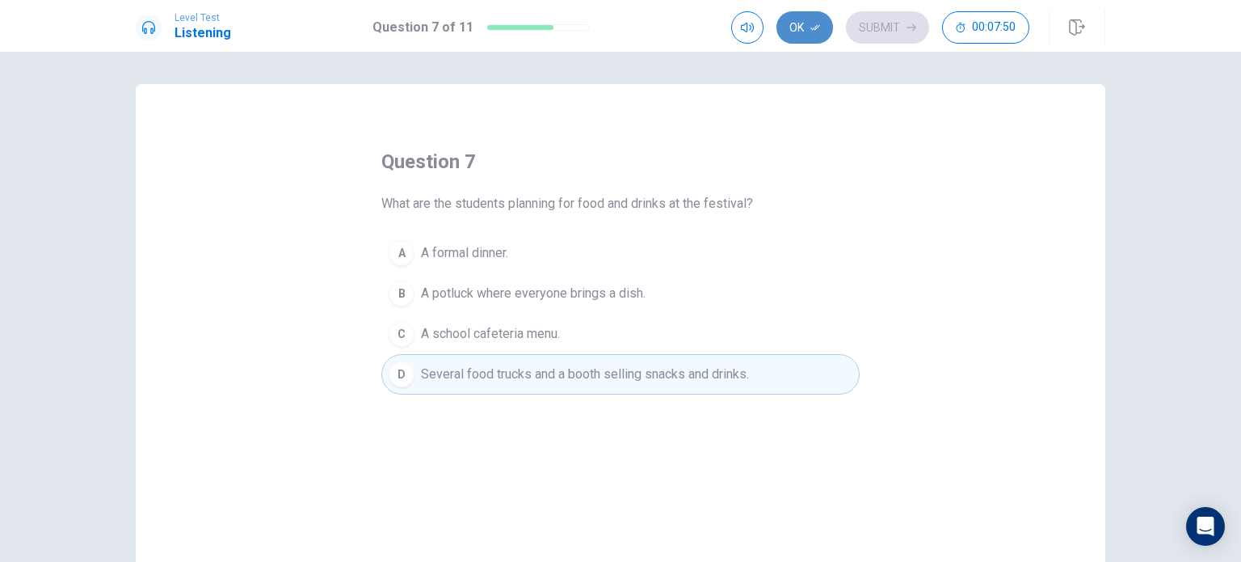
click at [801, 34] on button "Ok" at bounding box center [805, 27] width 57 height 32
click at [873, 15] on button "Submit" at bounding box center [887, 27] width 83 height 32
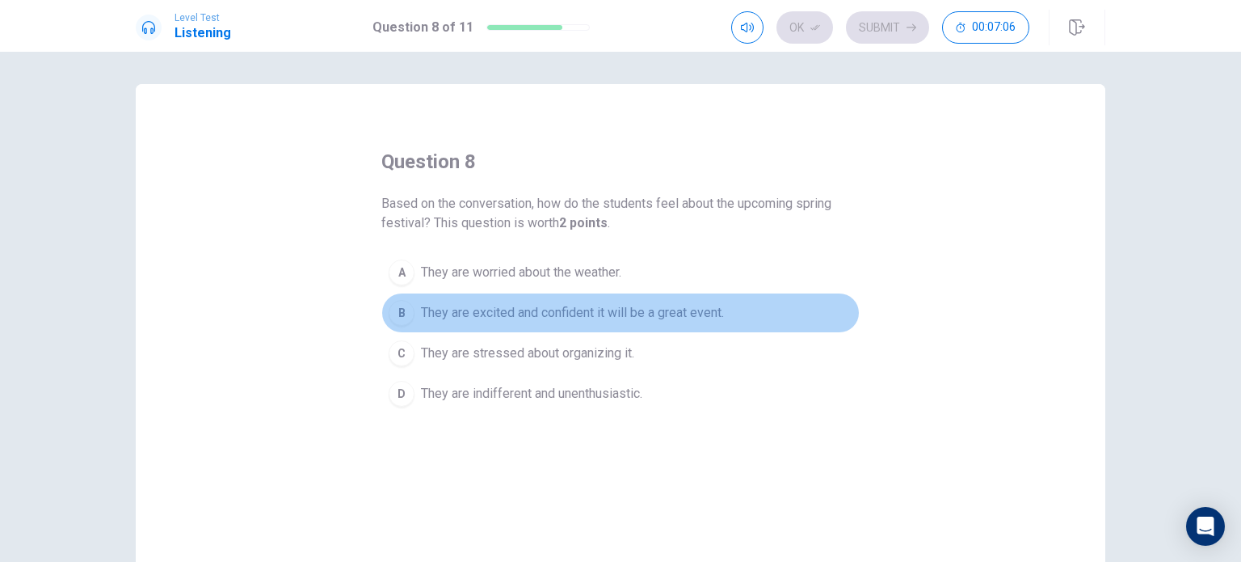
click at [520, 321] on span "They are excited and confident it will be a great event." at bounding box center [572, 312] width 303 height 19
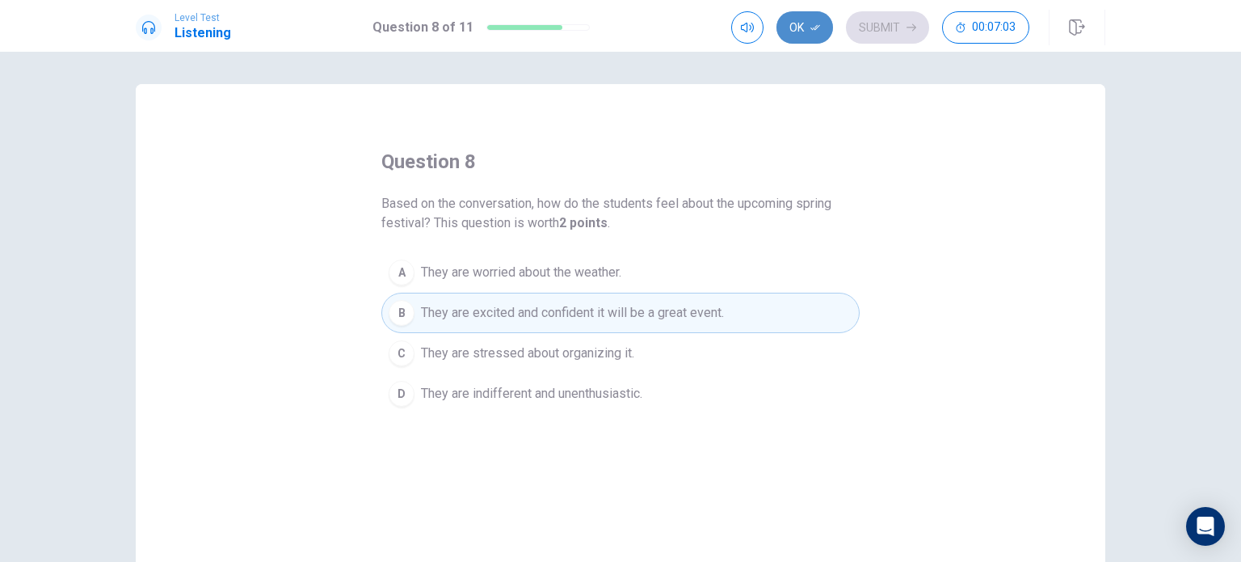
click at [794, 26] on button "Ok" at bounding box center [805, 27] width 57 height 32
click at [861, 27] on button "Submit" at bounding box center [887, 27] width 83 height 32
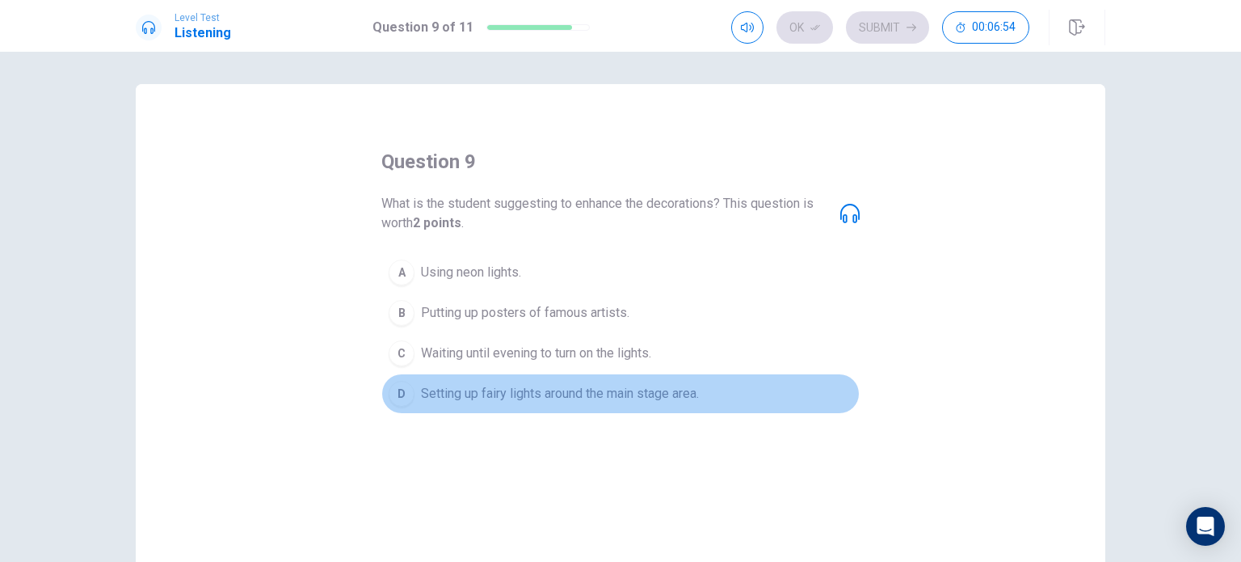
click at [448, 402] on span "Setting up fairy lights around the main stage area." at bounding box center [560, 393] width 278 height 19
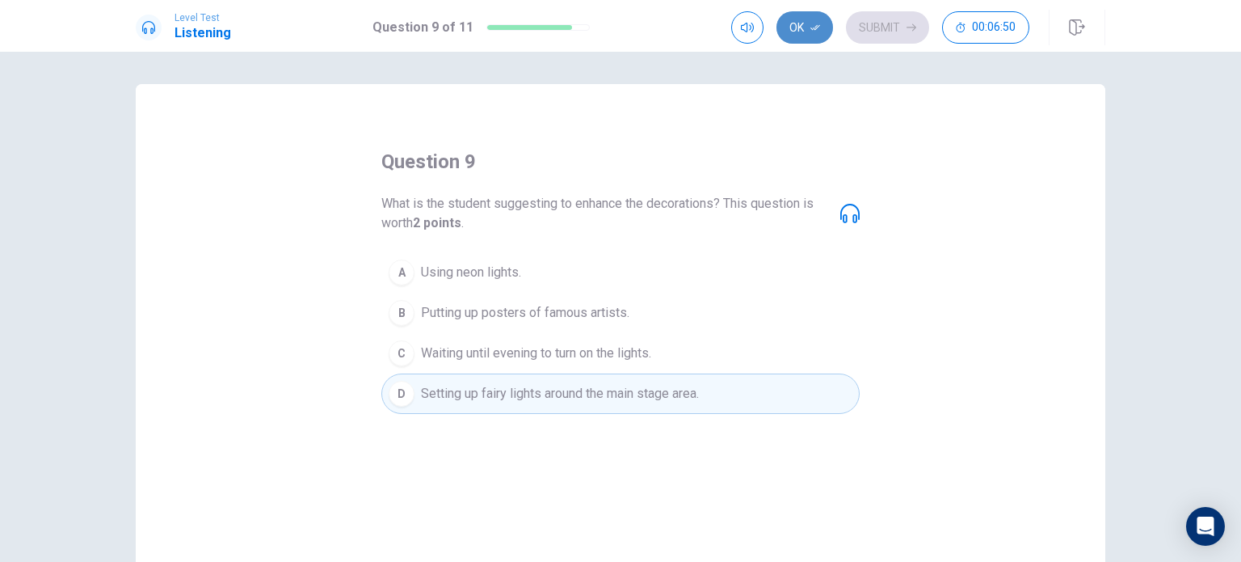
click at [827, 28] on button "Ok" at bounding box center [805, 27] width 57 height 32
click at [867, 28] on button "Submit" at bounding box center [887, 27] width 83 height 32
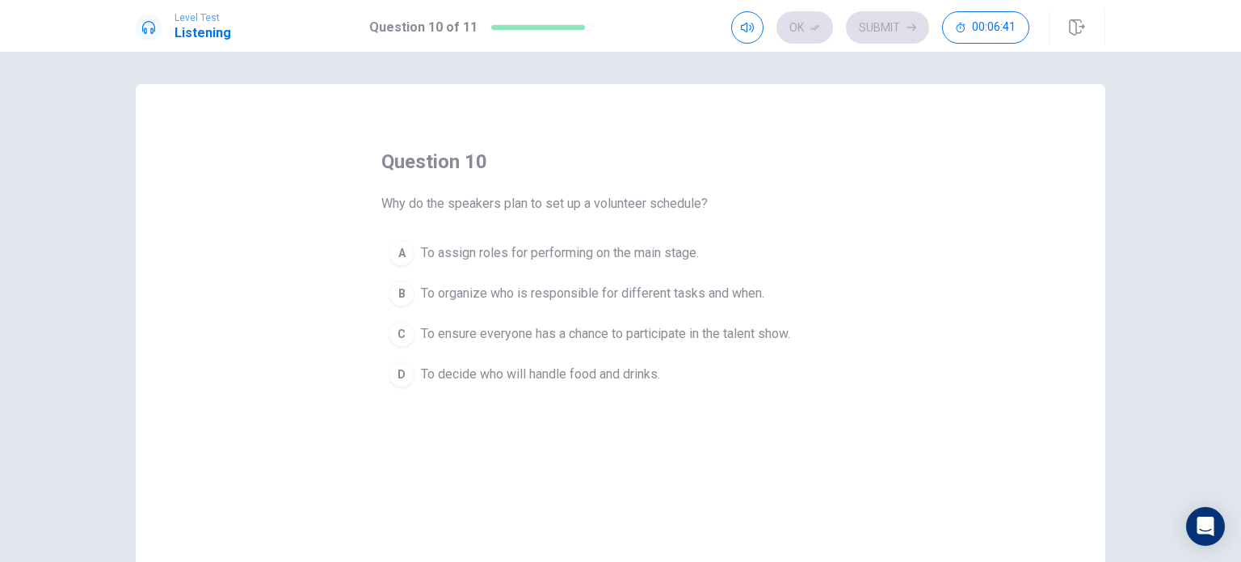
click at [544, 289] on span "To organize who is responsible for different tasks and when." at bounding box center [592, 293] width 343 height 19
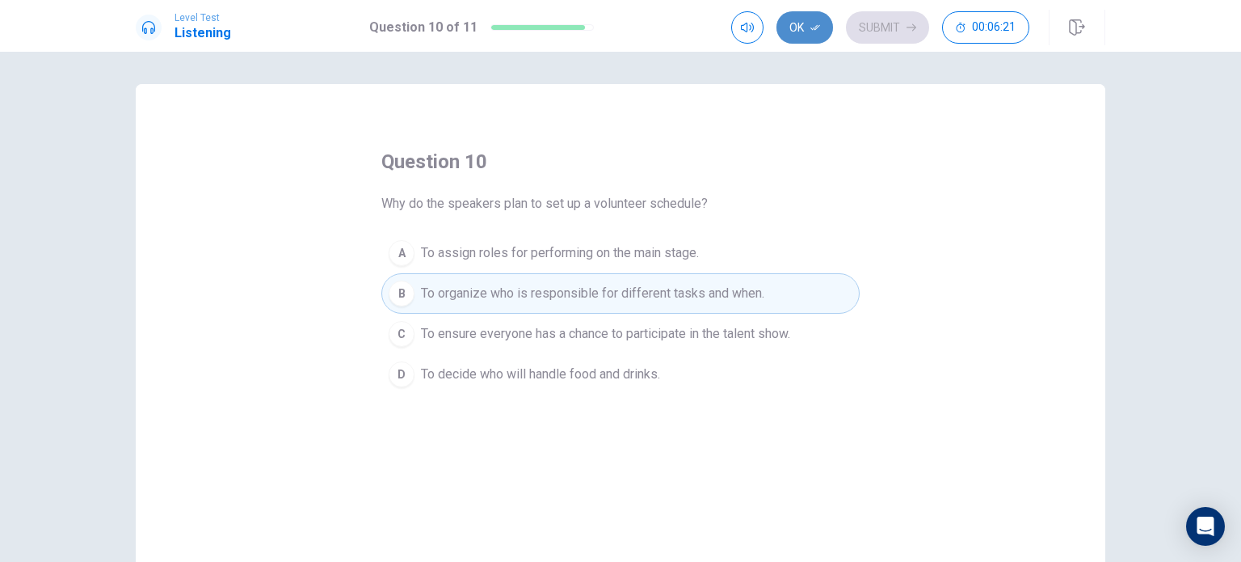
click at [811, 19] on button "Ok" at bounding box center [805, 27] width 57 height 32
click at [879, 24] on button "Submit" at bounding box center [887, 27] width 83 height 32
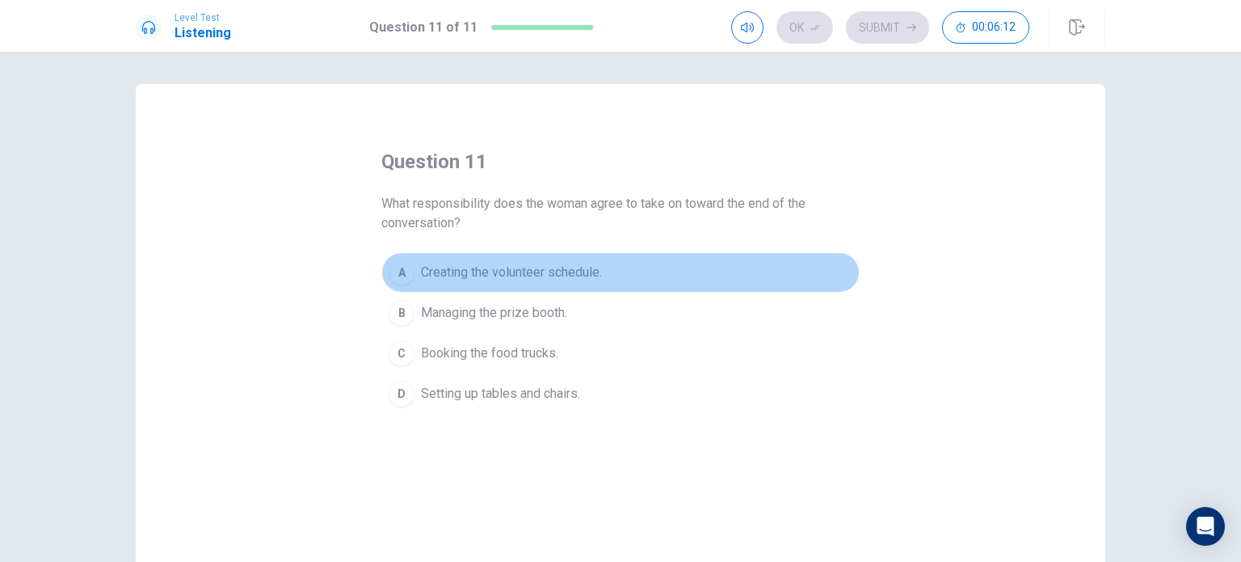
click at [449, 269] on span "Creating the volunteer schedule." at bounding box center [511, 272] width 181 height 19
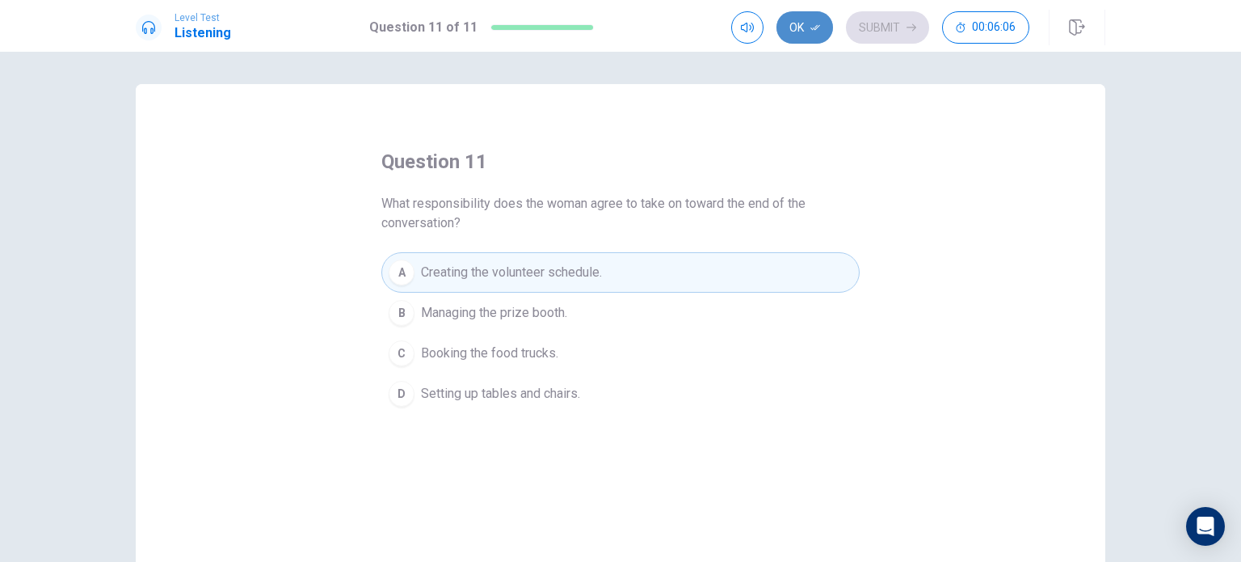
click at [799, 35] on button "Ok" at bounding box center [805, 27] width 57 height 32
click at [886, 41] on button "Submit" at bounding box center [887, 27] width 83 height 32
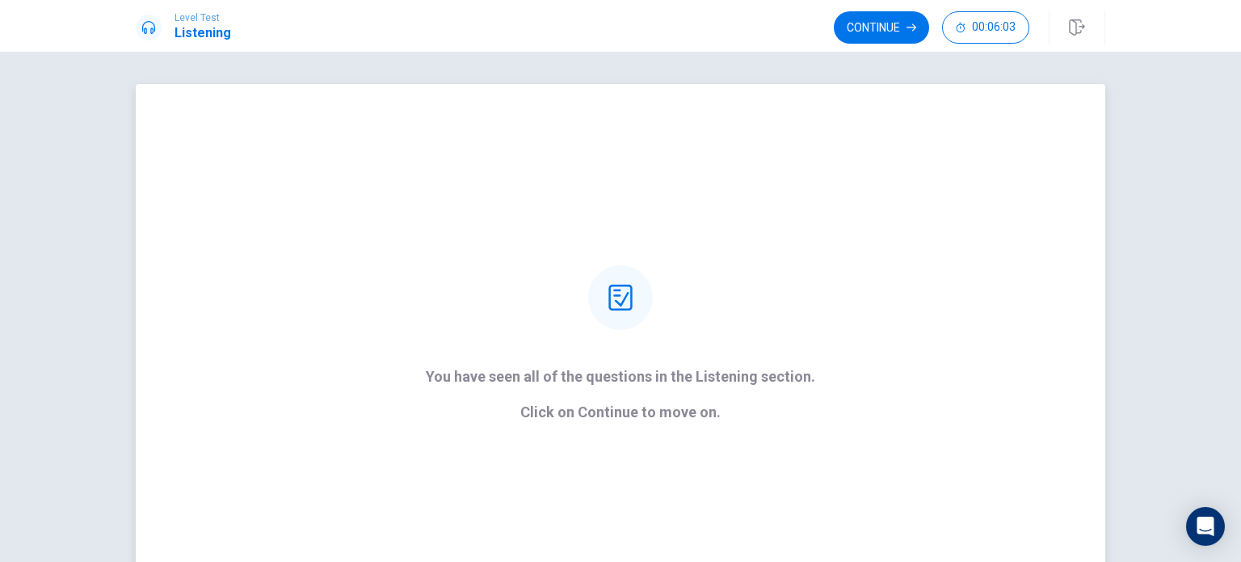
scroll to position [123, 0]
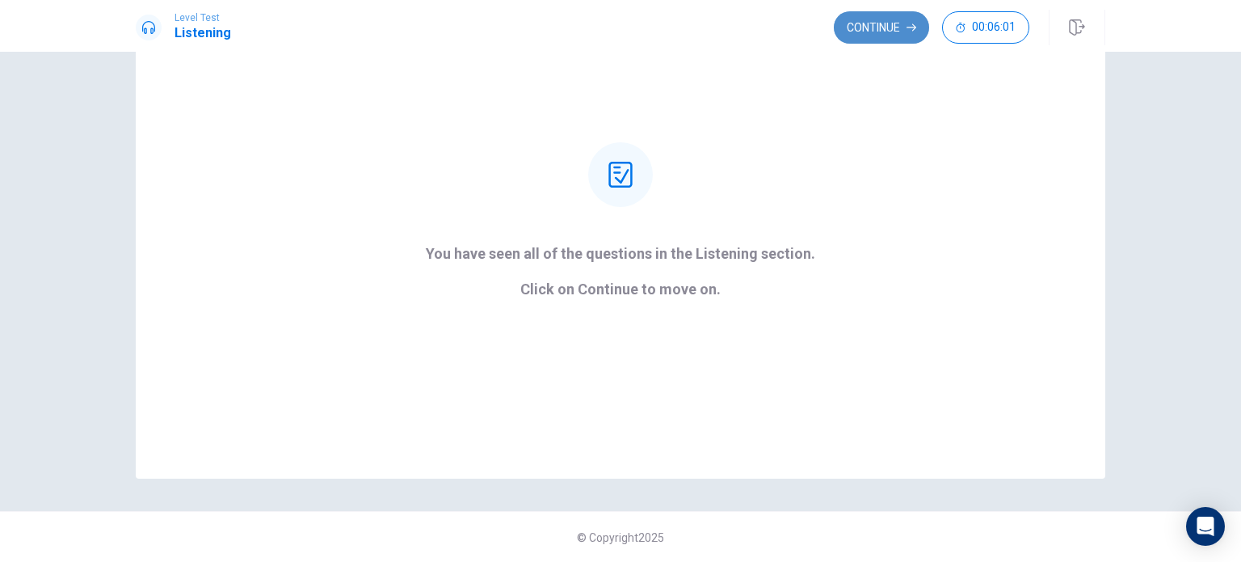
click at [873, 35] on button "Continue" at bounding box center [881, 27] width 95 height 32
